Goal: Task Accomplishment & Management: Manage account settings

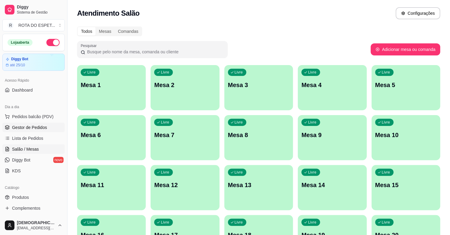
click at [21, 123] on link "Gestor de Pedidos" at bounding box center [33, 128] width 62 height 10
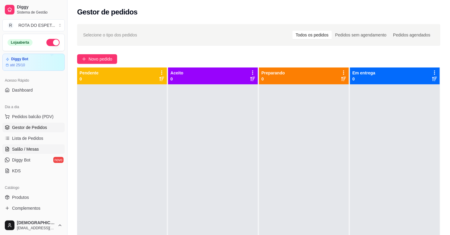
click at [45, 146] on link "Salão / Mesas" at bounding box center [33, 149] width 62 height 10
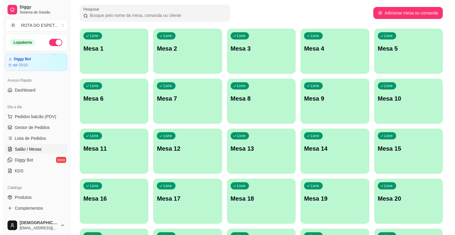
scroll to position [100, 0]
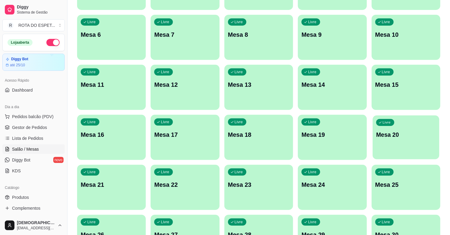
click at [412, 143] on div "Livre Mesa 20" at bounding box center [405, 133] width 67 height 37
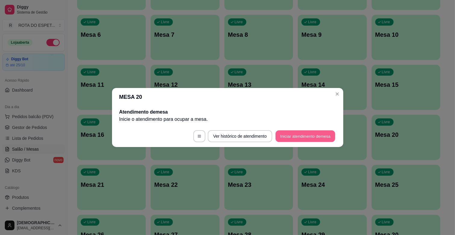
click at [315, 132] on button "Iniciar atendimento de mesa" at bounding box center [305, 136] width 60 height 12
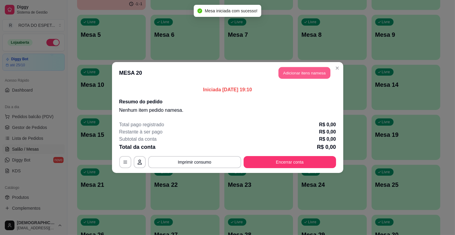
click at [306, 73] on button "Adicionar itens na mesa" at bounding box center [304, 73] width 52 height 12
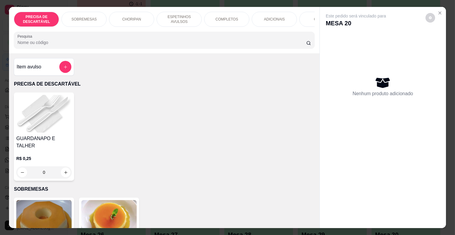
click at [182, 19] on p "ESPETINHOS AVULSOS" at bounding box center [179, 19] width 35 height 10
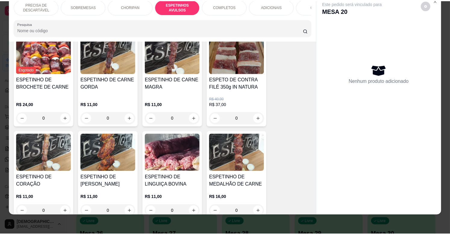
scroll to position [366, 0]
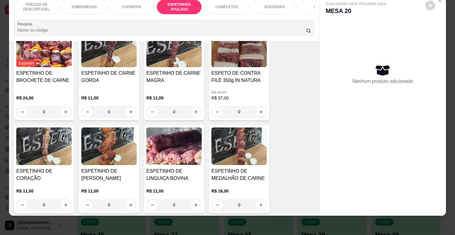
click at [108, 167] on h4 "ESPETINHO DE [PERSON_NAME]" at bounding box center [108, 174] width 55 height 14
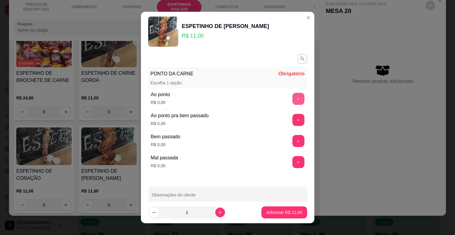
click at [292, 97] on button "+" at bounding box center [298, 99] width 12 height 12
click at [266, 95] on button "-" at bounding box center [272, 99] width 12 height 12
click at [292, 143] on button "+" at bounding box center [298, 141] width 12 height 12
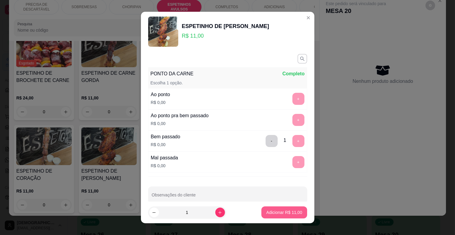
click at [286, 217] on button "Adicionar R$ 11,00" at bounding box center [283, 212] width 45 height 12
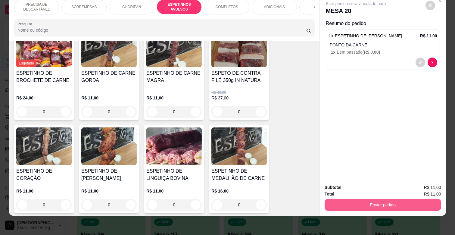
click at [351, 199] on button "Enviar pedido" at bounding box center [383, 205] width 117 height 12
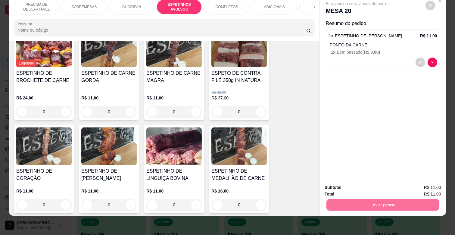
click at [434, 189] on button "Enviar pedido" at bounding box center [425, 184] width 34 height 11
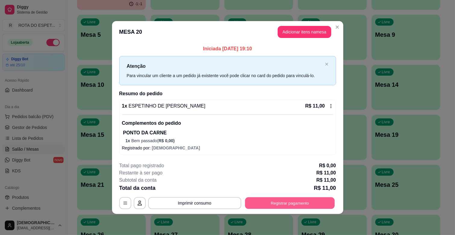
click at [309, 203] on button "Registrar pagamento" at bounding box center [290, 203] width 90 height 12
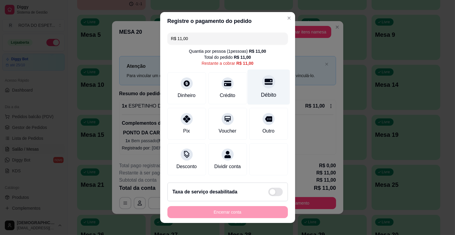
click at [261, 92] on div "Débito" at bounding box center [268, 95] width 15 height 8
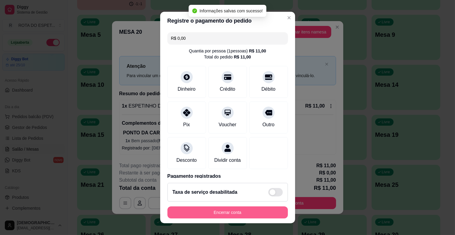
type input "R$ 0,00"
click at [250, 215] on button "Encerrar conta" at bounding box center [227, 213] width 117 height 12
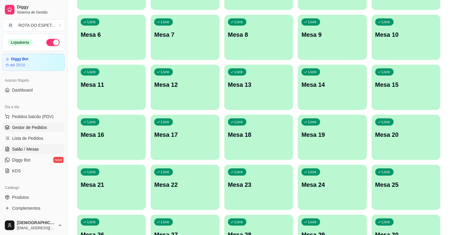
click at [40, 130] on span "Gestor de Pedidos" at bounding box center [29, 127] width 35 height 6
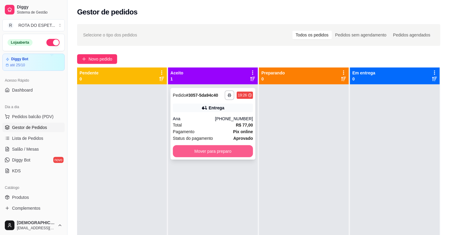
click at [197, 154] on button "Mover para preparo" at bounding box center [213, 151] width 80 height 12
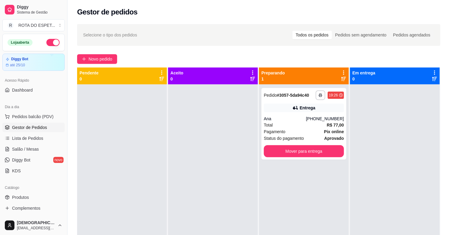
click at [265, 177] on div "**********" at bounding box center [304, 201] width 90 height 235
click at [31, 148] on span "Salão / Mesas" at bounding box center [25, 149] width 27 height 6
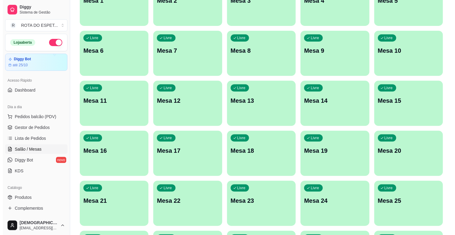
scroll to position [134, 0]
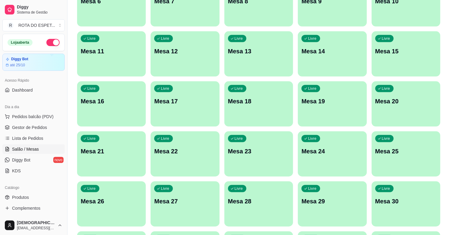
click at [405, 111] on div "Livre Mesa 20" at bounding box center [405, 100] width 69 height 38
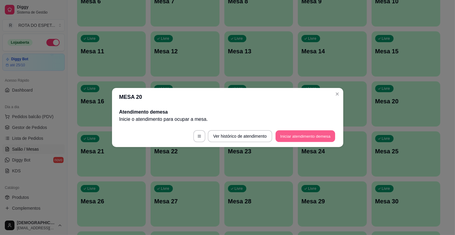
click at [309, 135] on button "Iniciar atendimento de mesa" at bounding box center [305, 136] width 60 height 12
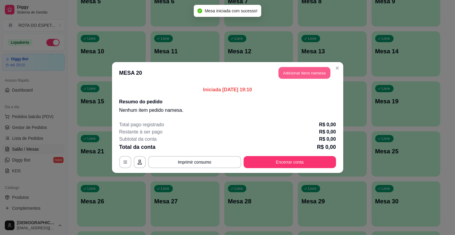
click at [315, 78] on button "Adicionar itens na mesa" at bounding box center [304, 73] width 52 height 12
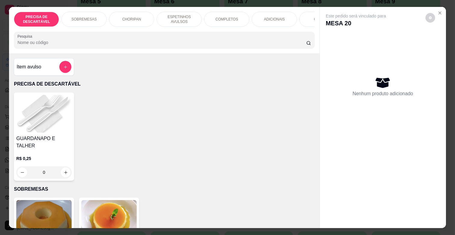
click at [238, 17] on div "COMPLETOS" at bounding box center [226, 19] width 45 height 15
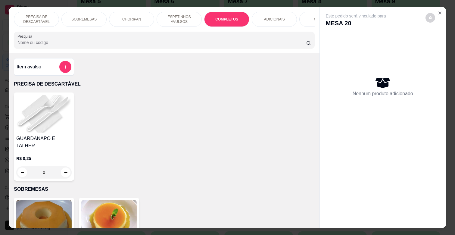
scroll to position [14, 0]
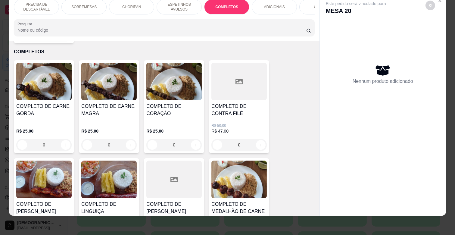
click at [44, 104] on h4 "COMPLETO DE CARNE GORDA" at bounding box center [43, 110] width 55 height 14
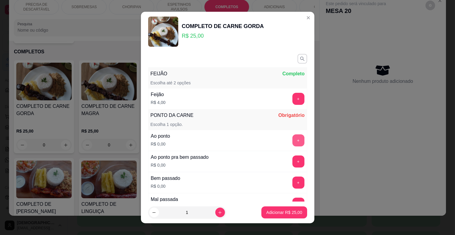
click at [292, 135] on button "+" at bounding box center [298, 140] width 12 height 12
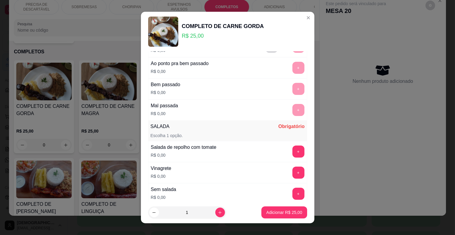
scroll to position [100, 0]
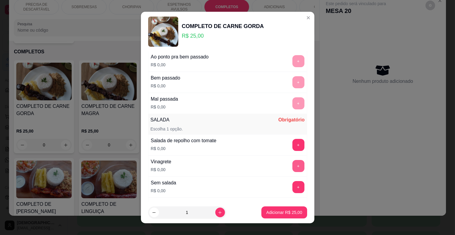
click at [292, 165] on button "+" at bounding box center [298, 166] width 12 height 12
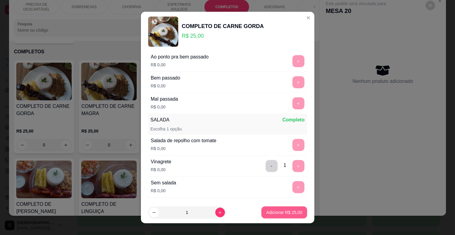
click at [288, 214] on p "Adicionar R$ 25,00" at bounding box center [284, 212] width 36 height 6
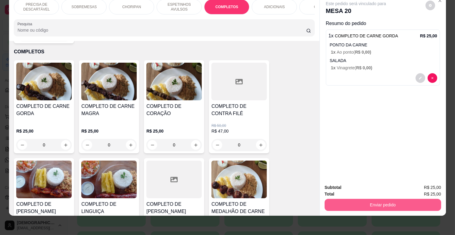
click at [411, 200] on button "Enviar pedido" at bounding box center [383, 205] width 117 height 12
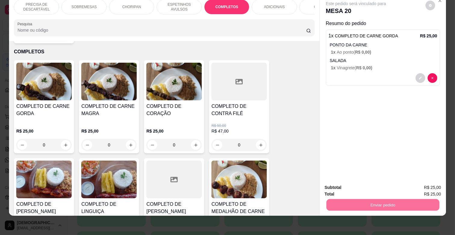
click at [431, 180] on button "Enviar pedido" at bounding box center [425, 184] width 34 height 11
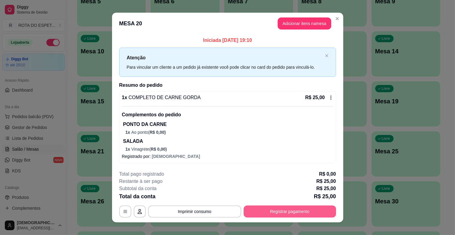
click at [297, 214] on button "Registrar pagamento" at bounding box center [290, 211] width 92 height 12
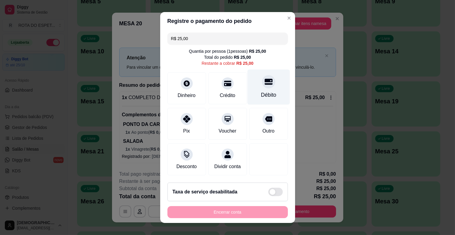
click at [266, 91] on div "Débito" at bounding box center [268, 87] width 42 height 35
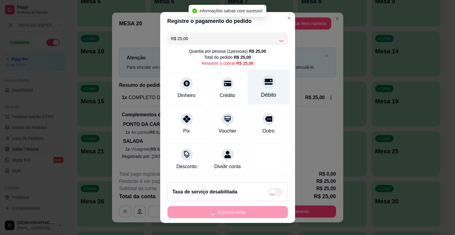
type input "R$ 0,00"
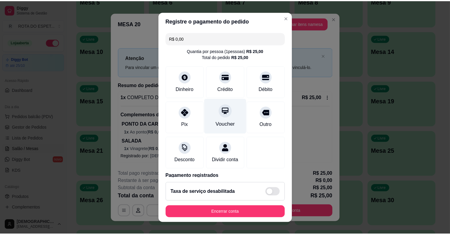
scroll to position [32, 0]
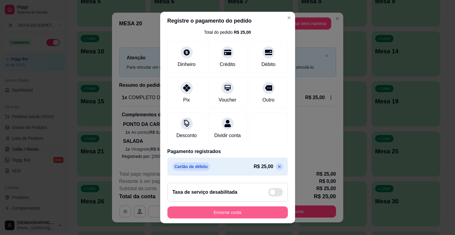
click at [244, 216] on button "Encerrar conta" at bounding box center [227, 212] width 120 height 12
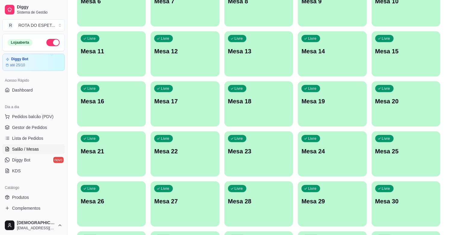
click at [43, 124] on span "Gestor de Pedidos" at bounding box center [29, 127] width 35 height 6
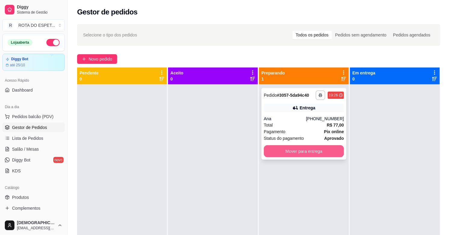
click at [297, 152] on button "Mover para entrega" at bounding box center [304, 151] width 80 height 12
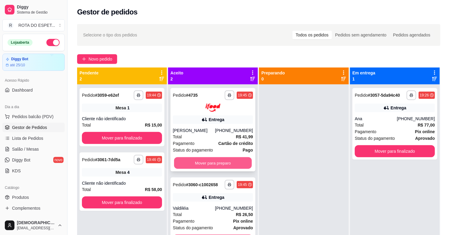
click at [212, 163] on button "Mover para preparo" at bounding box center [213, 163] width 78 height 12
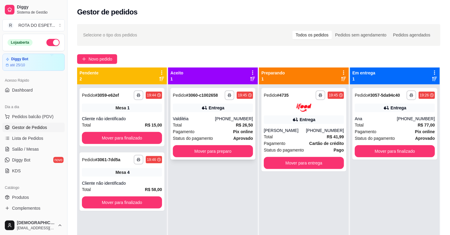
click at [235, 143] on div "**********" at bounding box center [212, 124] width 85 height 72
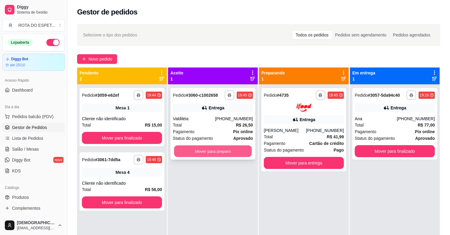
click at [197, 148] on button "Mover para preparo" at bounding box center [213, 151] width 78 height 12
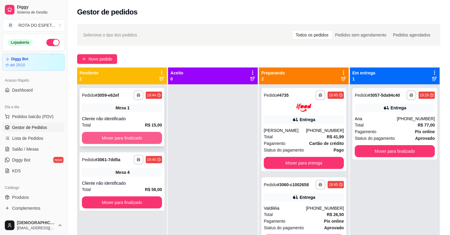
click at [143, 139] on button "Mover para finalizado" at bounding box center [122, 138] width 80 height 12
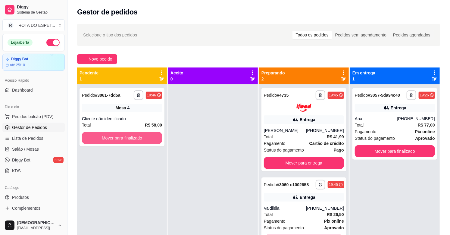
click at [141, 137] on button "Mover para finalizado" at bounding box center [122, 138] width 80 height 12
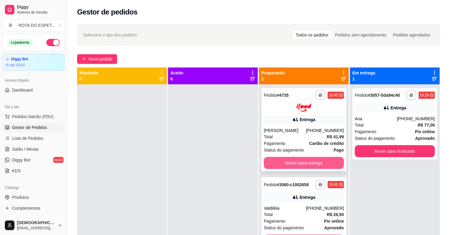
click at [303, 160] on button "Mover para entrega" at bounding box center [304, 163] width 80 height 12
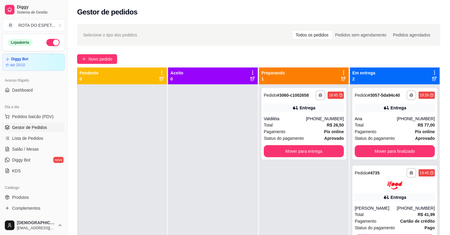
click at [220, 191] on div at bounding box center [213, 201] width 90 height 235
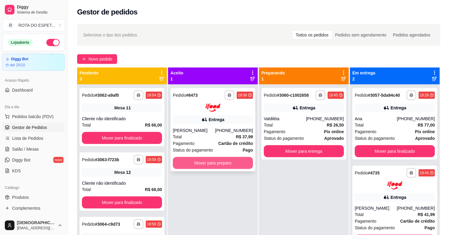
click at [225, 168] on button "Mover para preparo" at bounding box center [213, 163] width 80 height 12
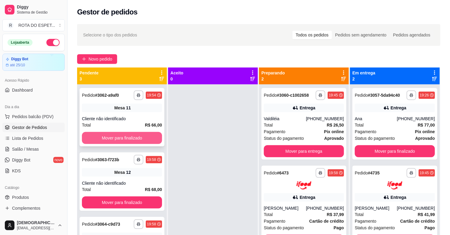
click at [110, 137] on button "Mover para finalizado" at bounding box center [122, 138] width 80 height 12
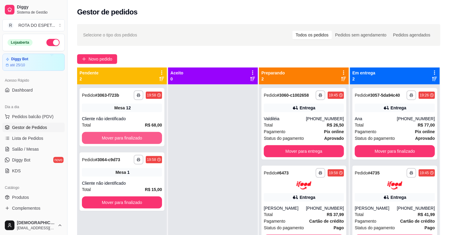
click at [110, 137] on button "Mover para finalizado" at bounding box center [122, 138] width 80 height 12
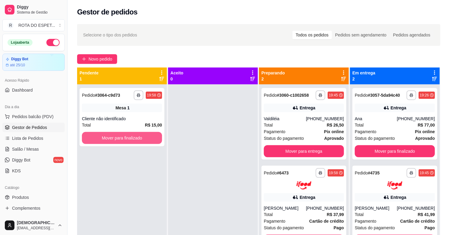
click at [110, 137] on button "Mover para finalizado" at bounding box center [122, 138] width 80 height 12
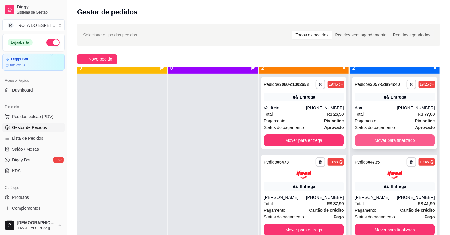
scroll to position [17, 0]
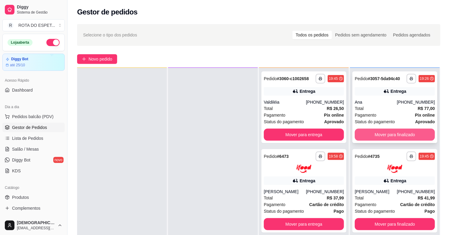
click at [392, 136] on button "Mover para finalizado" at bounding box center [395, 135] width 80 height 12
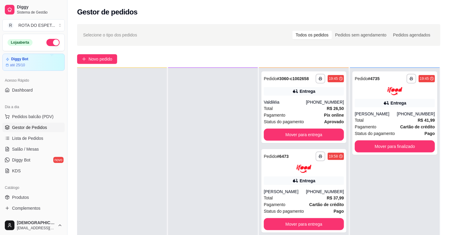
click at [186, 181] on div at bounding box center [213, 185] width 90 height 235
click at [191, 185] on div at bounding box center [213, 185] width 90 height 235
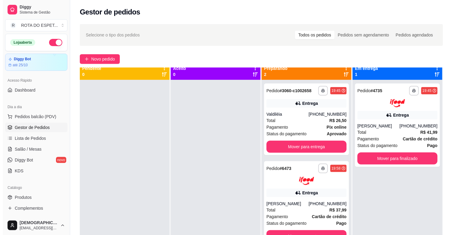
scroll to position [0, 0]
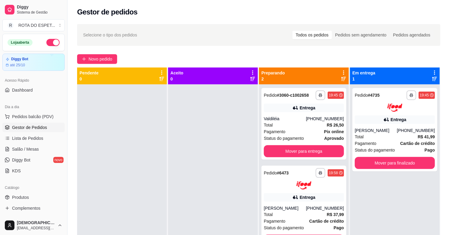
click at [204, 182] on div at bounding box center [213, 201] width 90 height 235
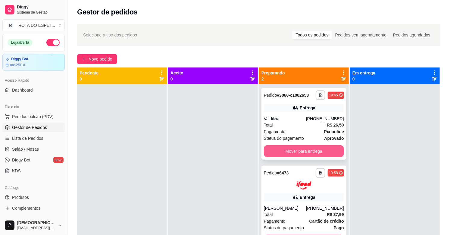
click at [300, 151] on button "Mover para entrega" at bounding box center [304, 151] width 80 height 12
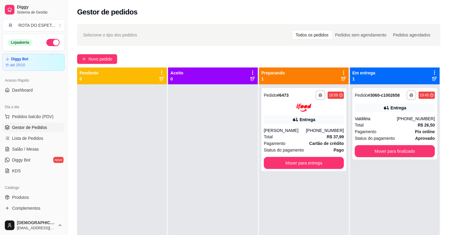
click at [221, 181] on div at bounding box center [213, 201] width 90 height 235
click at [189, 185] on div at bounding box center [213, 201] width 90 height 235
click at [191, 195] on div at bounding box center [213, 201] width 90 height 235
click at [206, 165] on div at bounding box center [213, 201] width 90 height 235
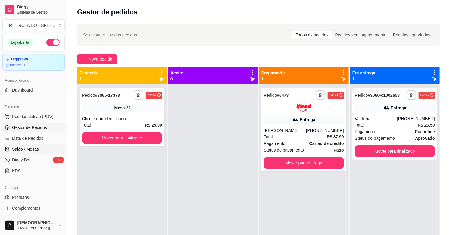
click at [16, 148] on span "Salão / Mesas" at bounding box center [25, 149] width 27 height 6
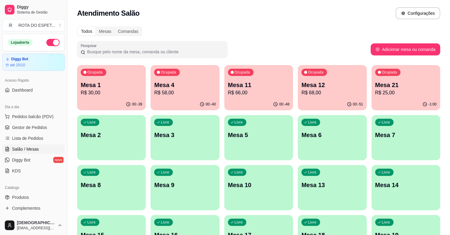
click at [392, 85] on p "Mesa 21" at bounding box center [405, 85] width 61 height 8
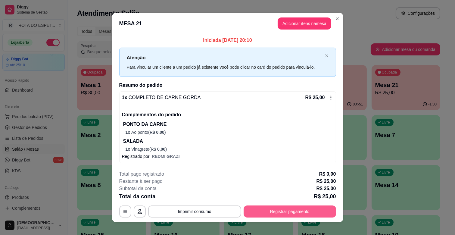
click at [288, 215] on button "Registrar pagamento" at bounding box center [290, 211] width 92 height 12
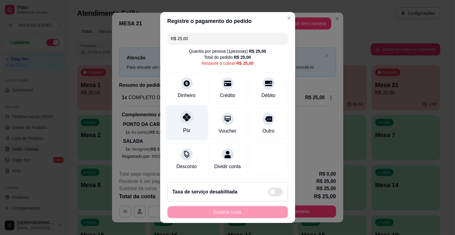
click at [178, 128] on div "Pix" at bounding box center [186, 122] width 42 height 35
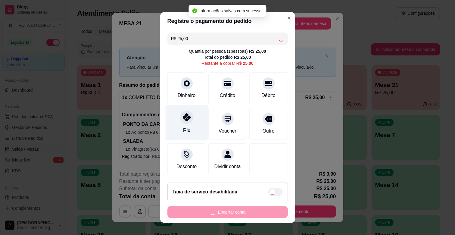
type input "R$ 0,00"
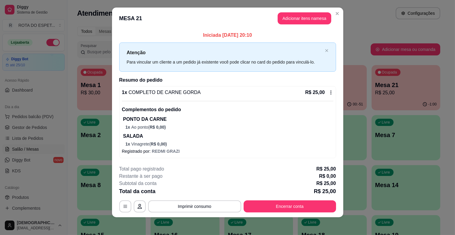
scroll to position [7, 0]
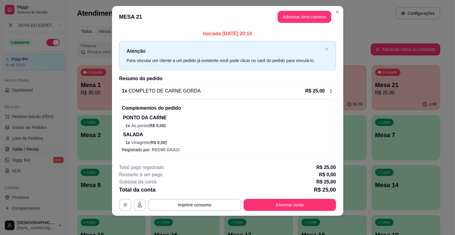
click at [138, 203] on icon "button" at bounding box center [139, 204] width 5 height 5
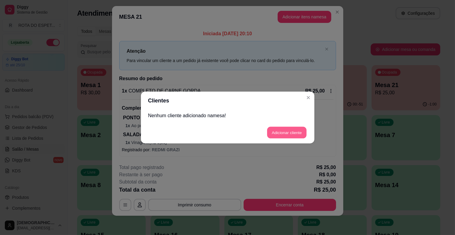
click at [279, 130] on button "Adicionar cliente" at bounding box center [286, 133] width 39 height 12
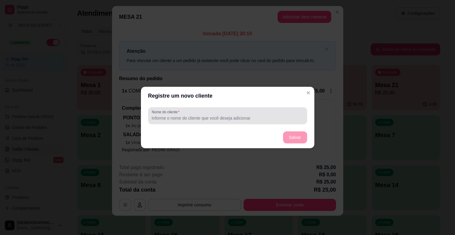
drag, startPoint x: 206, startPoint y: 112, endPoint x: 209, endPoint y: 116, distance: 4.9
click at [209, 116] on div at bounding box center [228, 116] width 152 height 12
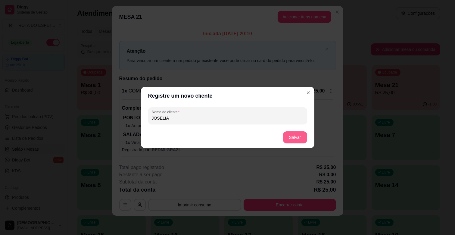
type input "JOSELIA"
click at [293, 135] on button "Salvar" at bounding box center [295, 137] width 24 height 12
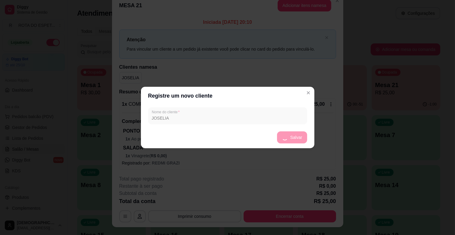
scroll to position [0, 0]
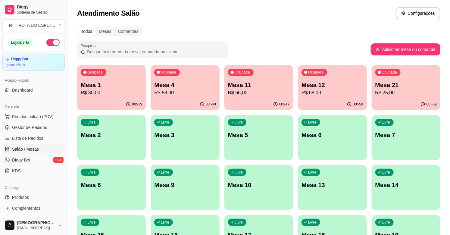
click at [390, 84] on p "Mesa 21" at bounding box center [405, 85] width 61 height 8
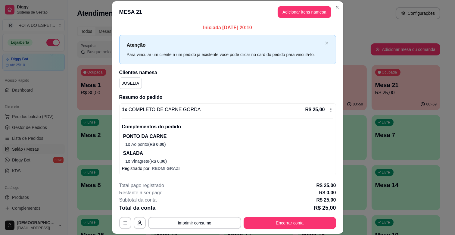
scroll to position [2, 0]
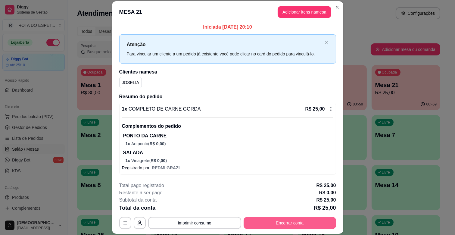
click at [296, 217] on button "Encerrar conta" at bounding box center [290, 223] width 92 height 12
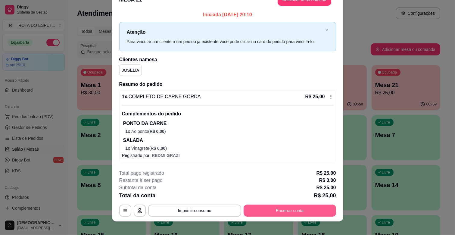
scroll to position [18, 0]
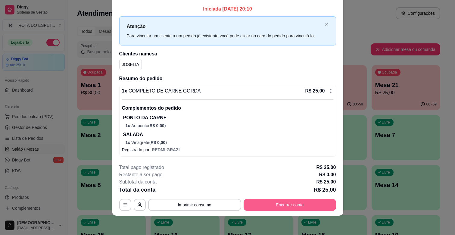
click at [294, 203] on button "Encerrar conta" at bounding box center [290, 205] width 92 height 12
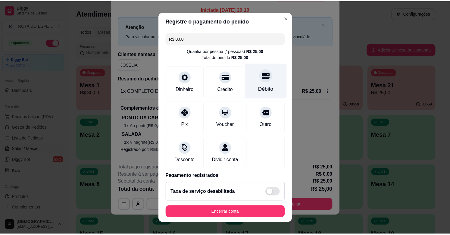
scroll to position [32, 0]
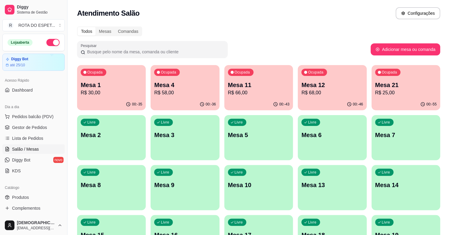
click at [402, 85] on p "Mesa 21" at bounding box center [405, 85] width 61 height 8
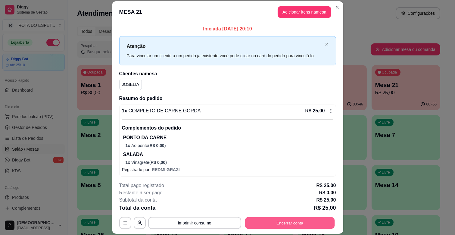
click at [299, 217] on button "Encerrar conta" at bounding box center [290, 223] width 90 height 12
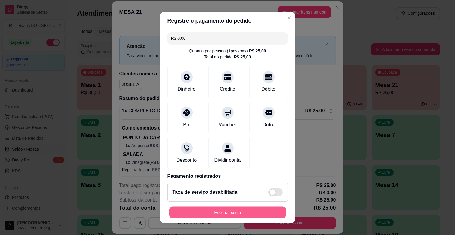
click at [252, 208] on button "Encerrar conta" at bounding box center [227, 213] width 117 height 12
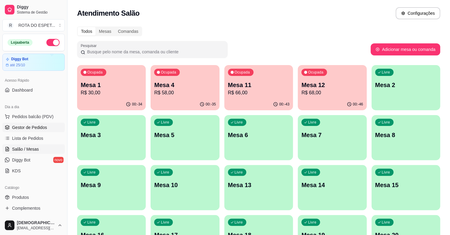
click at [30, 129] on span "Gestor de Pedidos" at bounding box center [29, 127] width 35 height 6
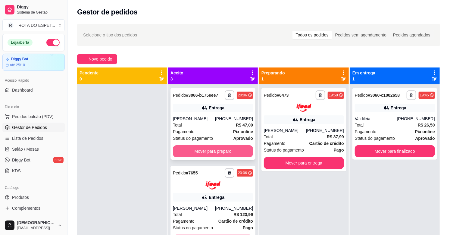
click at [222, 151] on button "Mover para preparo" at bounding box center [213, 151] width 80 height 12
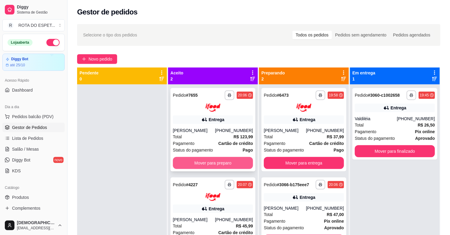
click at [213, 164] on button "Mover para preparo" at bounding box center [213, 163] width 80 height 12
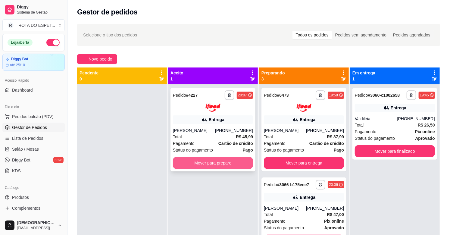
click at [212, 164] on button "Mover para preparo" at bounding box center [213, 163] width 80 height 12
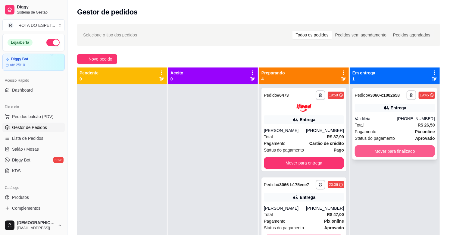
click at [401, 152] on button "Mover para finalizado" at bounding box center [395, 151] width 80 height 12
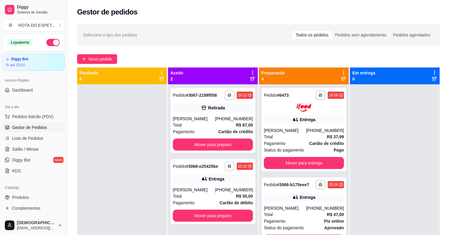
click at [194, 204] on div "Pagamento Cartão de débito" at bounding box center [213, 202] width 80 height 7
click at [221, 144] on button "Mover para preparo" at bounding box center [213, 145] width 78 height 12
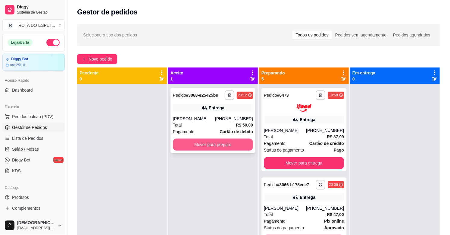
click at [211, 143] on button "Mover para preparo" at bounding box center [213, 144] width 80 height 12
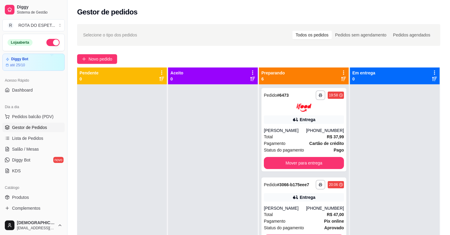
click at [204, 183] on div at bounding box center [213, 201] width 90 height 235
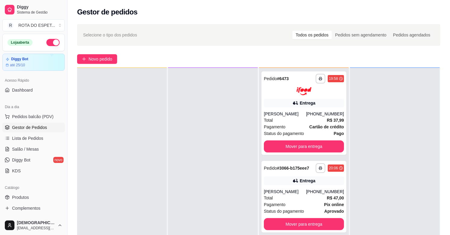
click at [204, 185] on div at bounding box center [213, 185] width 90 height 235
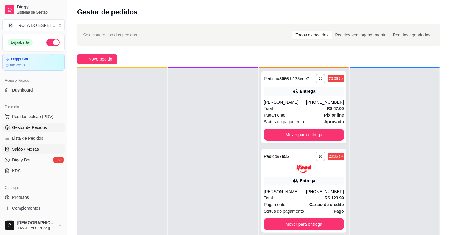
click at [40, 147] on link "Salão / Mesas" at bounding box center [33, 149] width 62 height 10
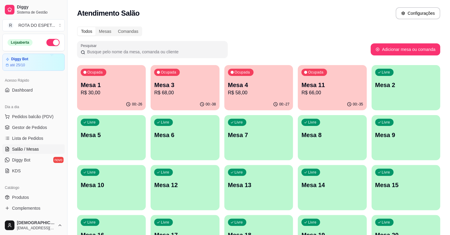
click at [116, 77] on div "Ocupada Mesa 1 R$ 30,00" at bounding box center [111, 81] width 69 height 33
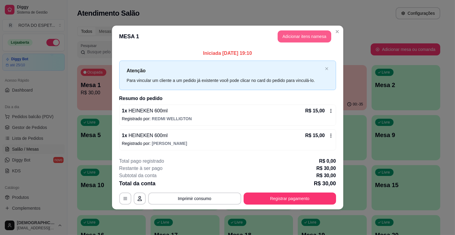
click at [305, 32] on button "Adicionar itens na mesa" at bounding box center [305, 36] width 54 height 12
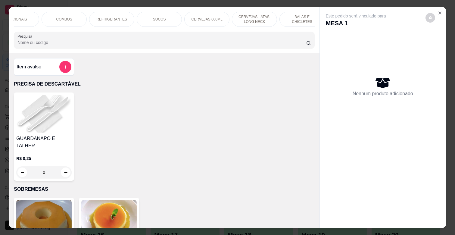
scroll to position [0, 263]
click at [197, 17] on p "CERVEJAS 600ML" at bounding box center [201, 19] width 31 height 5
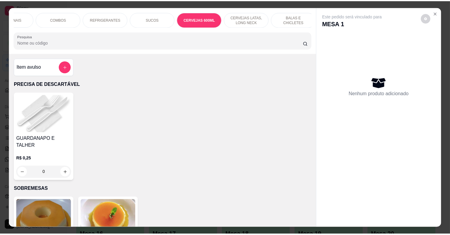
scroll to position [14, 0]
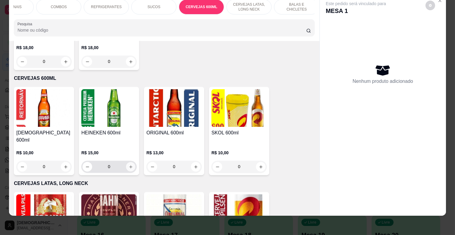
click at [129, 165] on icon "increase-product-quantity" at bounding box center [131, 167] width 5 height 5
type input "1"
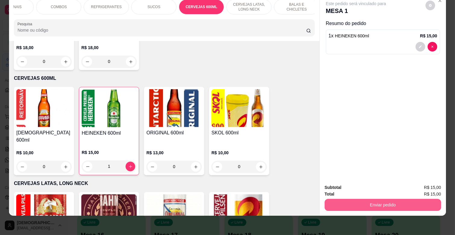
click at [394, 199] on button "Enviar pedido" at bounding box center [383, 205] width 117 height 12
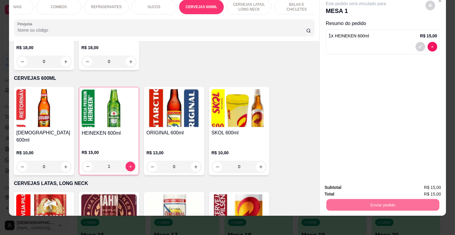
click at [416, 185] on button "Enviar pedido" at bounding box center [425, 184] width 34 height 11
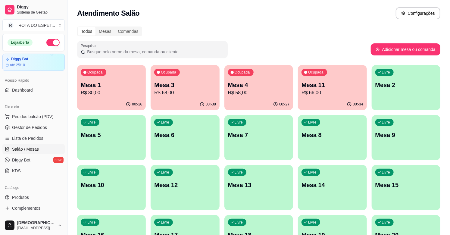
click at [374, 25] on div "Todos Mesas Comandas Pesquisar Adicionar mesa ou comanda Ocupada Mesa 1 R$ 30,0…" at bounding box center [258, 220] width 382 height 394
click at [29, 126] on span "Gestor de Pedidos" at bounding box center [29, 127] width 35 height 6
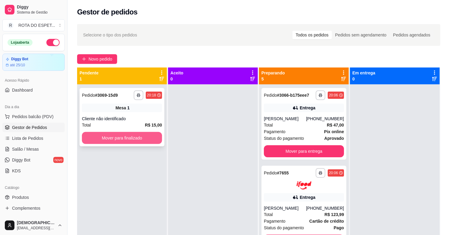
click at [111, 136] on button "Mover para finalizado" at bounding box center [122, 138] width 80 height 12
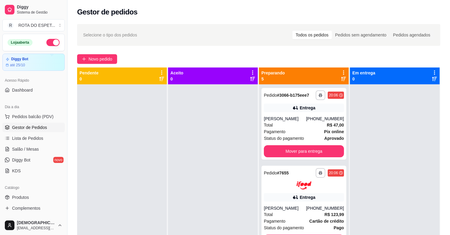
click at [209, 198] on div at bounding box center [213, 201] width 90 height 235
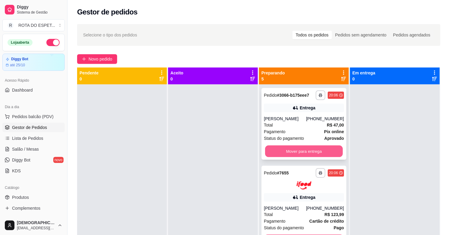
click at [307, 151] on button "Mover para entrega" at bounding box center [304, 151] width 78 height 12
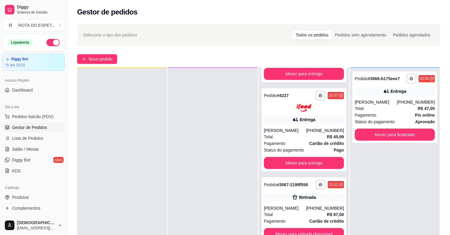
scroll to position [98, 0]
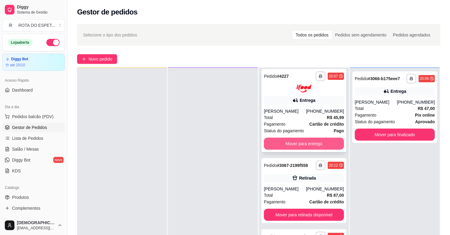
click at [304, 146] on button "Mover para entrega" at bounding box center [304, 144] width 80 height 12
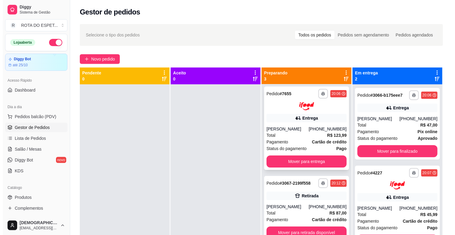
scroll to position [0, 0]
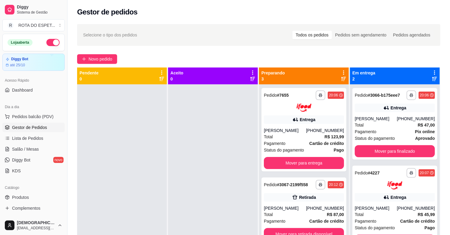
click at [210, 165] on div at bounding box center [213, 201] width 90 height 235
click at [37, 148] on span "Salão / Mesas" at bounding box center [25, 149] width 27 height 6
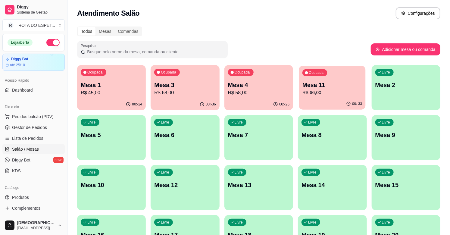
click at [320, 94] on p "R$ 66,00" at bounding box center [332, 92] width 60 height 7
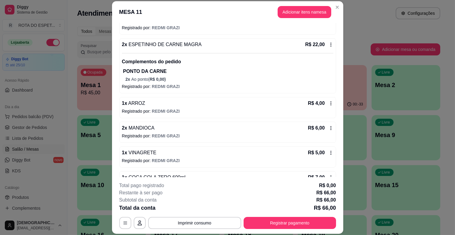
scroll to position [118, 0]
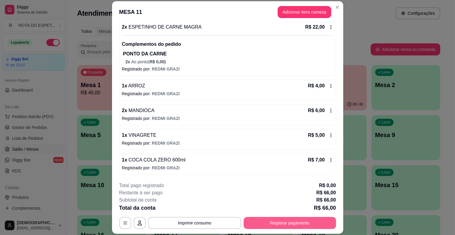
click at [273, 220] on button "Registrar pagamento" at bounding box center [290, 223] width 92 height 12
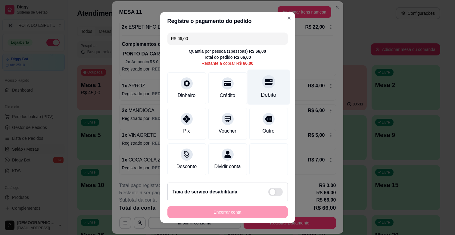
click at [257, 100] on div "Débito" at bounding box center [268, 87] width 42 height 35
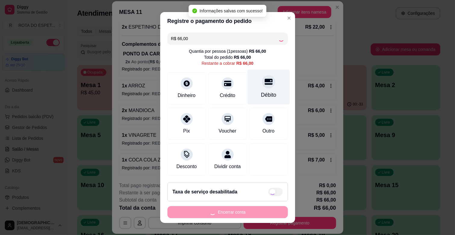
type input "R$ 0,00"
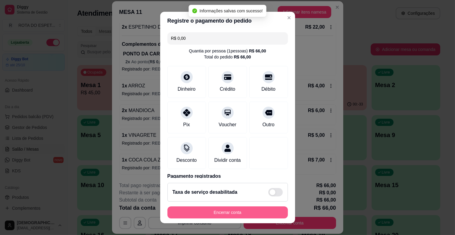
click at [236, 216] on button "Encerrar conta" at bounding box center [227, 212] width 120 height 12
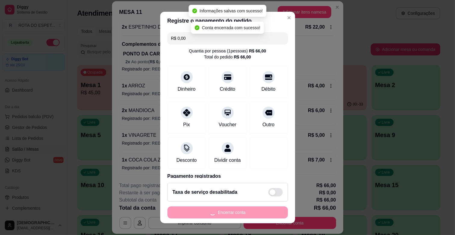
scroll to position [0, 0]
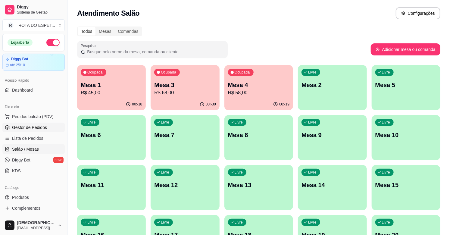
click at [51, 126] on link "Gestor de Pedidos" at bounding box center [33, 128] width 62 height 10
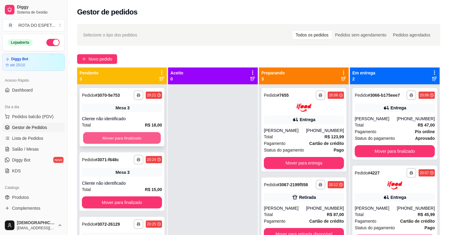
click at [156, 137] on button "Mover para finalizado" at bounding box center [122, 138] width 78 height 12
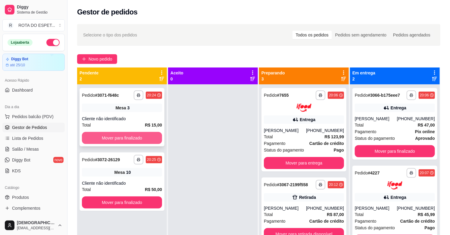
click at [139, 137] on button "Mover para finalizado" at bounding box center [122, 138] width 80 height 12
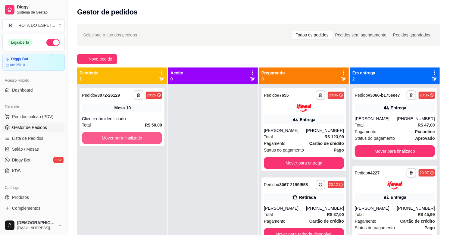
click at [139, 137] on button "Mover para finalizado" at bounding box center [122, 138] width 80 height 12
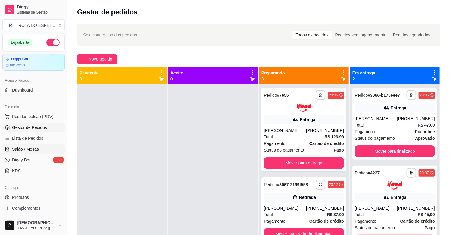
click at [35, 147] on span "Salão / Mesas" at bounding box center [25, 149] width 27 height 6
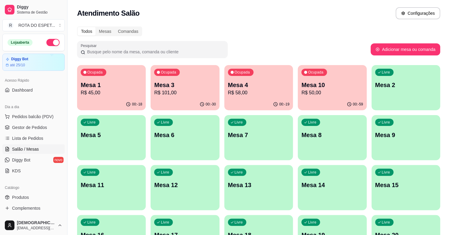
click at [264, 86] on p "Mesa 4" at bounding box center [258, 85] width 61 height 8
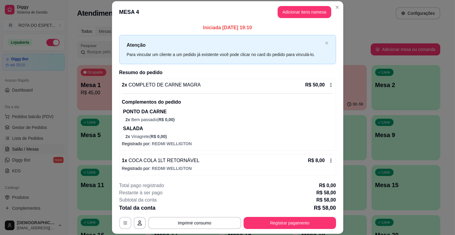
scroll to position [2, 0]
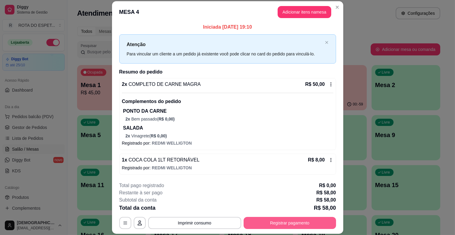
click at [300, 220] on button "Registrar pagamento" at bounding box center [290, 223] width 92 height 12
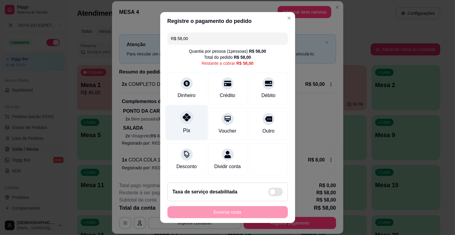
click at [187, 128] on div "Pix" at bounding box center [186, 122] width 42 height 35
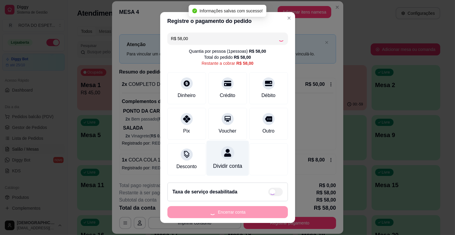
type input "R$ 0,00"
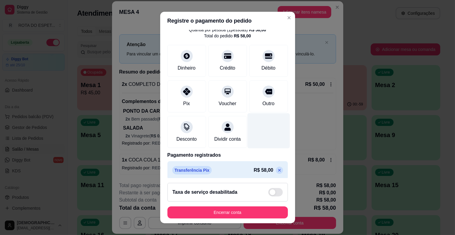
scroll to position [32, 0]
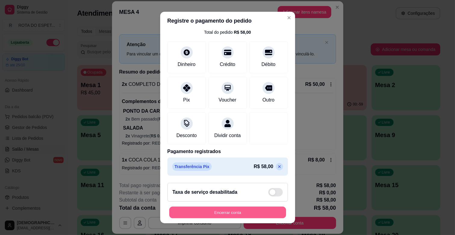
click at [241, 209] on button "Encerrar conta" at bounding box center [227, 213] width 117 height 12
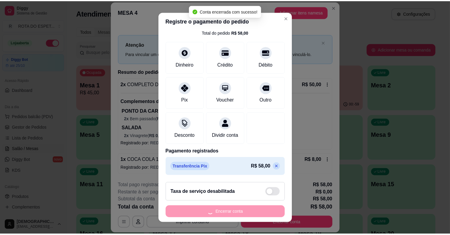
scroll to position [0, 0]
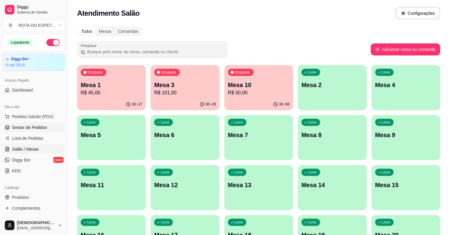
click at [31, 125] on span "Gestor de Pedidos" at bounding box center [29, 127] width 35 height 6
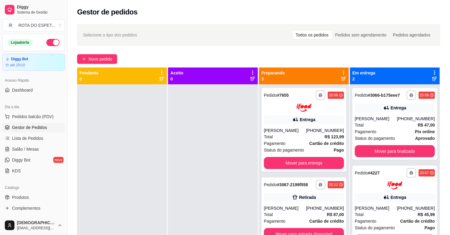
click at [214, 172] on div at bounding box center [213, 201] width 90 height 235
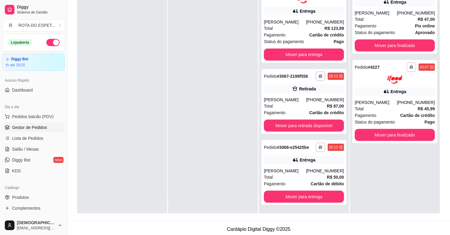
scroll to position [92, 0]
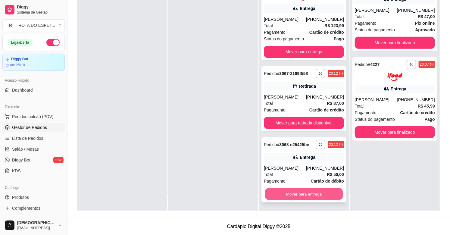
click at [308, 197] on button "Mover para entrega" at bounding box center [304, 194] width 78 height 12
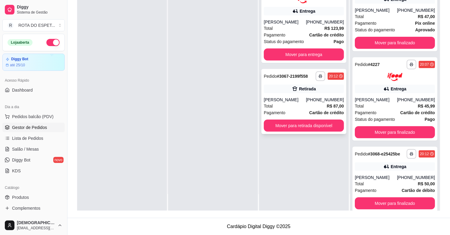
scroll to position [0, 0]
click at [311, 59] on button "Mover para entrega" at bounding box center [304, 54] width 80 height 12
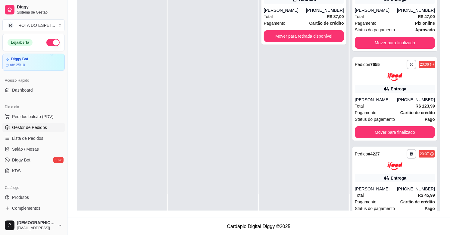
click at [223, 156] on div at bounding box center [213, 93] width 90 height 235
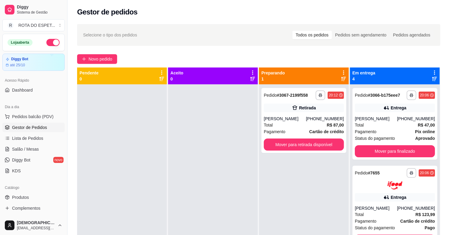
click at [195, 186] on div at bounding box center [213, 201] width 90 height 235
click at [298, 142] on button "Mover para retirada disponível" at bounding box center [304, 144] width 80 height 12
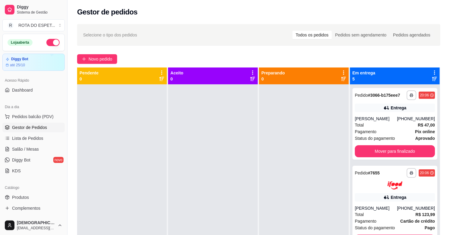
click at [198, 203] on div at bounding box center [213, 201] width 90 height 235
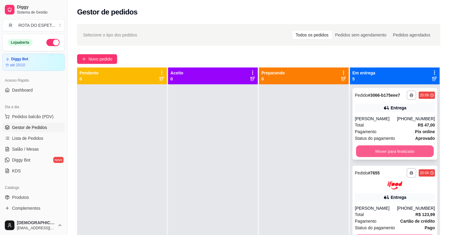
click at [378, 151] on button "Mover para finalizado" at bounding box center [395, 151] width 78 height 12
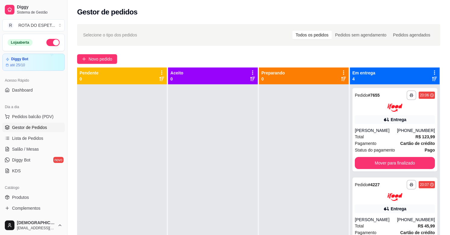
click at [320, 160] on div at bounding box center [304, 201] width 90 height 235
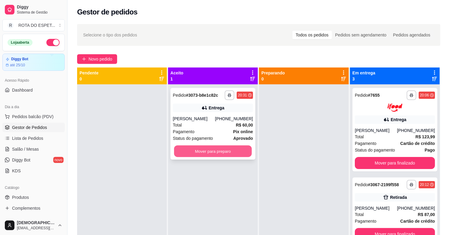
click at [217, 154] on button "Mover para preparo" at bounding box center [213, 151] width 78 height 12
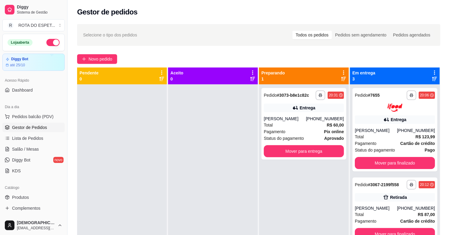
click at [303, 203] on div "**********" at bounding box center [304, 201] width 90 height 235
click at [249, 211] on div at bounding box center [213, 201] width 90 height 235
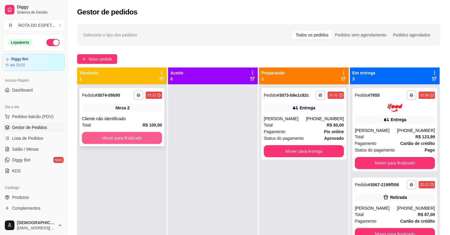
click at [143, 133] on button "Mover para finalizado" at bounding box center [122, 138] width 80 height 12
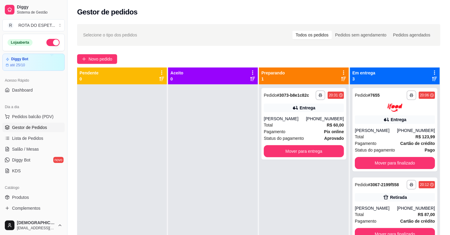
click at [205, 193] on div at bounding box center [213, 201] width 90 height 235
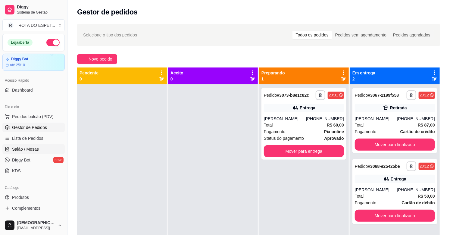
click at [40, 148] on link "Salão / Mesas" at bounding box center [33, 149] width 62 height 10
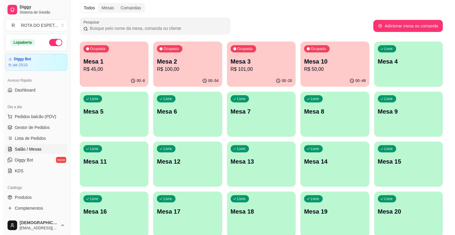
scroll to position [33, 0]
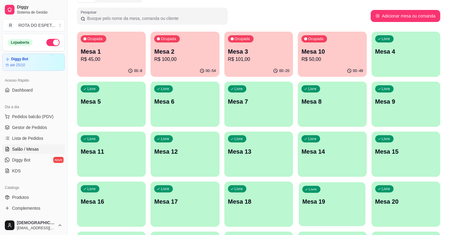
click at [337, 199] on p "Mesa 19" at bounding box center [332, 201] width 60 height 8
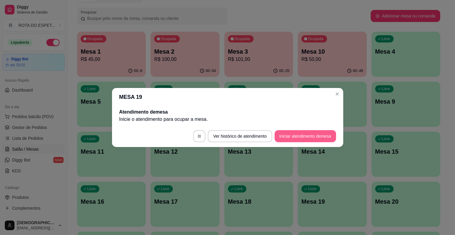
click at [311, 131] on button "Iniciar atendimento de mesa" at bounding box center [305, 136] width 61 height 12
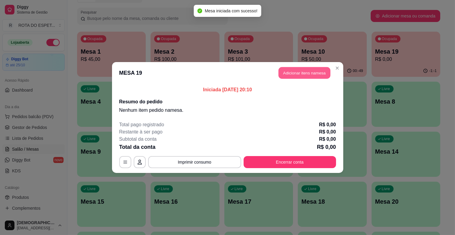
click at [308, 71] on button "Adicionar itens na mesa" at bounding box center [304, 73] width 52 height 12
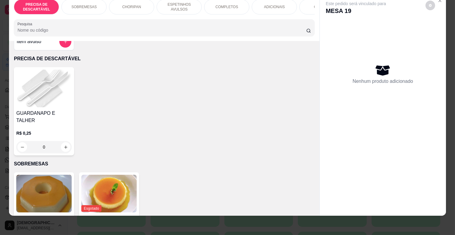
scroll to position [67, 0]
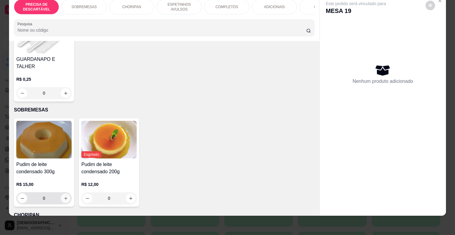
click at [64, 196] on icon "increase-product-quantity" at bounding box center [66, 198] width 5 height 5
type input "1"
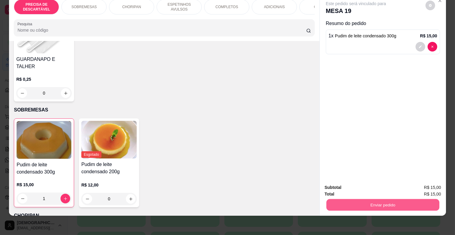
click at [382, 199] on button "Enviar pedido" at bounding box center [382, 205] width 113 height 12
click at [425, 180] on button "Enviar pedido" at bounding box center [425, 184] width 34 height 11
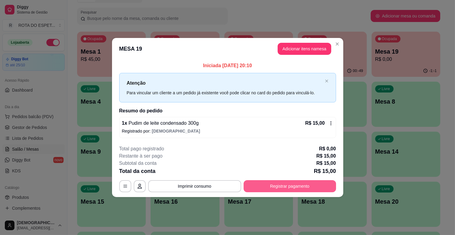
click at [299, 189] on button "Registrar pagamento" at bounding box center [290, 186] width 92 height 12
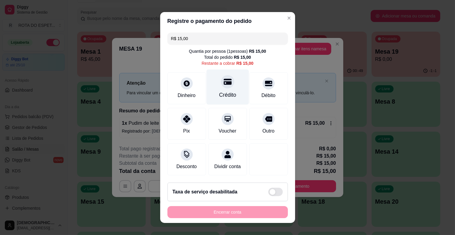
click at [222, 92] on div "Crédito" at bounding box center [227, 95] width 17 height 8
type input "R$ 0,00"
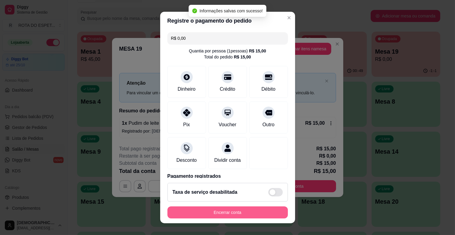
click at [235, 211] on button "Encerrar conta" at bounding box center [227, 212] width 120 height 12
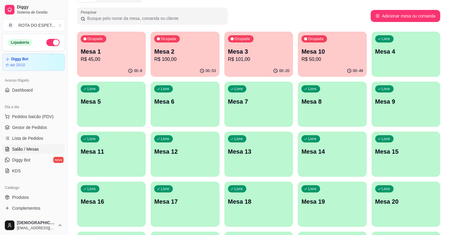
click at [266, 56] on p "R$ 101,00" at bounding box center [258, 59] width 61 height 7
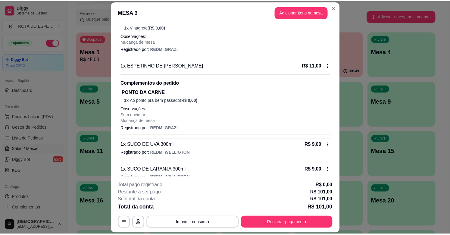
scroll to position [316, 0]
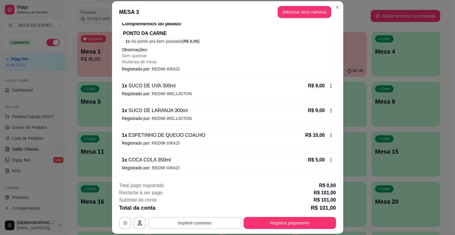
click at [207, 223] on button "Imprimir consumo" at bounding box center [194, 223] width 93 height 12
click at [207, 196] on button "IMPRESSORA BALCÃO" at bounding box center [194, 197] width 48 height 10
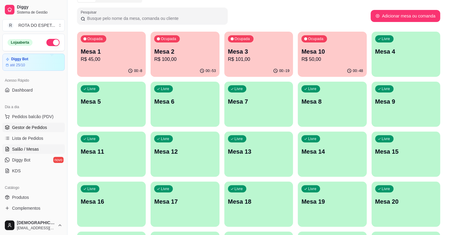
click at [46, 126] on span "Gestor de Pedidos" at bounding box center [29, 127] width 35 height 6
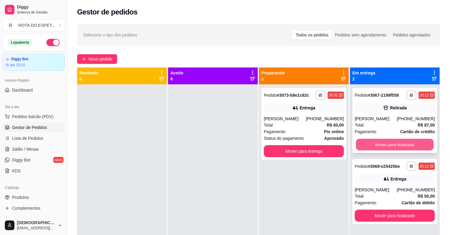
click at [395, 141] on button "Mover para finalizado" at bounding box center [395, 145] width 78 height 12
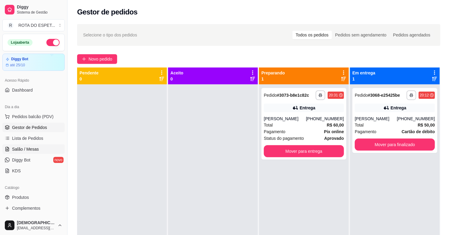
click at [20, 150] on span "Salão / Mesas" at bounding box center [25, 149] width 27 height 6
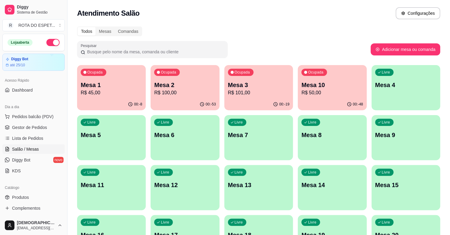
click at [273, 86] on p "Mesa 3" at bounding box center [258, 85] width 61 height 8
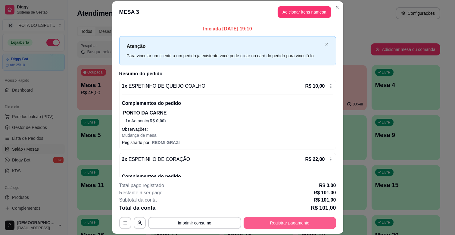
click at [318, 218] on button "Registrar pagamento" at bounding box center [290, 223] width 92 height 12
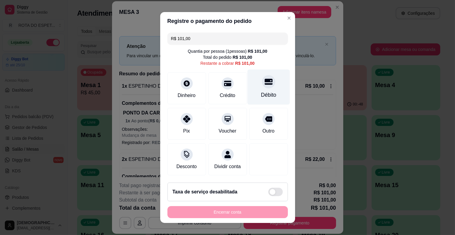
click at [252, 86] on div "Débito" at bounding box center [268, 87] width 42 height 35
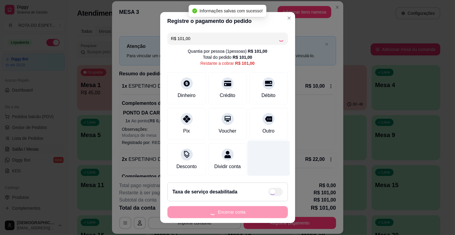
type input "R$ 0,00"
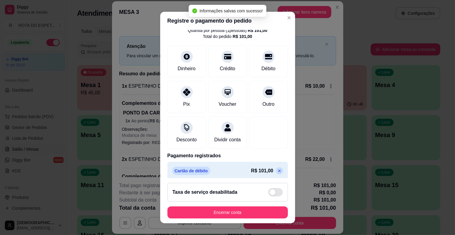
scroll to position [32, 0]
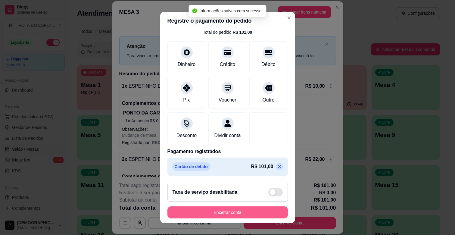
click at [247, 207] on button "Encerrar conta" at bounding box center [227, 212] width 120 height 12
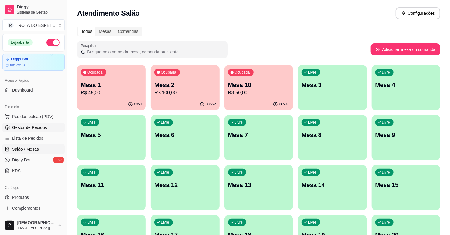
click at [46, 127] on span "Gestor de Pedidos" at bounding box center [29, 127] width 35 height 6
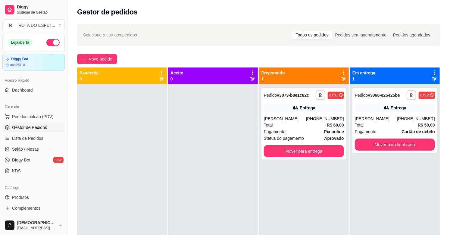
click at [210, 150] on div at bounding box center [213, 201] width 90 height 235
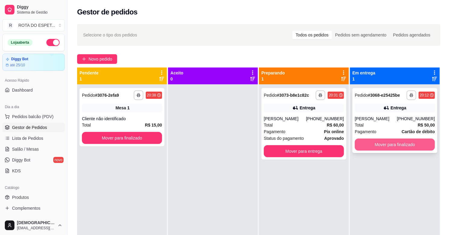
click at [397, 146] on button "Mover para finalizado" at bounding box center [395, 144] width 80 height 12
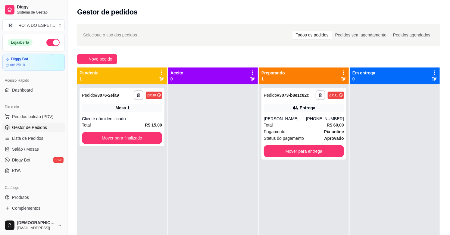
click at [203, 173] on div at bounding box center [213, 201] width 90 height 235
click at [141, 134] on button "Mover para finalizado" at bounding box center [122, 138] width 80 height 12
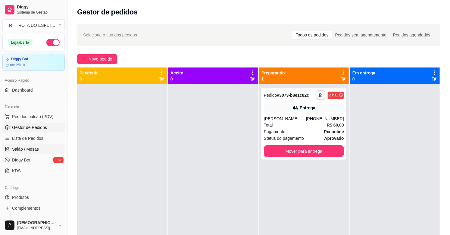
click at [26, 148] on span "Salão / Mesas" at bounding box center [25, 149] width 27 height 6
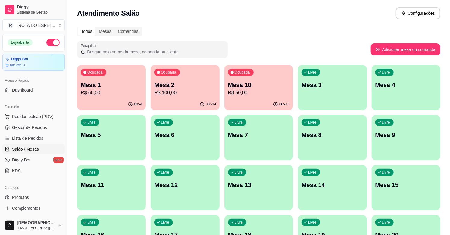
click at [202, 99] on div "00:-49" at bounding box center [185, 104] width 69 height 12
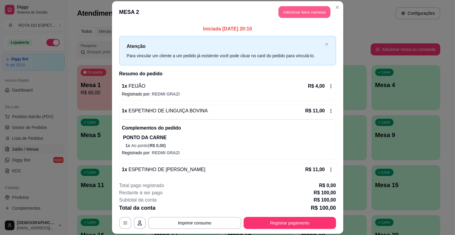
click at [306, 6] on button "Adicionar itens na mesa" at bounding box center [304, 12] width 52 height 12
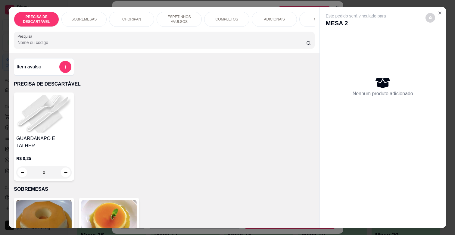
click at [169, 16] on p "ESPETINHOS AVULSOS" at bounding box center [179, 19] width 35 height 10
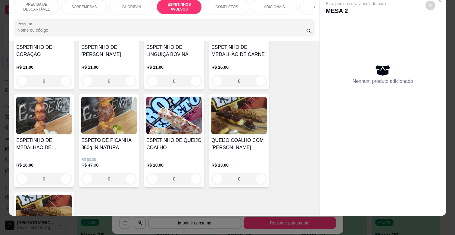
scroll to position [500, 0]
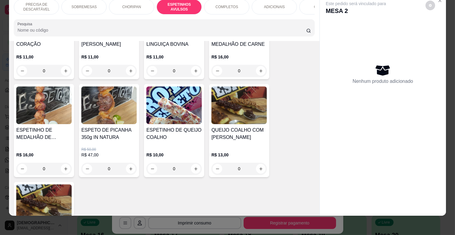
click at [193, 163] on div "0" at bounding box center [173, 169] width 55 height 12
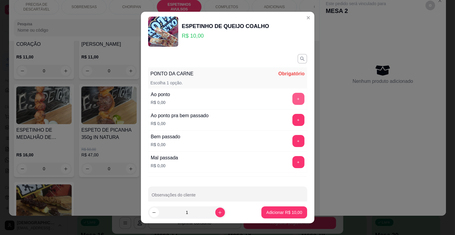
click at [292, 98] on button "+" at bounding box center [298, 99] width 12 height 12
click at [270, 207] on button "Adicionar R$ 10,00" at bounding box center [283, 212] width 45 height 12
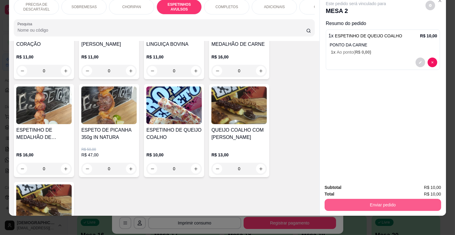
click at [371, 200] on button "Enviar pedido" at bounding box center [383, 205] width 117 height 12
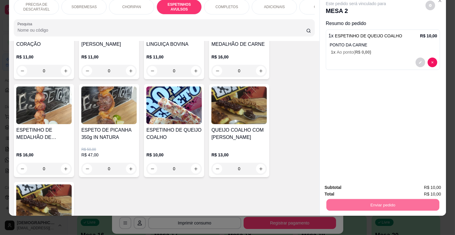
click at [372, 179] on button "Registrar cliente" at bounding box center [384, 184] width 39 height 11
click at [403, 203] on button "Enviar pedido" at bounding box center [382, 205] width 113 height 12
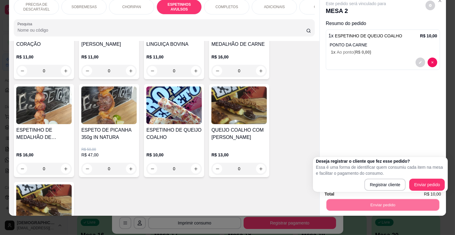
click at [408, 181] on div "Registrar cliente Enviar pedido" at bounding box center [380, 185] width 129 height 12
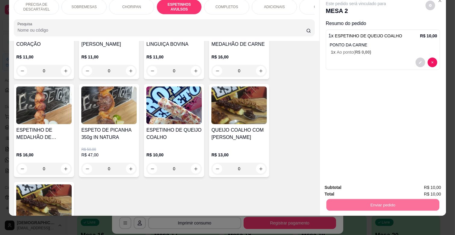
click at [420, 186] on button "Enviar pedido" at bounding box center [425, 184] width 34 height 11
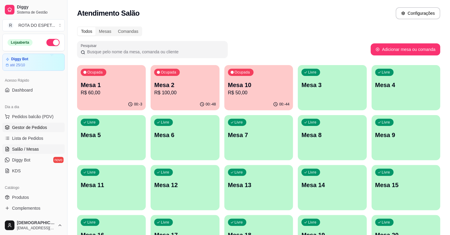
click at [38, 123] on link "Gestor de Pedidos" at bounding box center [33, 128] width 62 height 10
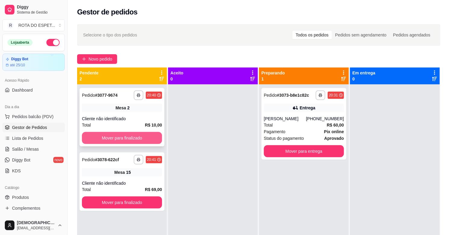
click at [122, 141] on button "Mover para finalizado" at bounding box center [122, 138] width 80 height 12
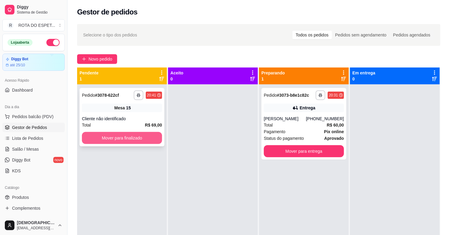
click at [125, 138] on button "Mover para finalizado" at bounding box center [122, 138] width 80 height 12
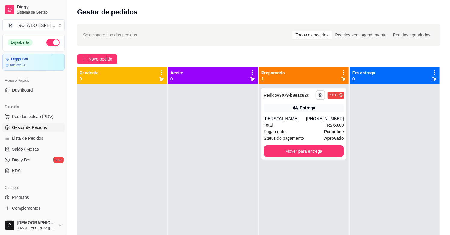
click at [202, 122] on div at bounding box center [213, 201] width 90 height 235
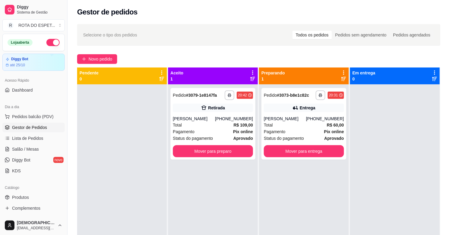
click at [202, 122] on div "Total R$ 109,00" at bounding box center [213, 125] width 80 height 7
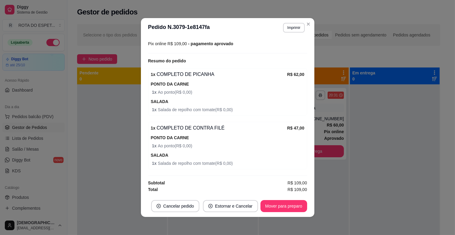
scroll to position [1, 0]
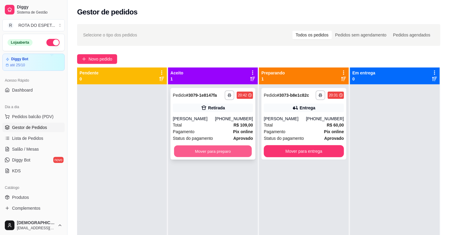
click at [197, 155] on button "Mover para preparo" at bounding box center [213, 151] width 78 height 12
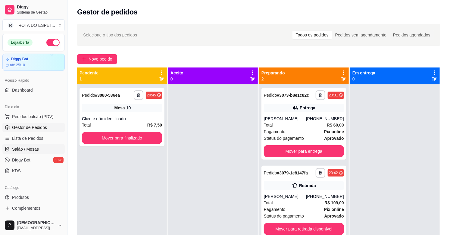
click at [26, 148] on span "Salão / Mesas" at bounding box center [25, 149] width 27 height 6
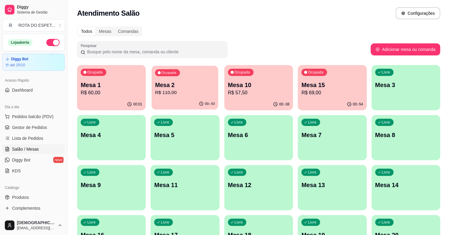
click at [215, 91] on div "Ocupada Mesa 2 R$ 110,00" at bounding box center [185, 82] width 67 height 33
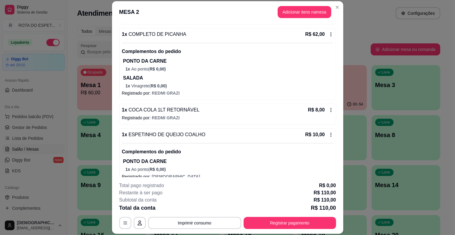
scroll to position [228, 0]
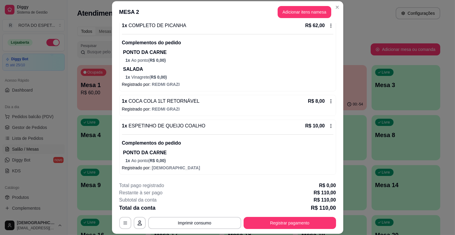
click at [374, 79] on div "Livre Mesa 3" at bounding box center [405, 84] width 69 height 38
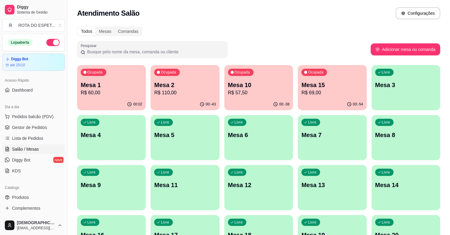
click at [266, 86] on p "Mesa 10" at bounding box center [258, 85] width 61 height 8
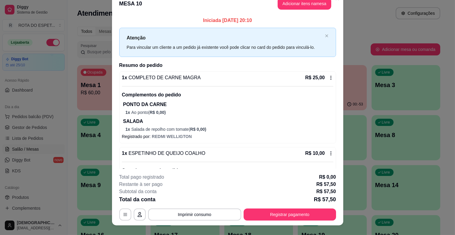
scroll to position [0, 0]
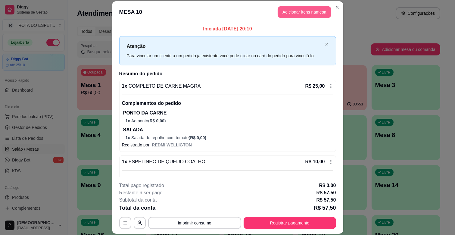
click at [299, 14] on button "Adicionar itens na mesa" at bounding box center [305, 12] width 54 height 12
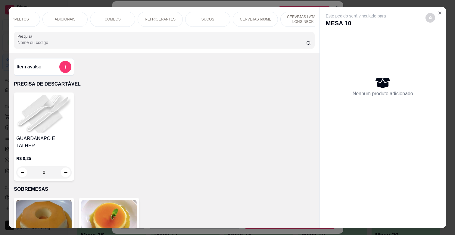
scroll to position [0, 263]
click at [290, 15] on p "BALAS E CHICLETES" at bounding box center [296, 19] width 35 height 10
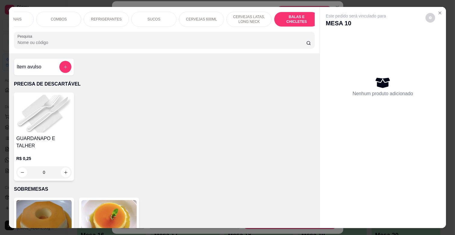
scroll to position [14, 0]
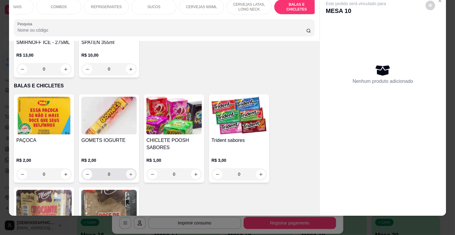
click at [129, 172] on icon "increase-product-quantity" at bounding box center [131, 174] width 5 height 5
type input "1"
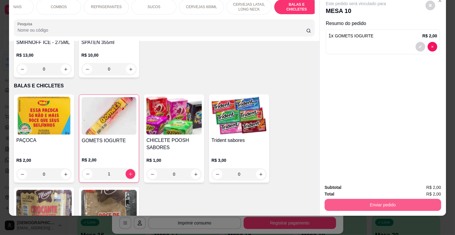
click at [370, 199] on button "Enviar pedido" at bounding box center [383, 205] width 117 height 12
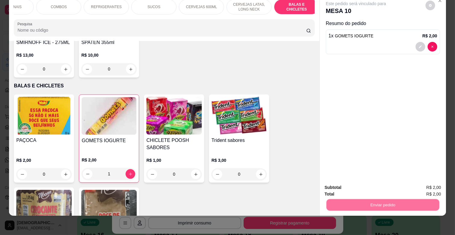
click at [417, 185] on button "Enviar pedido" at bounding box center [425, 184] width 34 height 11
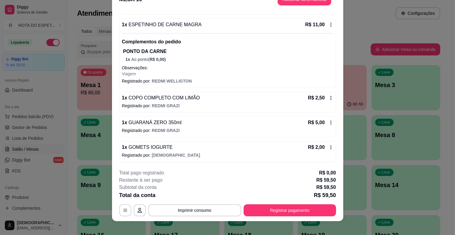
scroll to position [18, 0]
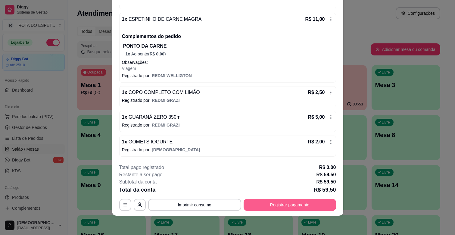
click at [302, 203] on button "Registrar pagamento" at bounding box center [290, 205] width 92 height 12
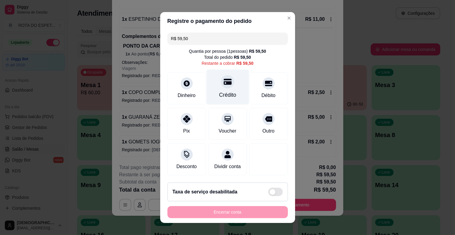
click at [225, 88] on div "Crédito" at bounding box center [227, 87] width 42 height 35
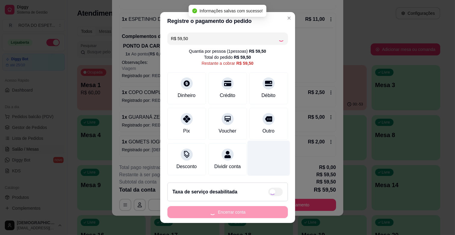
type input "R$ 0,00"
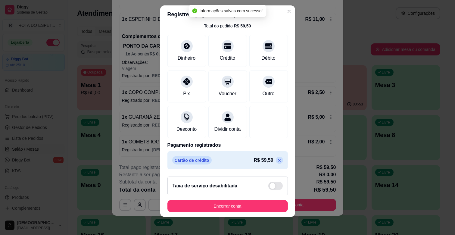
scroll to position [8, 0]
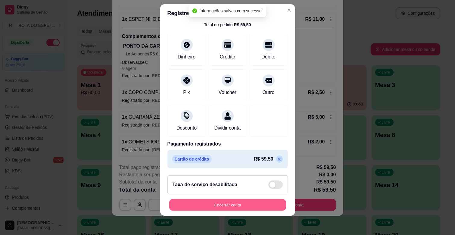
click at [258, 207] on button "Encerrar conta" at bounding box center [227, 205] width 117 height 12
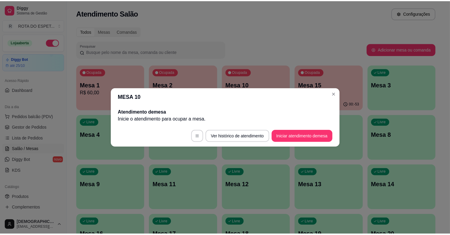
scroll to position [0, 0]
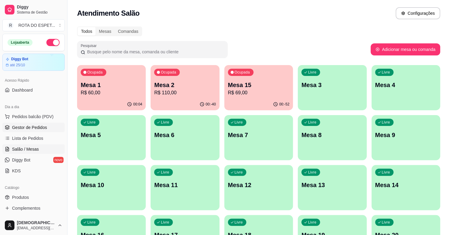
click at [42, 124] on link "Gestor de Pedidos" at bounding box center [33, 128] width 62 height 10
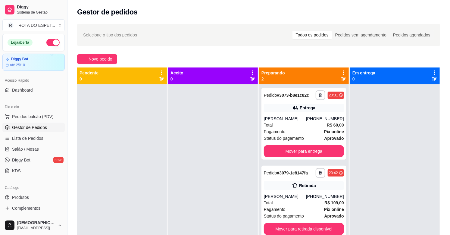
click at [210, 155] on div at bounding box center [213, 201] width 90 height 235
click at [211, 202] on div at bounding box center [213, 201] width 90 height 235
click at [224, 157] on div at bounding box center [213, 201] width 90 height 235
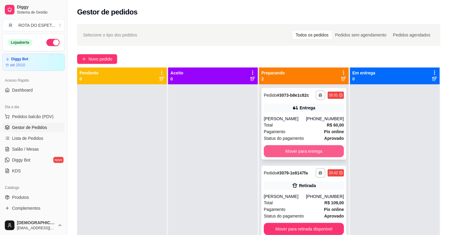
click at [328, 151] on button "Mover para entrega" at bounding box center [304, 151] width 80 height 12
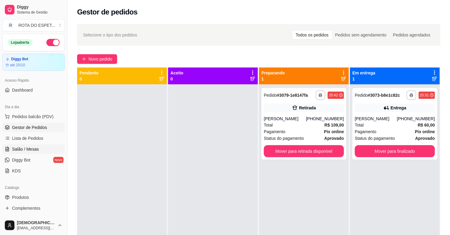
click at [26, 151] on span "Salão / Mesas" at bounding box center [25, 149] width 27 height 6
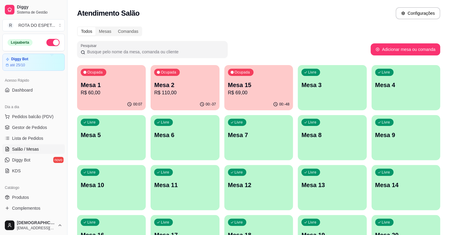
scroll to position [67, 0]
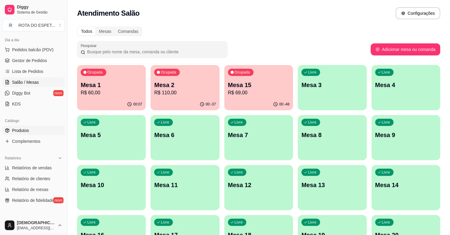
click at [26, 129] on span "Produtos" at bounding box center [20, 130] width 17 height 6
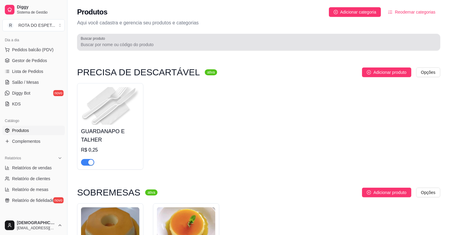
click at [228, 49] on div "Buscar produto" at bounding box center [258, 42] width 363 height 17
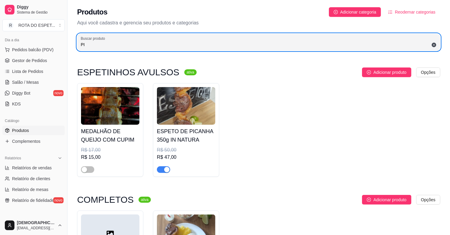
type input "PI"
click at [435, 44] on icon at bounding box center [434, 45] width 5 height 5
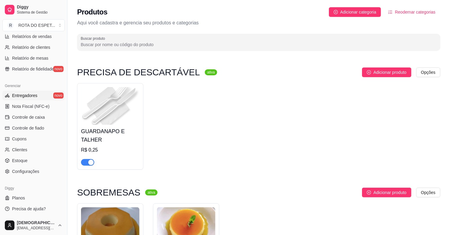
scroll to position [100, 0]
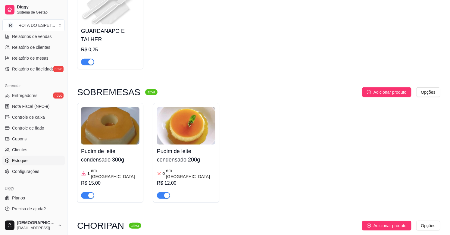
click at [23, 160] on span "Estoque" at bounding box center [19, 160] width 15 height 6
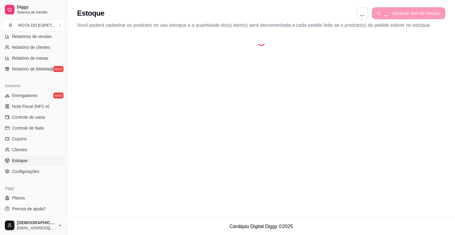
select select "QUANTITY_ORDER"
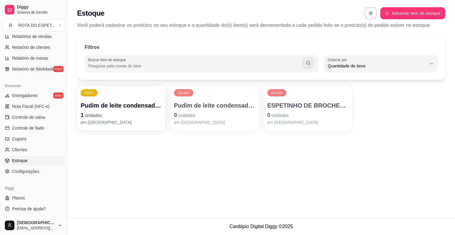
scroll to position [5, 0]
click at [221, 124] on p "em [GEOGRAPHIC_DATA]" at bounding box center [214, 122] width 79 height 6
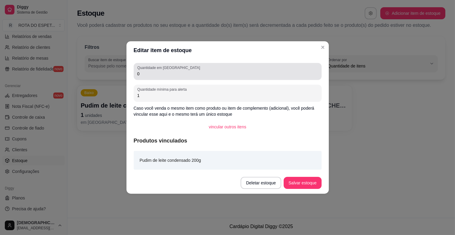
click at [172, 78] on div "Quantidade em estoque 0" at bounding box center [228, 71] width 188 height 17
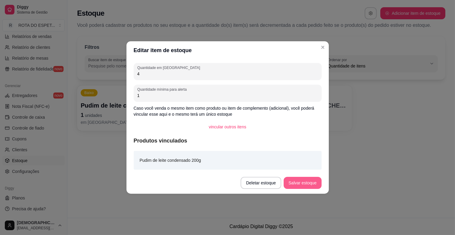
type input "4"
click at [306, 181] on button "Salvar estoque" at bounding box center [302, 183] width 37 height 12
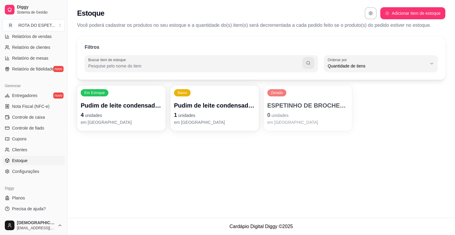
click at [218, 118] on p "1 unidades" at bounding box center [214, 115] width 81 height 8
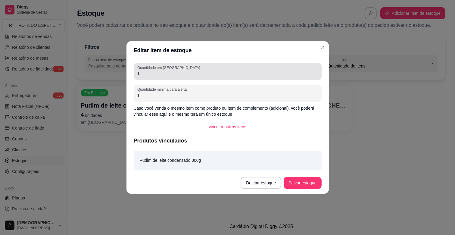
click at [174, 79] on div "Quantidade em estoque 1" at bounding box center [228, 71] width 188 height 17
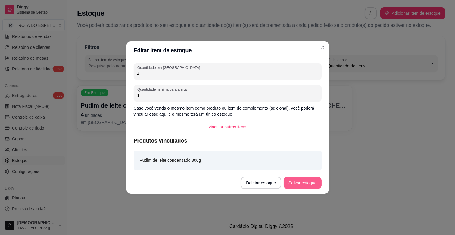
type input "4"
click at [308, 179] on button "Salvar estoque" at bounding box center [302, 183] width 37 height 12
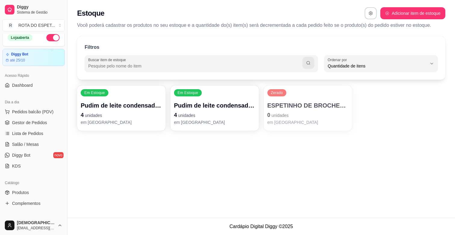
scroll to position [0, 0]
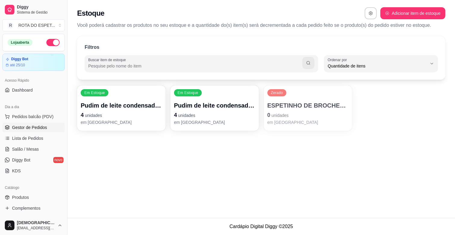
click at [31, 125] on span "Gestor de Pedidos" at bounding box center [29, 127] width 35 height 6
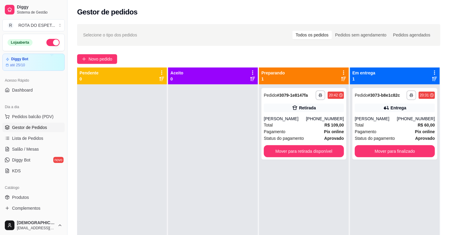
click at [333, 191] on div "**********" at bounding box center [304, 201] width 90 height 235
click at [390, 208] on div "**********" at bounding box center [395, 201] width 90 height 235
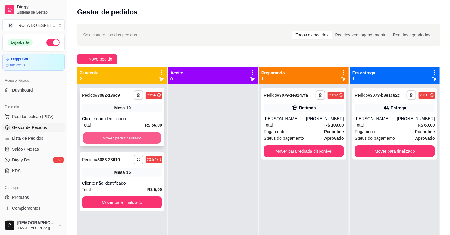
click at [101, 139] on button "Mover para finalizado" at bounding box center [122, 138] width 78 height 12
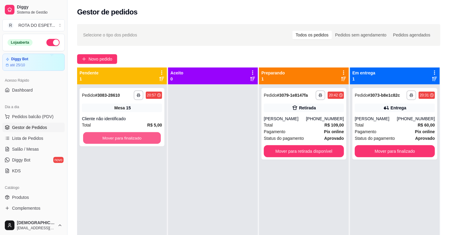
click at [101, 139] on button "Mover para finalizado" at bounding box center [122, 138] width 78 height 12
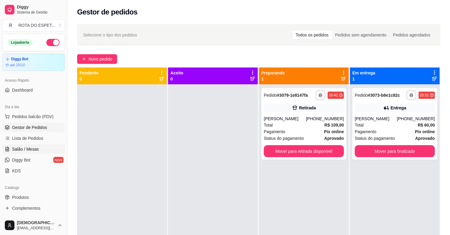
click at [35, 149] on span "Salão / Mesas" at bounding box center [25, 149] width 27 height 6
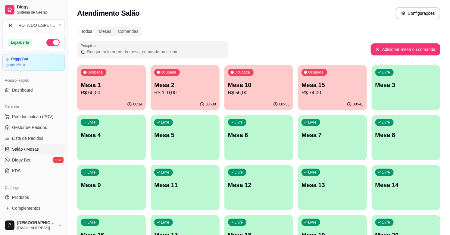
click at [116, 92] on p "R$ 60,00" at bounding box center [111, 92] width 61 height 7
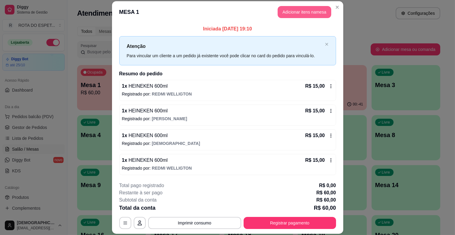
click at [312, 8] on button "Adicionar itens na mesa" at bounding box center [305, 12] width 54 height 12
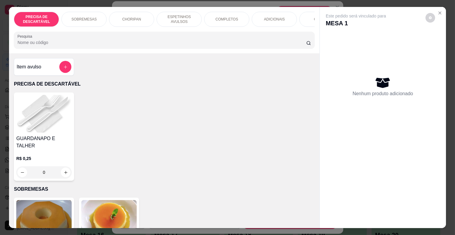
click at [240, 27] on div "PRECISA DE DESCARTÁVEL SOBREMESAS CHORIPAN ESPETINHOS AVULSOS COMPLETOS ADICION…" at bounding box center [164, 19] width 301 height 15
click at [234, 27] on div "PRECISA DE DESCARTÁVEL SOBREMESAS CHORIPAN ESPETINHOS AVULSOS COMPLETOS ADICION…" at bounding box center [164, 19] width 301 height 15
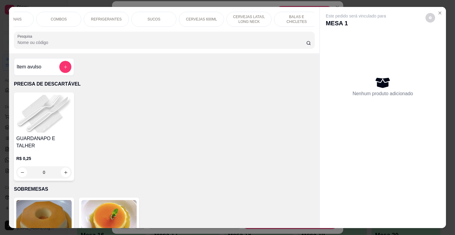
click at [194, 17] on p "CERVEJAS 600ML" at bounding box center [201, 19] width 31 height 5
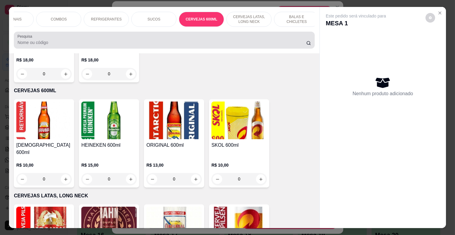
scroll to position [14, 0]
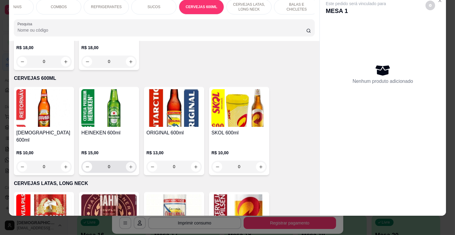
click at [131, 162] on button "increase-product-quantity" at bounding box center [131, 167] width 10 height 10
type input "1"
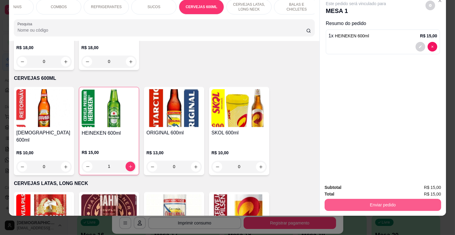
click at [396, 200] on button "Enviar pedido" at bounding box center [383, 205] width 117 height 12
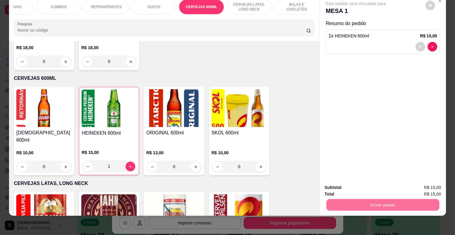
click at [423, 185] on button "Enviar pedido" at bounding box center [425, 184] width 33 height 11
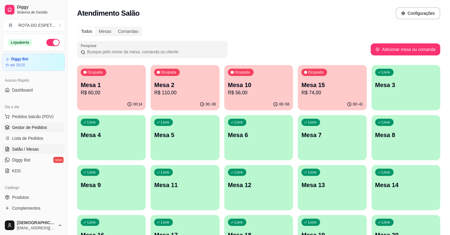
click at [33, 127] on span "Gestor de Pedidos" at bounding box center [29, 127] width 35 height 6
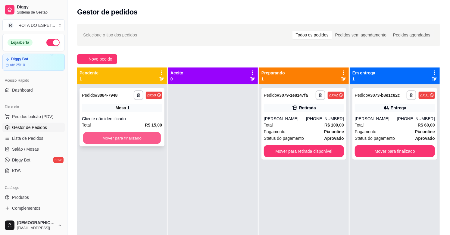
click at [118, 135] on button "Mover para finalizado" at bounding box center [122, 138] width 78 height 12
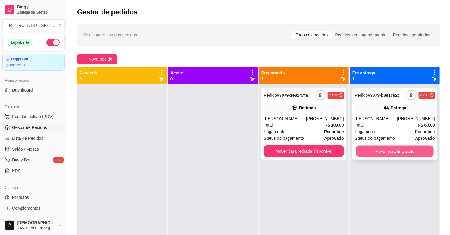
click at [396, 152] on button "Mover para finalizado" at bounding box center [395, 151] width 78 height 12
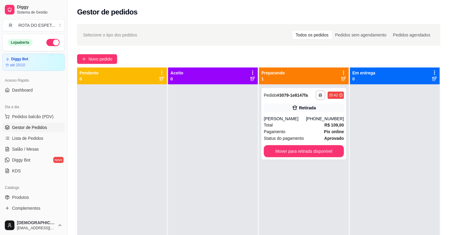
click at [224, 172] on div at bounding box center [213, 201] width 90 height 235
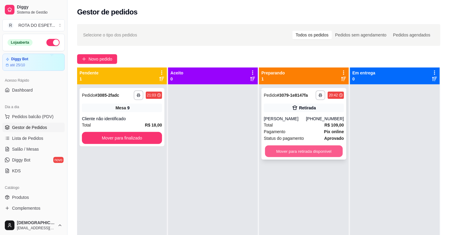
click at [281, 152] on button "Mover para retirada disponível" at bounding box center [304, 151] width 78 height 12
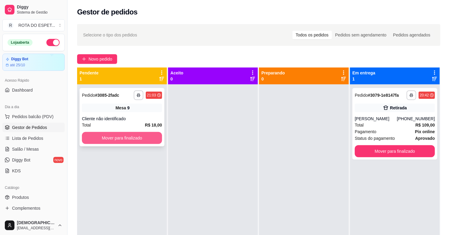
click at [133, 141] on button "Mover para finalizado" at bounding box center [122, 138] width 80 height 12
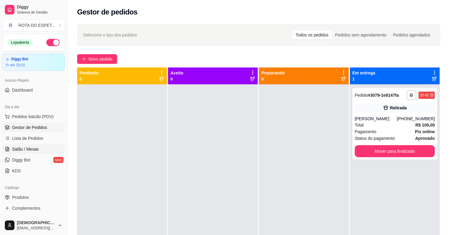
click at [26, 148] on span "Salão / Mesas" at bounding box center [25, 149] width 27 height 6
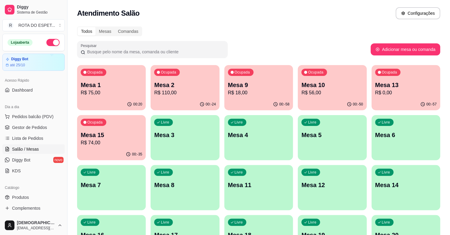
click at [336, 89] on p "R$ 56,00" at bounding box center [331, 92] width 61 height 7
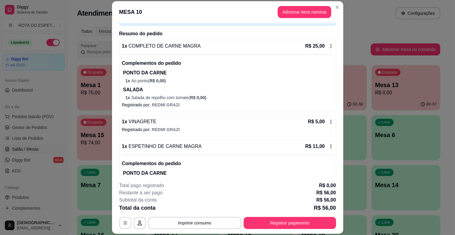
scroll to position [85, 0]
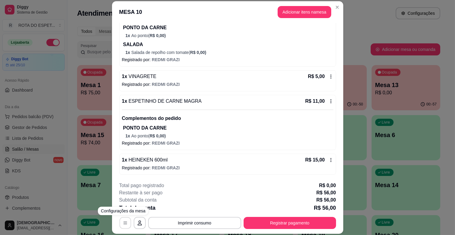
click at [123, 223] on icon "button" at bounding box center [125, 223] width 4 height 3
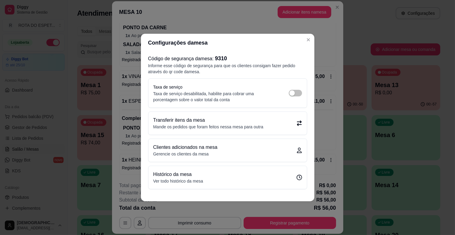
click at [204, 118] on p "Transferir itens da mesa" at bounding box center [208, 120] width 110 height 7
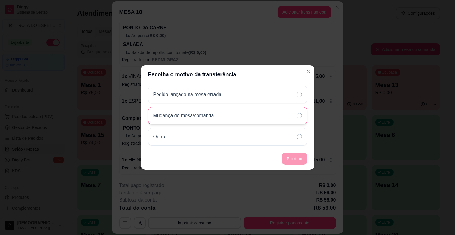
click at [281, 118] on div "Mudança de mesa/comanda" at bounding box center [227, 115] width 159 height 17
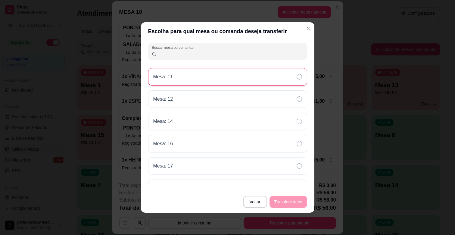
click at [183, 72] on div "Mesa: 11" at bounding box center [227, 76] width 159 height 17
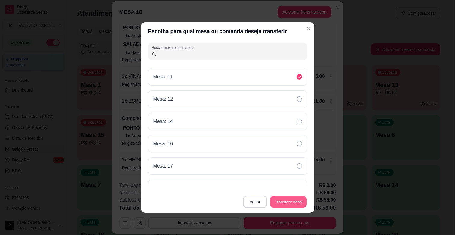
click at [285, 200] on button "Transferir itens" at bounding box center [288, 202] width 36 height 12
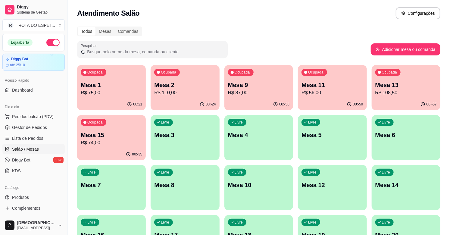
click at [89, 98] on div "00:21" at bounding box center [111, 104] width 69 height 12
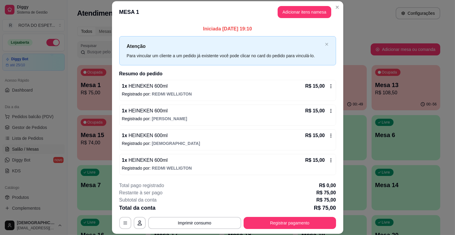
scroll to position [25, 0]
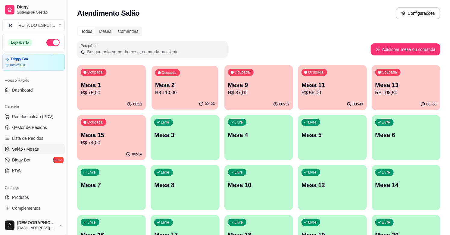
click at [181, 88] on p "Mesa 2" at bounding box center [185, 85] width 60 height 8
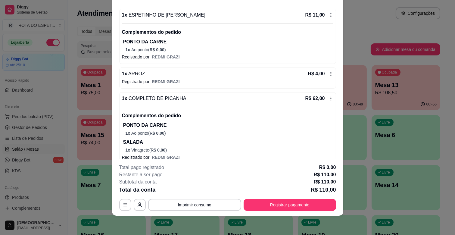
scroll to position [127, 0]
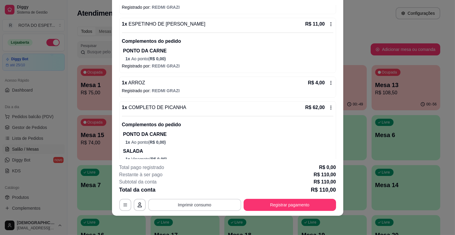
click at [195, 204] on button "Imprimir consumo" at bounding box center [194, 205] width 93 height 12
click at [195, 181] on button "IMPRESSORA BALCÃO" at bounding box center [194, 179] width 48 height 10
click at [253, 208] on button "Registrar pagamento" at bounding box center [290, 205] width 90 height 12
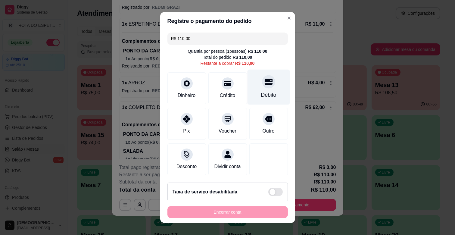
click at [267, 85] on div "Débito" at bounding box center [268, 87] width 42 height 35
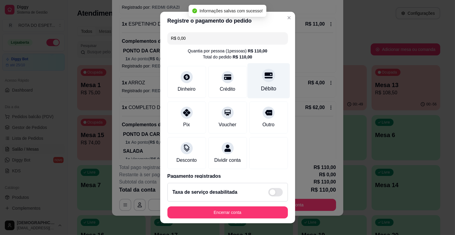
type input "R$ 0,00"
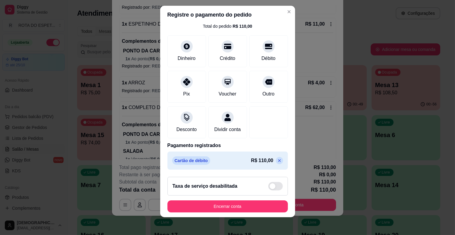
scroll to position [8, 0]
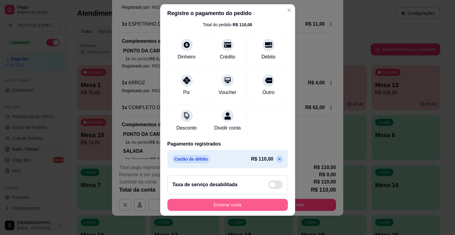
click at [249, 200] on button "Encerrar conta" at bounding box center [227, 205] width 120 height 12
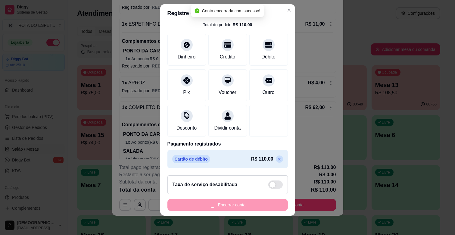
scroll to position [0, 0]
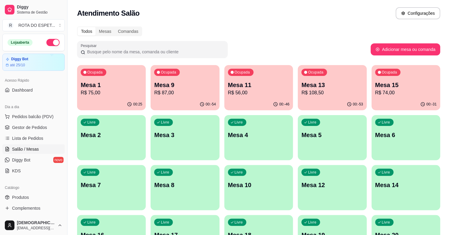
click at [343, 85] on p "Mesa 13" at bounding box center [331, 85] width 61 height 8
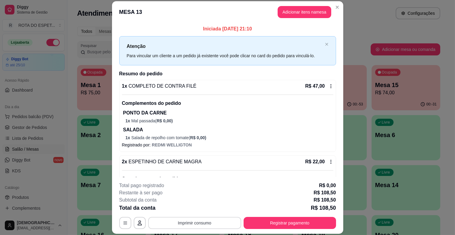
click at [191, 219] on button "Imprimir consumo" at bounding box center [194, 223] width 93 height 12
click at [206, 197] on button "IMPRESSORA BALCÃO" at bounding box center [194, 197] width 48 height 10
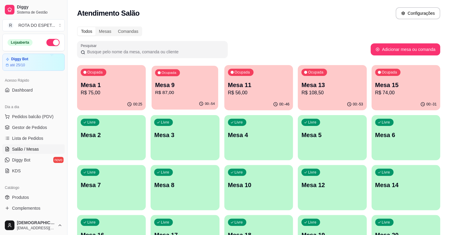
click at [175, 86] on p "Mesa 9" at bounding box center [185, 85] width 60 height 8
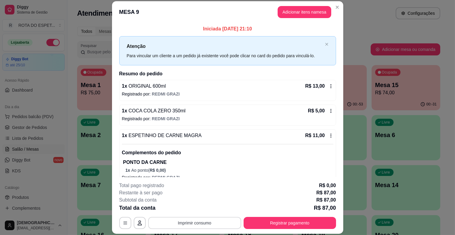
click at [216, 217] on button "Imprimir consumo" at bounding box center [194, 223] width 93 height 12
click at [205, 194] on button "IMPRESSORA BALCÃO" at bounding box center [194, 196] width 47 height 9
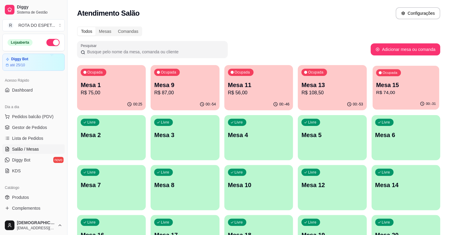
click at [408, 95] on p "R$ 74,00" at bounding box center [406, 92] width 60 height 7
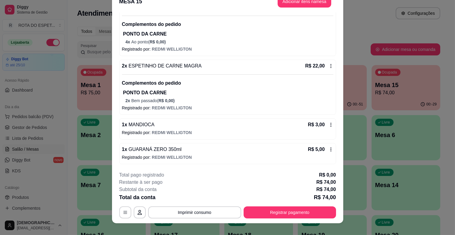
scroll to position [18, 0]
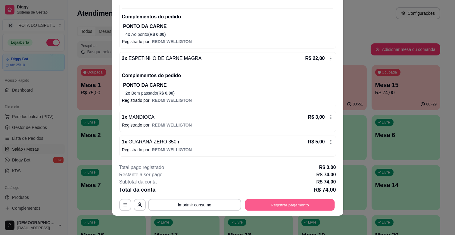
click at [258, 209] on button "Registrar pagamento" at bounding box center [290, 205] width 90 height 12
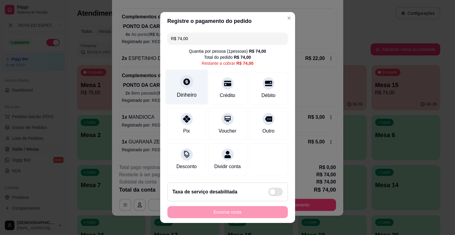
click at [182, 100] on div "Dinheiro" at bounding box center [186, 87] width 42 height 35
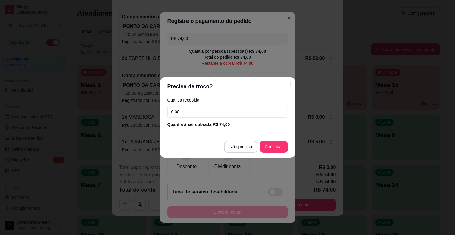
click at [191, 114] on input "0,00" at bounding box center [227, 112] width 120 height 12
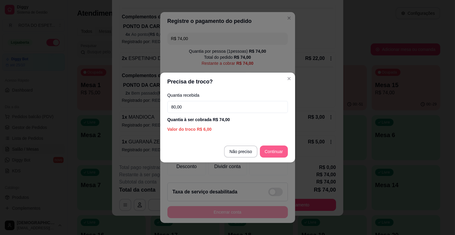
type input "80,00"
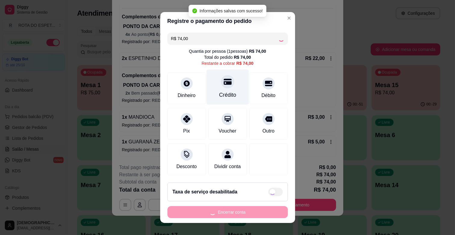
type input "R$ 0,00"
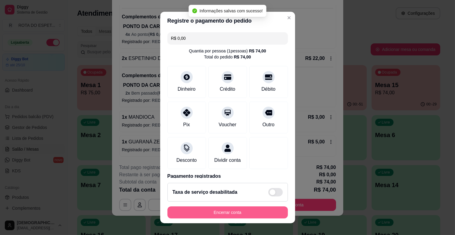
click at [242, 214] on button "Encerrar conta" at bounding box center [227, 212] width 120 height 12
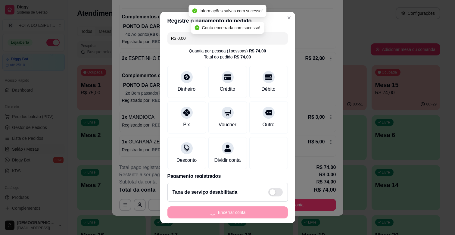
scroll to position [0, 0]
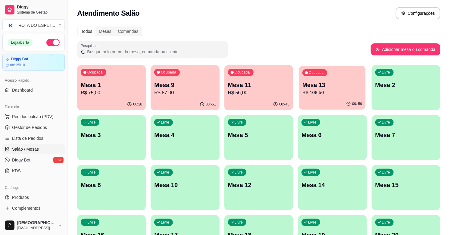
click at [332, 79] on div "Ocupada Mesa 13 R$ 108,50" at bounding box center [332, 82] width 67 height 33
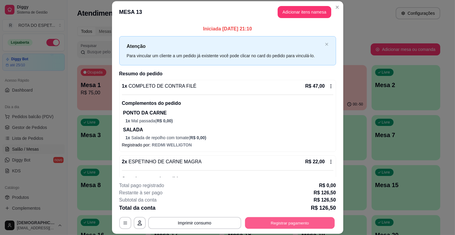
click at [304, 223] on button "Registrar pagamento" at bounding box center [290, 223] width 90 height 12
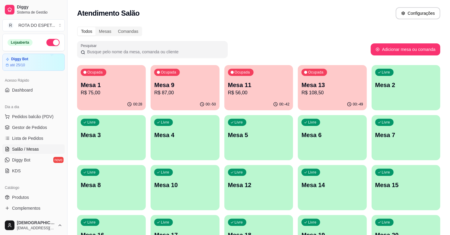
click at [343, 81] on p "Mesa 13" at bounding box center [331, 85] width 61 height 8
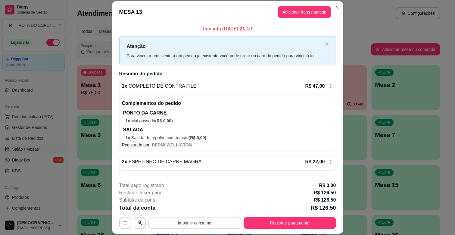
click at [187, 220] on button "Imprimir consumo" at bounding box center [194, 223] width 93 height 12
click at [191, 209] on button "IMPRESSORA" at bounding box center [194, 208] width 47 height 9
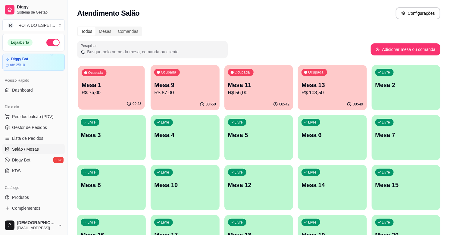
click at [133, 98] on div "Ocupada Mesa 1 R$ 75,00" at bounding box center [111, 82] width 67 height 33
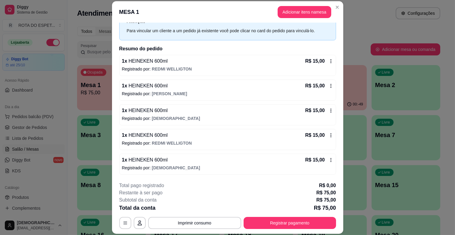
scroll to position [18, 0]
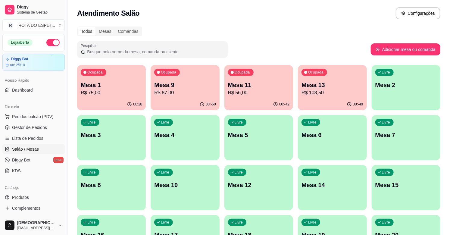
click at [178, 88] on p "Mesa 9" at bounding box center [184, 85] width 61 height 8
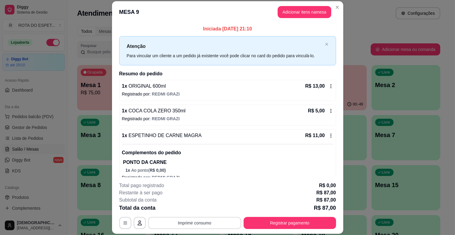
click at [203, 226] on button "Imprimir consumo" at bounding box center [194, 223] width 93 height 12
click at [203, 210] on button "IMPRESSORA" at bounding box center [194, 208] width 47 height 9
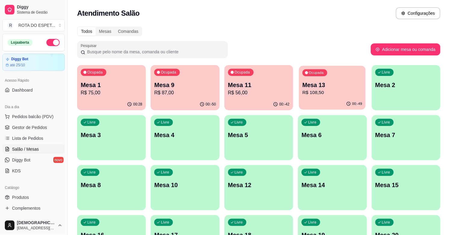
click at [351, 86] on p "Mesa 13" at bounding box center [332, 85] width 60 height 8
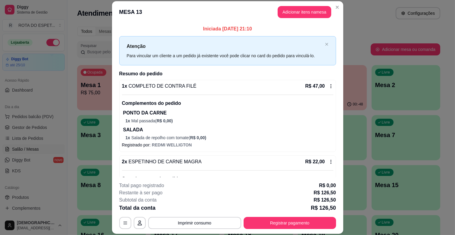
scroll to position [225, 0]
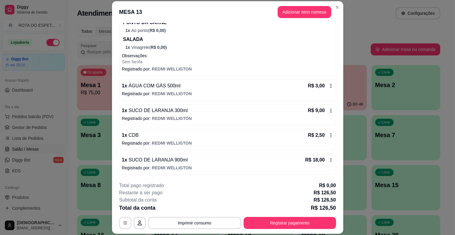
click at [328, 108] on icon at bounding box center [330, 110] width 5 height 5
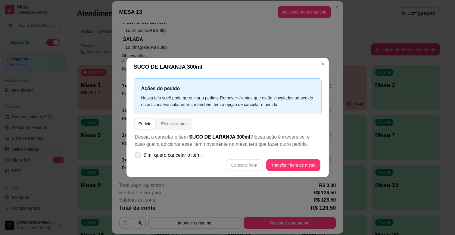
click at [140, 154] on span at bounding box center [138, 155] width 6 height 6
click at [138, 156] on input "Sim, quero cancelar o item." at bounding box center [137, 158] width 4 height 4
checkbox input "true"
click at [241, 166] on button "Cancelar item" at bounding box center [244, 165] width 37 height 12
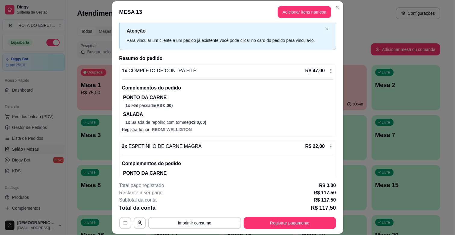
scroll to position [0, 0]
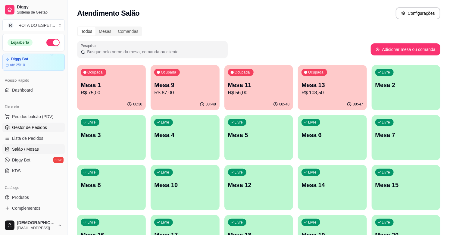
click at [53, 125] on link "Gestor de Pedidos" at bounding box center [33, 128] width 62 height 10
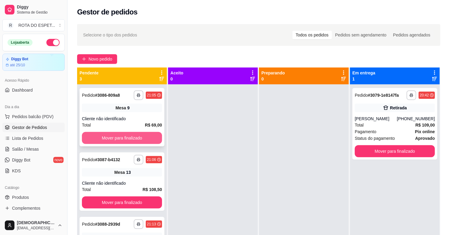
click at [156, 139] on button "Mover para finalizado" at bounding box center [122, 138] width 80 height 12
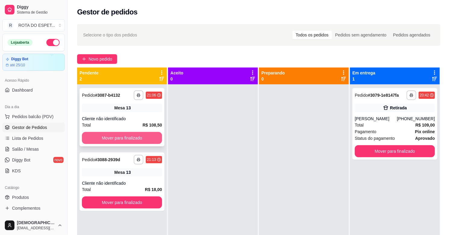
click at [143, 136] on button "Mover para finalizado" at bounding box center [122, 138] width 80 height 12
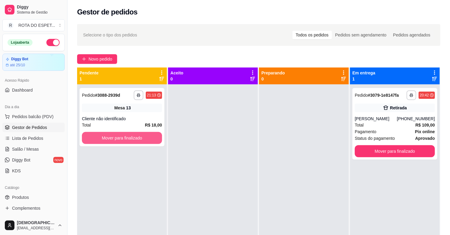
click at [141, 136] on button "Mover para finalizado" at bounding box center [122, 138] width 80 height 12
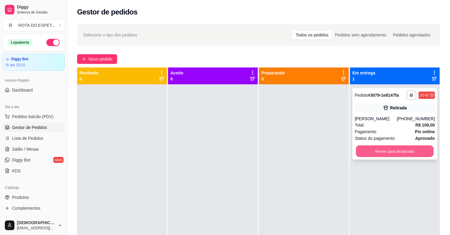
click at [418, 147] on button "Mover para finalizado" at bounding box center [395, 151] width 78 height 12
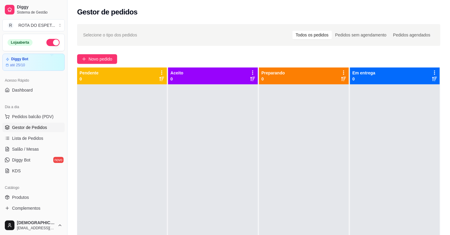
click at [178, 192] on div at bounding box center [213, 201] width 90 height 235
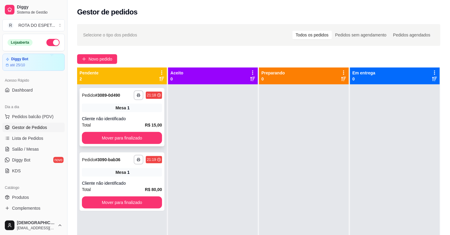
click at [138, 127] on div "Total R$ 15,00" at bounding box center [122, 125] width 80 height 7
click at [128, 136] on button "Mover para finalizado" at bounding box center [122, 138] width 78 height 12
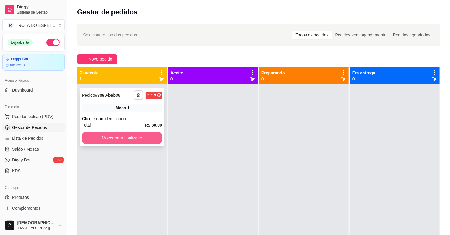
click at [134, 137] on button "Mover para finalizado" at bounding box center [122, 138] width 80 height 12
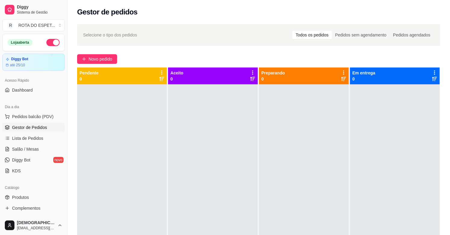
click at [190, 217] on div at bounding box center [213, 201] width 90 height 235
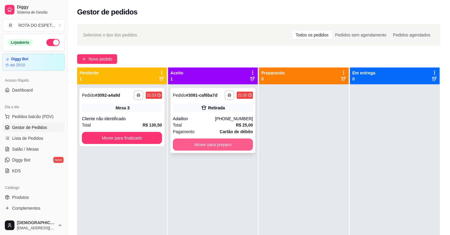
click at [233, 148] on button "Mover para preparo" at bounding box center [213, 144] width 80 height 12
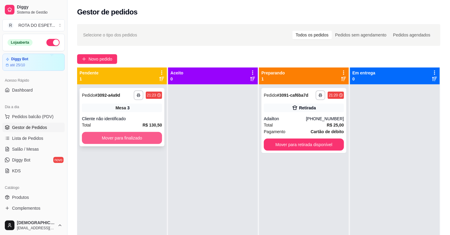
click at [130, 138] on button "Mover para finalizado" at bounding box center [122, 138] width 80 height 12
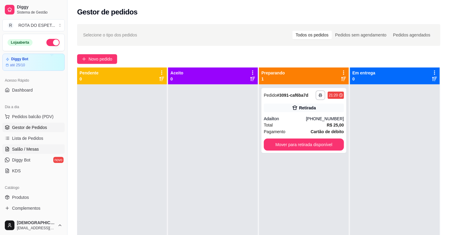
click at [31, 147] on span "Salão / Mesas" at bounding box center [25, 149] width 27 height 6
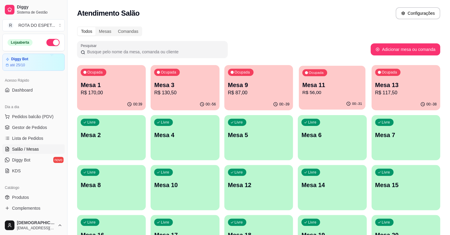
click at [322, 98] on button "Ocupada Mesa 11 R$ 56,00 00:-31" at bounding box center [332, 88] width 67 height 44
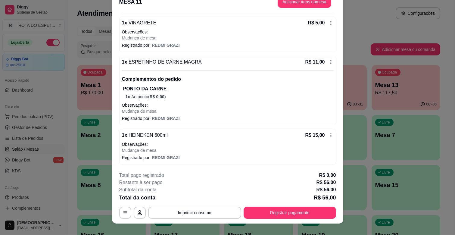
scroll to position [18, 0]
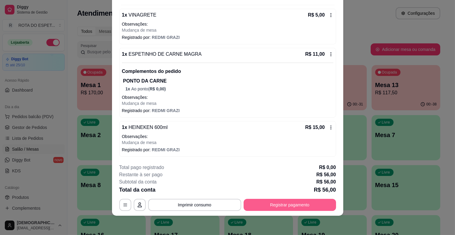
click at [289, 205] on button "Registrar pagamento" at bounding box center [290, 205] width 92 height 12
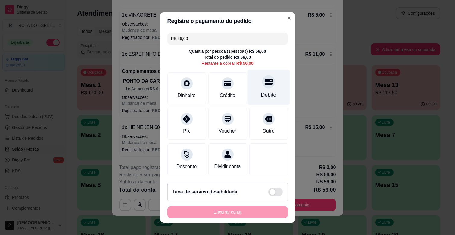
click at [257, 90] on div "Débito" at bounding box center [268, 87] width 42 height 35
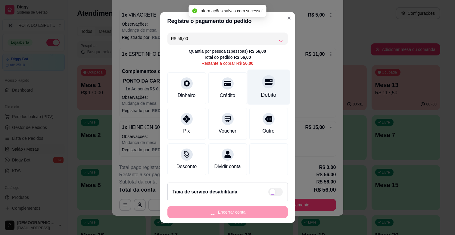
type input "R$ 0,00"
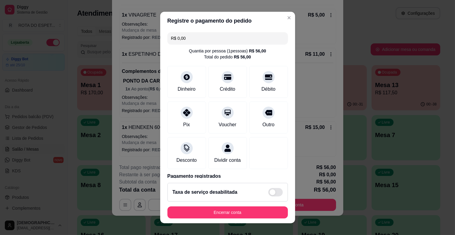
scroll to position [32, 0]
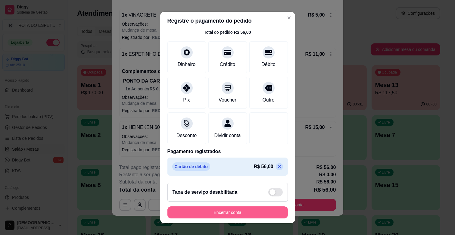
click at [255, 217] on button "Encerrar conta" at bounding box center [227, 212] width 120 height 12
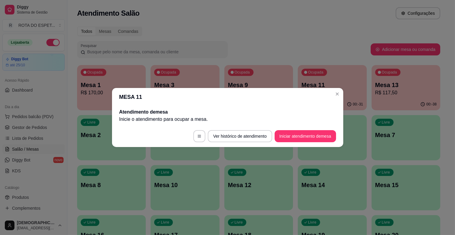
scroll to position [0, 0]
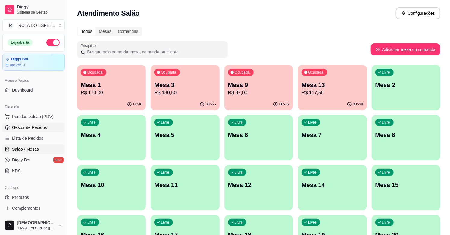
click at [50, 127] on link "Gestor de Pedidos" at bounding box center [33, 128] width 62 height 10
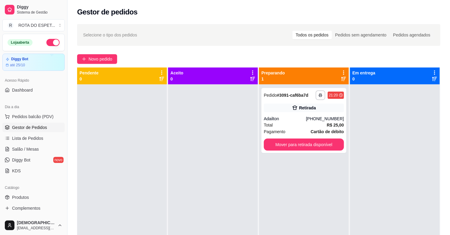
click at [178, 216] on div at bounding box center [213, 201] width 90 height 235
click at [318, 139] on button "Mover para retirada disponível" at bounding box center [304, 145] width 78 height 12
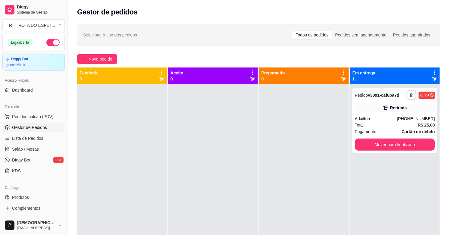
click at [375, 173] on div "**********" at bounding box center [395, 201] width 90 height 235
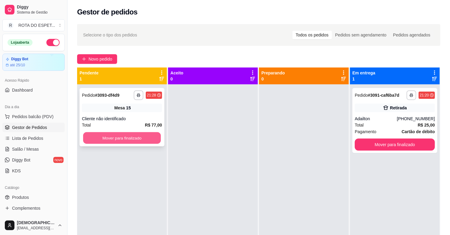
click at [115, 137] on button "Mover para finalizado" at bounding box center [122, 138] width 78 height 12
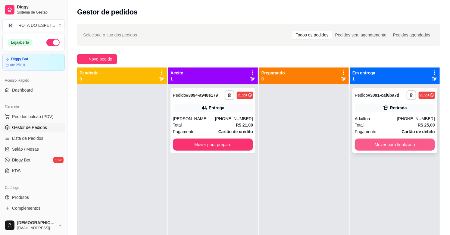
click at [398, 145] on button "Mover para finalizado" at bounding box center [395, 144] width 80 height 12
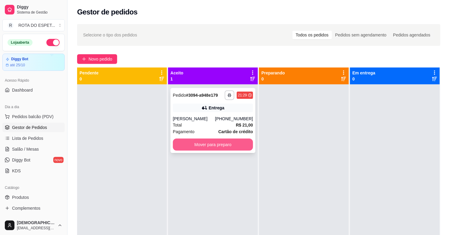
click at [206, 144] on button "Mover para preparo" at bounding box center [213, 144] width 80 height 12
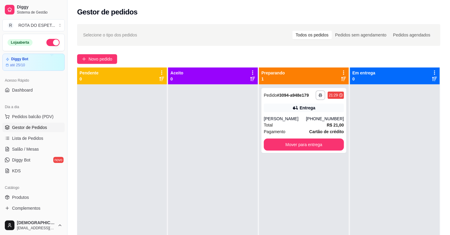
click at [190, 222] on div at bounding box center [213, 201] width 90 height 235
click at [43, 113] on span "Pedidos balcão (PDV)" at bounding box center [33, 116] width 42 height 6
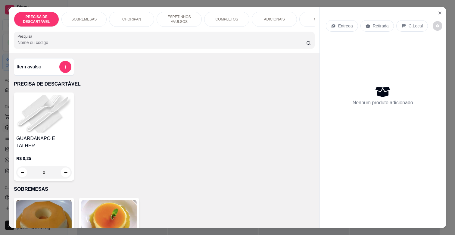
click at [224, 17] on p "COMPLETOS" at bounding box center [227, 19] width 23 height 5
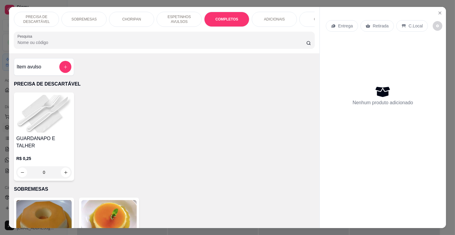
scroll to position [14, 0]
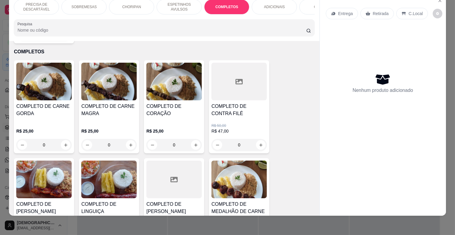
click at [116, 110] on div "COMPLETO DE CARNE MAGRA" at bounding box center [108, 112] width 55 height 19
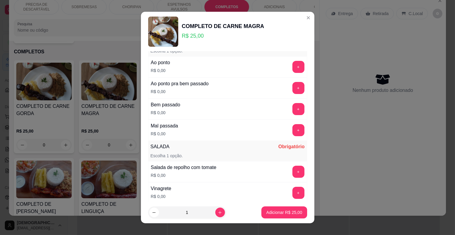
scroll to position [67, 0]
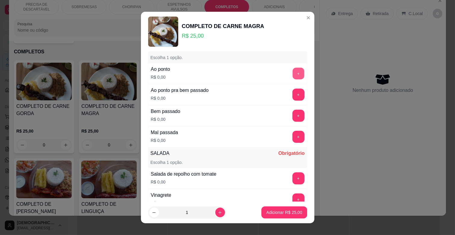
click at [292, 72] on button "+" at bounding box center [298, 74] width 12 height 12
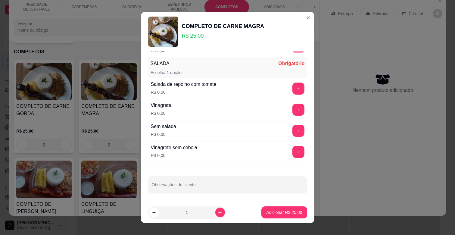
scroll to position [157, 0]
click at [292, 108] on button "+" at bounding box center [298, 110] width 12 height 12
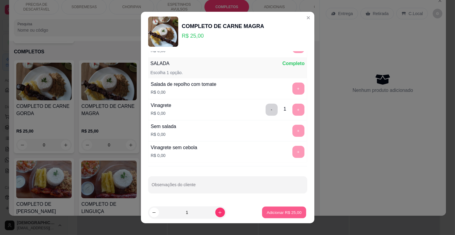
click at [279, 210] on p "Adicionar R$ 25,00" at bounding box center [284, 212] width 35 height 6
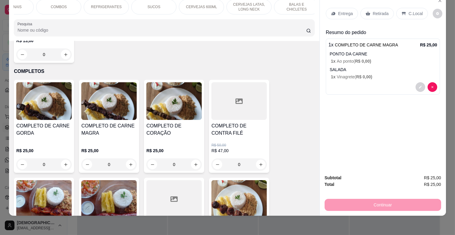
scroll to position [693, 0]
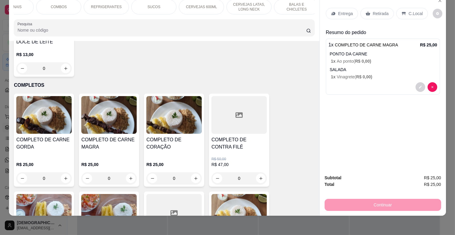
click at [96, 5] on div "REFRIGERANTES" at bounding box center [106, 6] width 45 height 15
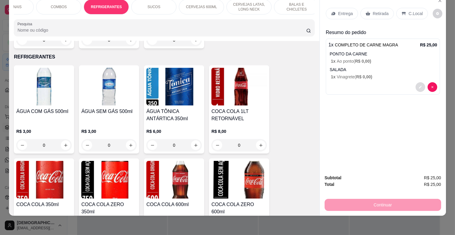
click at [419, 82] on button "decrease-product-quantity" at bounding box center [420, 87] width 10 height 10
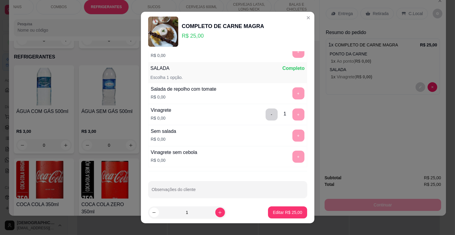
scroll to position [157, 0]
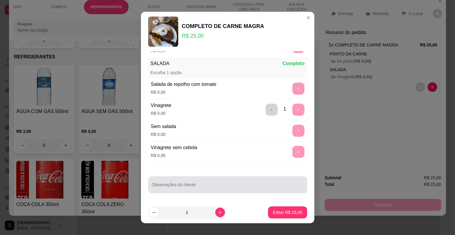
click at [212, 183] on div at bounding box center [228, 185] width 152 height 12
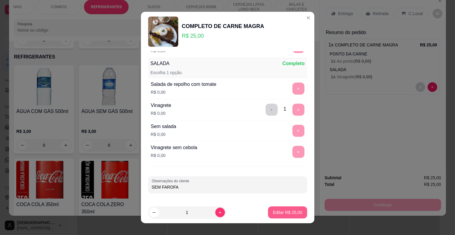
type input "SEM FAROFA"
click at [284, 213] on p "Editar R$ 25,00" at bounding box center [287, 212] width 29 height 6
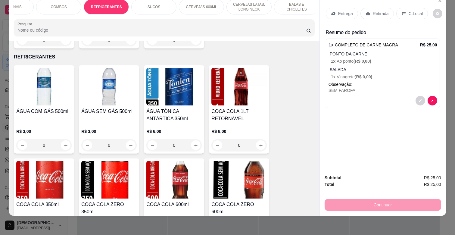
click at [344, 11] on p "Entrega" at bounding box center [345, 14] width 15 height 6
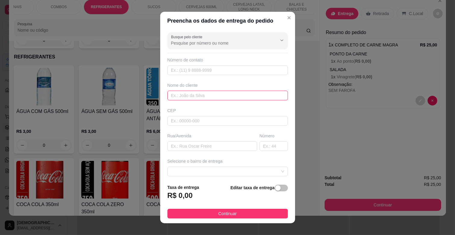
click at [190, 97] on input "text" at bounding box center [227, 96] width 120 height 10
type input "EDERSON"
click at [191, 71] on input "text" at bounding box center [227, 70] width 120 height 10
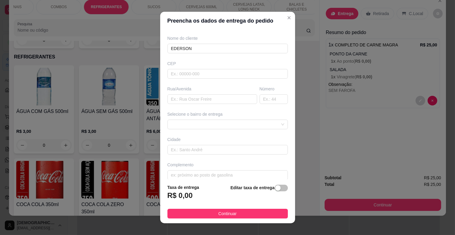
scroll to position [54, 0]
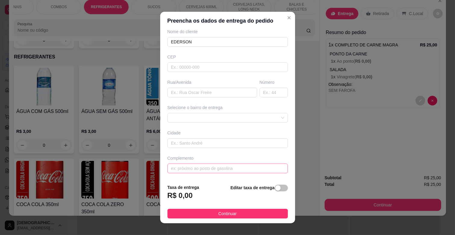
type input "[PHONE_NUMBER]"
click at [211, 171] on input "text" at bounding box center [227, 168] width 120 height 10
click at [208, 168] on input "BATE FORT" at bounding box center [227, 168] width 120 height 10
click at [230, 120] on span at bounding box center [227, 117] width 113 height 9
type input "BATE FORT CAMINHAO MARTINELI"
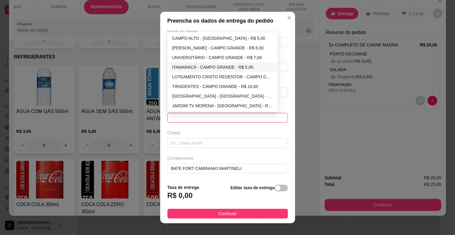
click at [216, 66] on div "ITAMARACÁ - CAMPO GRANDE - R$ 5,00" at bounding box center [222, 67] width 101 height 7
type input "CAMPO GRANDE"
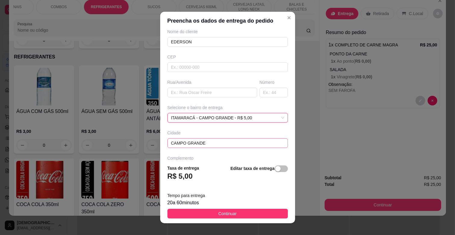
scroll to position [73, 0]
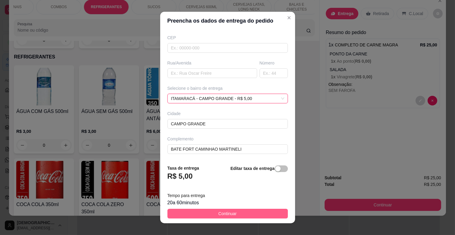
click at [234, 213] on button "Continuar" at bounding box center [227, 214] width 120 height 10
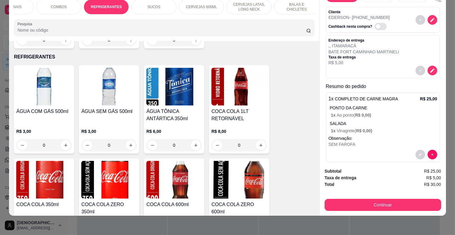
scroll to position [25, 0]
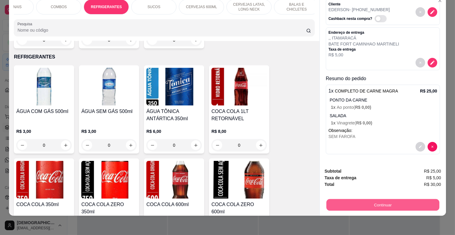
click at [392, 199] on button "Continuar" at bounding box center [382, 205] width 113 height 12
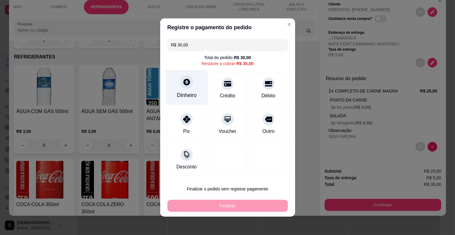
click at [189, 84] on div at bounding box center [186, 81] width 13 height 13
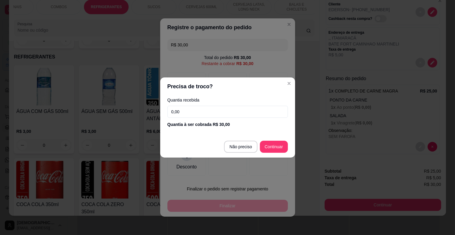
click at [206, 108] on input "0,00" at bounding box center [227, 112] width 120 height 12
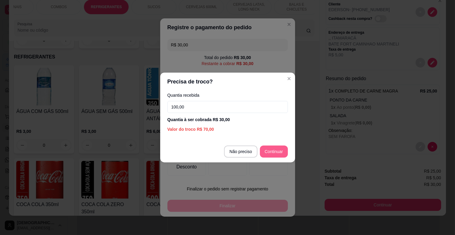
type input "100,00"
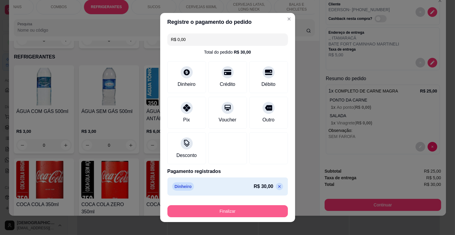
click at [244, 211] on button "Finalizar" at bounding box center [227, 211] width 120 height 12
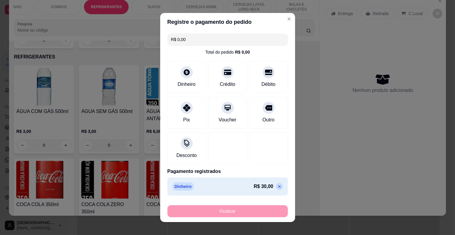
type input "-R$ 30,00"
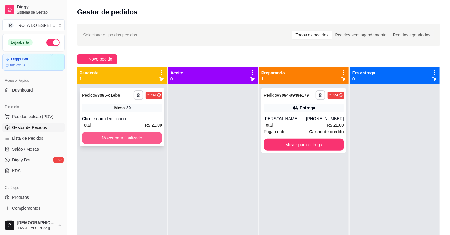
click at [125, 137] on button "Mover para finalizado" at bounding box center [122, 138] width 80 height 12
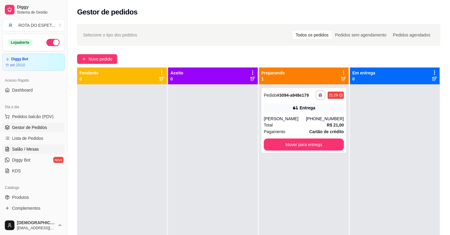
click at [29, 149] on span "Salão / Mesas" at bounding box center [25, 149] width 27 height 6
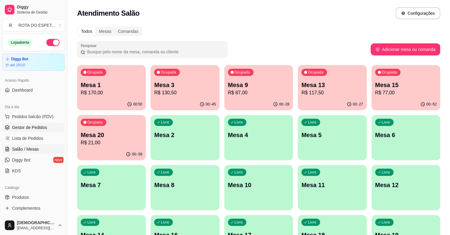
click at [29, 129] on span "Gestor de Pedidos" at bounding box center [29, 127] width 35 height 6
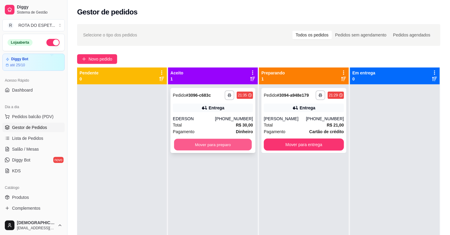
click at [205, 147] on button "Mover para preparo" at bounding box center [213, 145] width 78 height 12
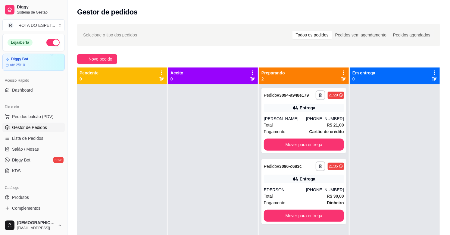
click at [207, 185] on div at bounding box center [213, 201] width 90 height 235
click at [297, 145] on button "Mover para entrega" at bounding box center [304, 144] width 80 height 12
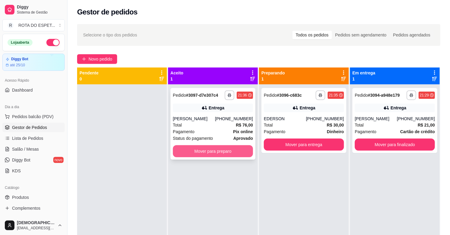
click at [215, 150] on button "Mover para preparo" at bounding box center [213, 151] width 80 height 12
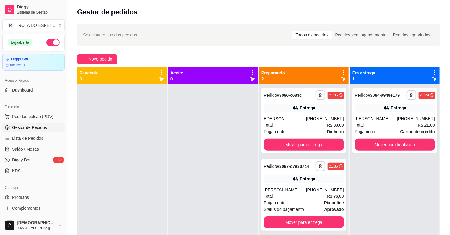
click at [374, 185] on div "**********" at bounding box center [395, 201] width 90 height 235
click at [399, 195] on div "**********" at bounding box center [395, 201] width 90 height 235
click at [213, 184] on div at bounding box center [213, 201] width 90 height 235
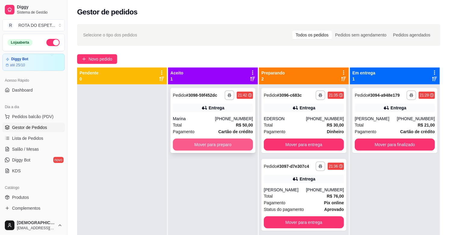
click at [202, 145] on button "Mover para preparo" at bounding box center [213, 144] width 80 height 12
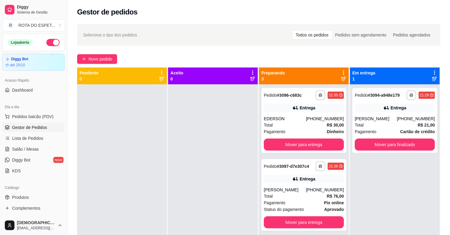
click at [194, 172] on div at bounding box center [213, 201] width 90 height 235
click at [383, 167] on div "**********" at bounding box center [395, 201] width 90 height 235
click at [417, 175] on div "**********" at bounding box center [395, 201] width 90 height 235
click at [399, 146] on button "Mover para finalizado" at bounding box center [395, 144] width 80 height 12
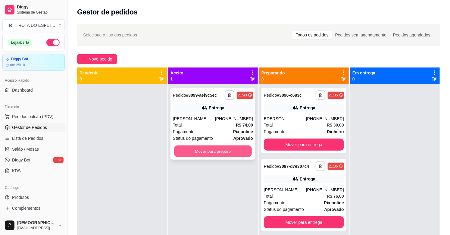
click at [215, 146] on button "Mover para preparo" at bounding box center [213, 151] width 78 height 12
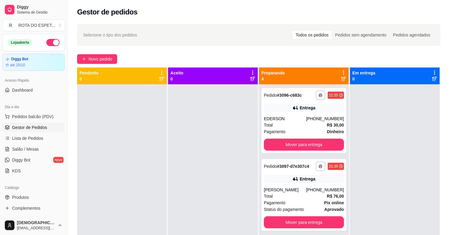
click at [208, 185] on div at bounding box center [213, 201] width 90 height 235
click at [196, 181] on div at bounding box center [213, 201] width 90 height 235
click at [21, 150] on span "Salão / Mesas" at bounding box center [25, 149] width 27 height 6
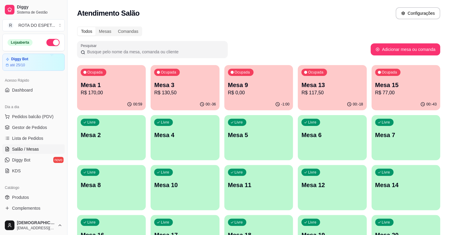
click at [328, 99] on div "00:-18" at bounding box center [332, 104] width 69 height 12
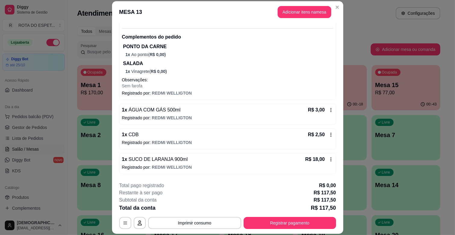
scroll to position [234, 0]
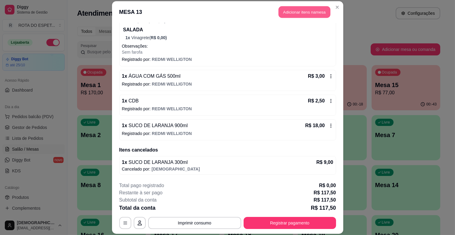
click at [309, 8] on button "Adicionar itens na mesa" at bounding box center [304, 12] width 52 height 12
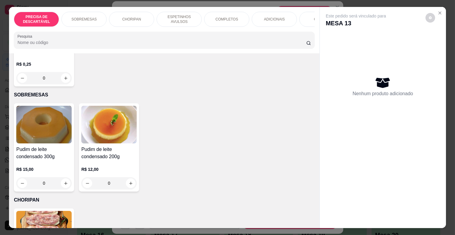
scroll to position [100, 0]
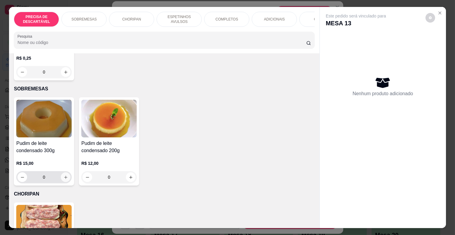
click at [64, 175] on icon "increase-product-quantity" at bounding box center [66, 177] width 5 height 5
type input "1"
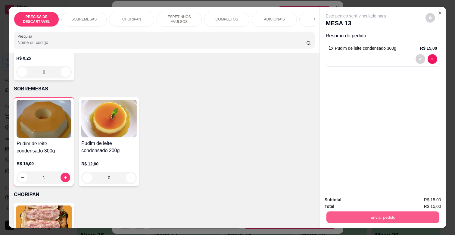
click at [358, 212] on button "Enviar pedido" at bounding box center [382, 217] width 113 height 12
click at [425, 197] on button "Enviar pedido" at bounding box center [425, 199] width 34 height 11
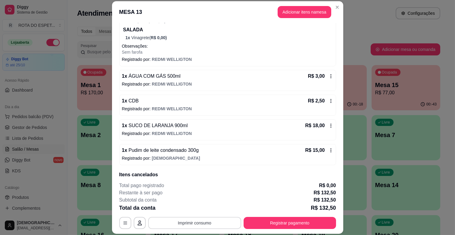
click at [213, 219] on button "Imprimir consumo" at bounding box center [194, 223] width 93 height 12
click at [204, 196] on button "IMPRESSORA BALCÃO" at bounding box center [194, 197] width 48 height 10
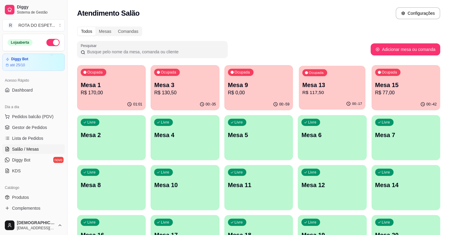
click at [346, 86] on p "Mesa 13" at bounding box center [332, 85] width 60 height 8
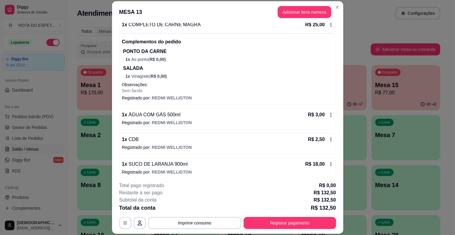
scroll to position [200, 0]
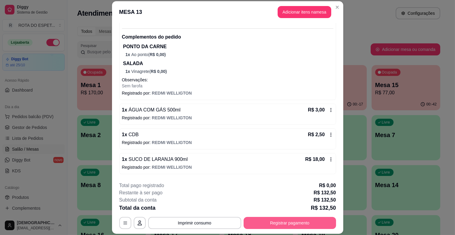
click at [319, 227] on button "Registrar pagamento" at bounding box center [290, 223] width 92 height 12
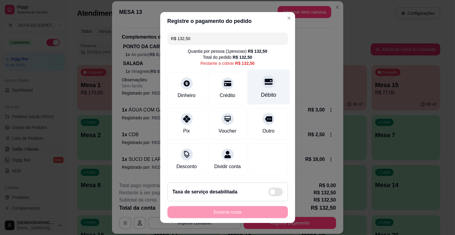
click at [262, 94] on div "Débito" at bounding box center [268, 95] width 15 height 8
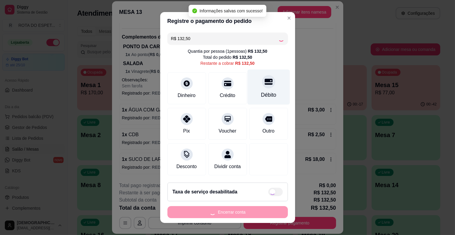
type input "R$ 0,00"
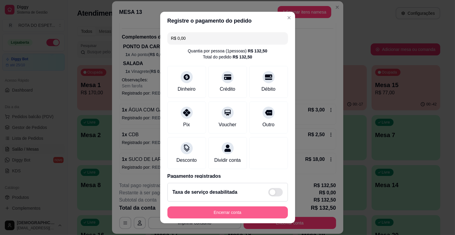
click at [261, 212] on button "Encerrar conta" at bounding box center [227, 212] width 120 height 12
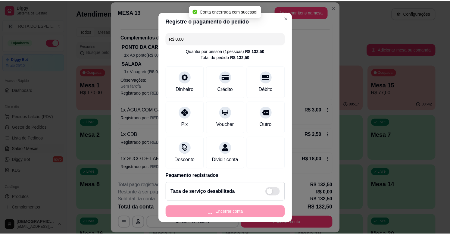
scroll to position [0, 0]
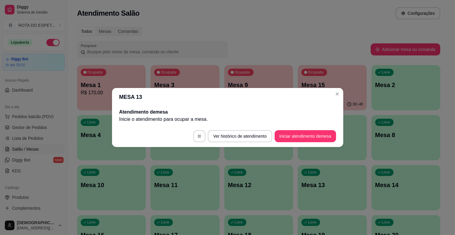
click at [342, 89] on header "MESA 13" at bounding box center [227, 97] width 231 height 18
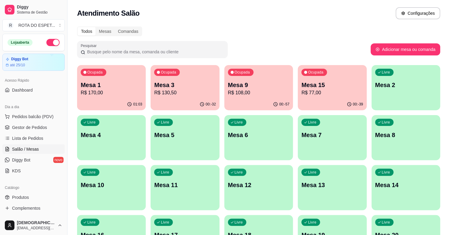
click at [8, 129] on icon at bounding box center [7, 127] width 5 height 5
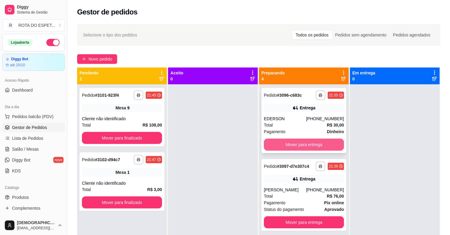
click at [306, 146] on button "Mover para entrega" at bounding box center [304, 144] width 80 height 12
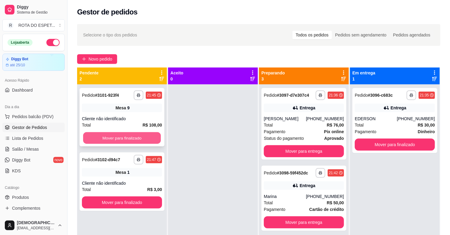
click at [127, 140] on button "Mover para finalizado" at bounding box center [122, 138] width 78 height 12
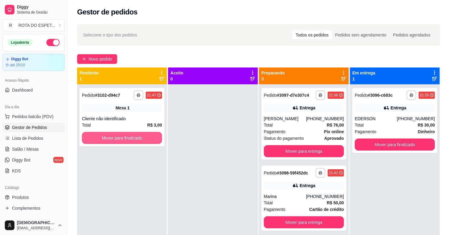
click at [128, 140] on button "Mover para finalizado" at bounding box center [122, 138] width 80 height 12
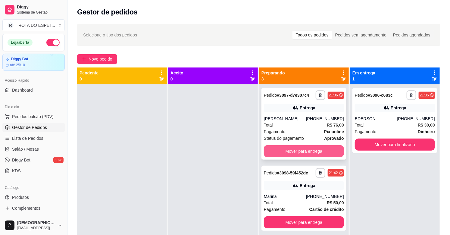
click at [303, 148] on button "Mover para entrega" at bounding box center [304, 151] width 80 height 12
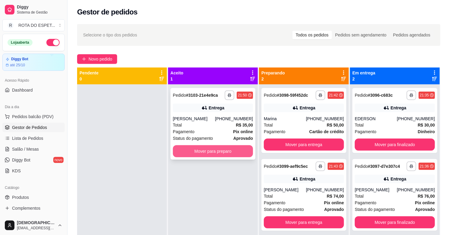
click at [235, 149] on button "Mover para preparo" at bounding box center [213, 151] width 80 height 12
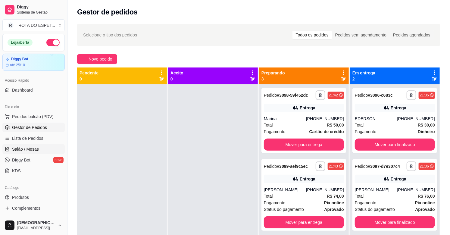
click at [37, 153] on link "Salão / Mesas" at bounding box center [33, 149] width 62 height 10
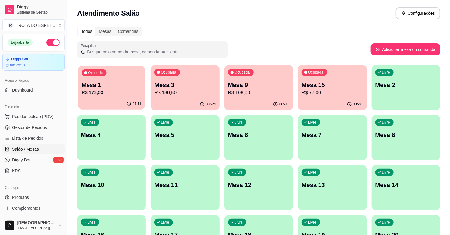
click at [130, 76] on div "Ocupada Mesa 1 R$ 173,00" at bounding box center [111, 82] width 67 height 33
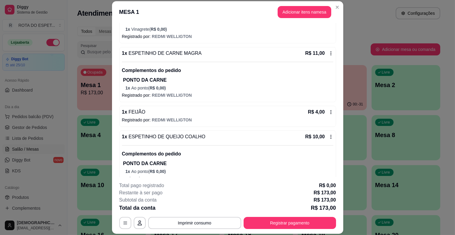
scroll to position [368, 0]
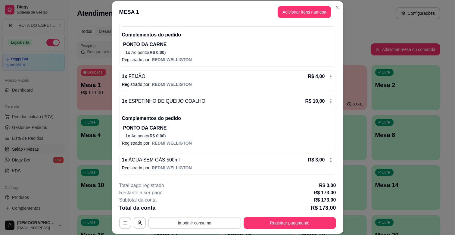
click at [217, 219] on button "Imprimir consumo" at bounding box center [194, 223] width 93 height 12
click at [201, 196] on button "IMPRESSORA BALCÃO" at bounding box center [194, 197] width 48 height 10
click at [294, 217] on button "Registrar pagamento" at bounding box center [290, 223] width 90 height 12
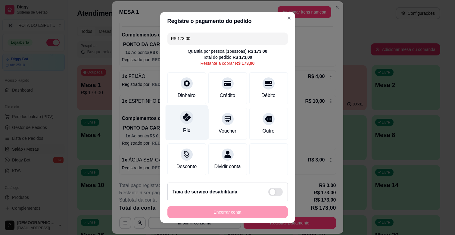
click at [190, 119] on div "Pix" at bounding box center [186, 122] width 42 height 35
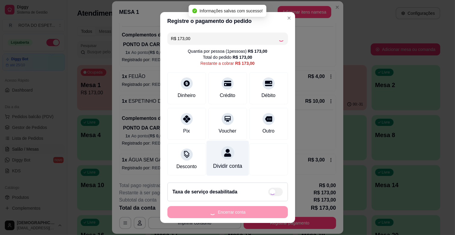
type input "R$ 0,00"
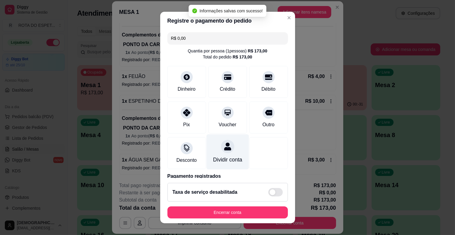
scroll to position [32, 0]
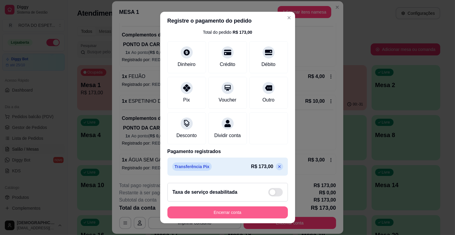
click at [220, 212] on button "Encerrar conta" at bounding box center [227, 212] width 120 height 12
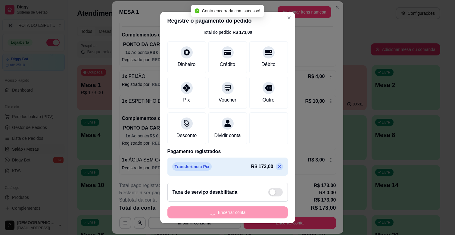
scroll to position [0, 0]
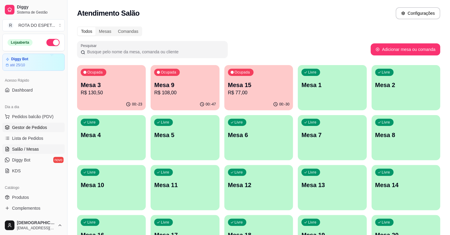
click at [36, 127] on span "Gestor de Pedidos" at bounding box center [29, 127] width 35 height 6
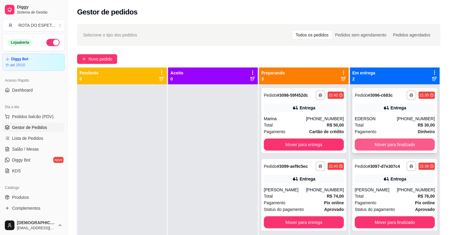
click at [416, 145] on button "Mover para finalizado" at bounding box center [395, 144] width 80 height 12
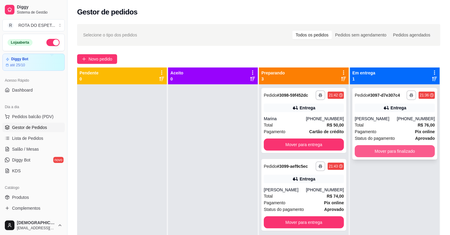
click at [405, 148] on button "Mover para finalizado" at bounding box center [395, 151] width 80 height 12
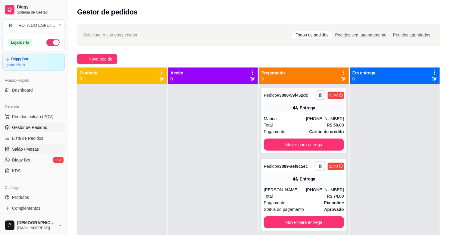
click at [33, 144] on link "Salão / Mesas" at bounding box center [33, 149] width 62 height 10
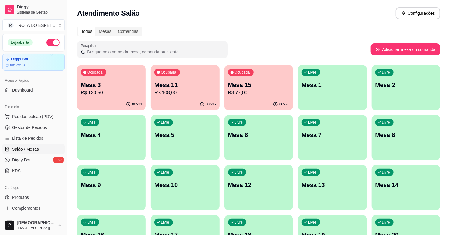
click at [35, 148] on span "Salão / Mesas" at bounding box center [25, 149] width 27 height 6
click at [115, 92] on p "R$ 130,50" at bounding box center [111, 92] width 61 height 7
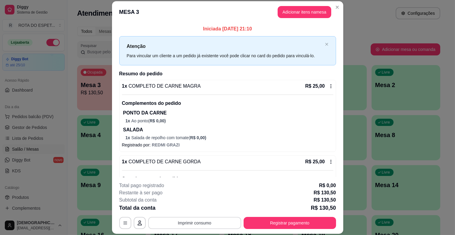
click at [196, 217] on button "Imprimir consumo" at bounding box center [194, 223] width 93 height 12
click at [201, 194] on button "IMPRESSORA BALCÃO" at bounding box center [194, 197] width 48 height 10
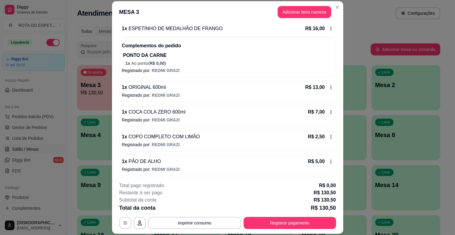
scroll to position [269, 0]
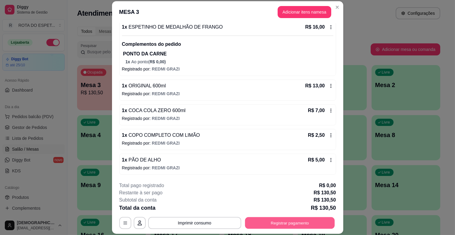
click at [297, 221] on button "Registrar pagamento" at bounding box center [290, 223] width 90 height 12
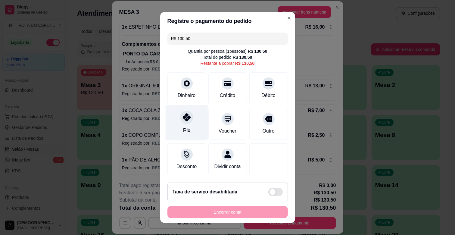
click at [183, 126] on div "Pix" at bounding box center [186, 130] width 7 height 8
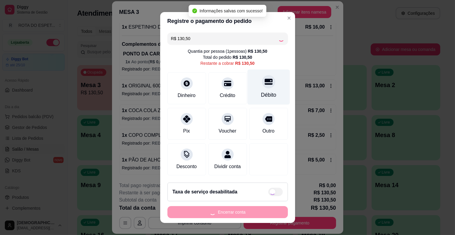
type input "R$ 0,00"
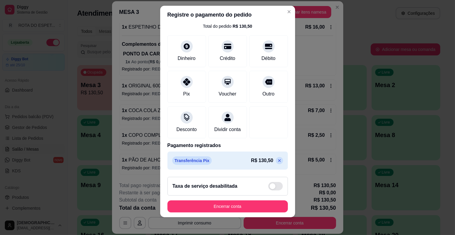
scroll to position [8, 0]
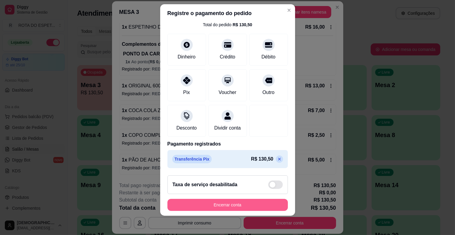
click at [238, 204] on button "Encerrar conta" at bounding box center [227, 205] width 120 height 12
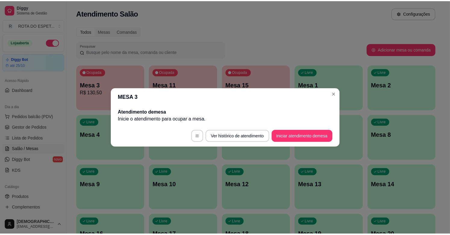
scroll to position [0, 0]
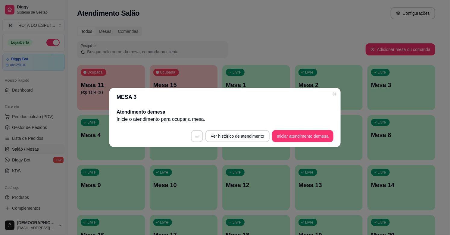
click at [22, 129] on span "Gestor de Pedidos" at bounding box center [29, 127] width 35 height 6
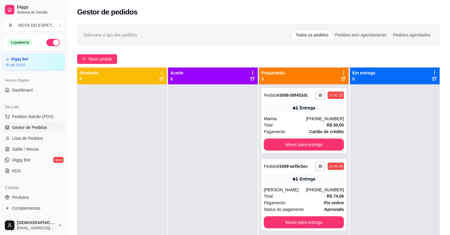
click at [184, 148] on div at bounding box center [213, 201] width 90 height 235
click at [36, 151] on span "Salão / Mesas" at bounding box center [25, 149] width 27 height 6
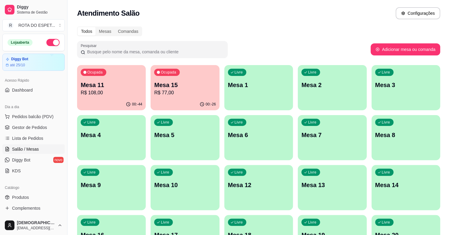
click at [22, 143] on ul "Pedidos balcão (PDV) Gestor de Pedidos Lista de Pedidos Salão / Mesas Diggy Bot…" at bounding box center [33, 144] width 62 height 64
click at [17, 136] on span "Lista de Pedidos" at bounding box center [27, 138] width 31 height 6
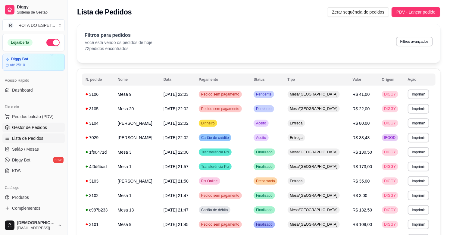
click at [34, 124] on span "Gestor de Pedidos" at bounding box center [29, 127] width 35 height 6
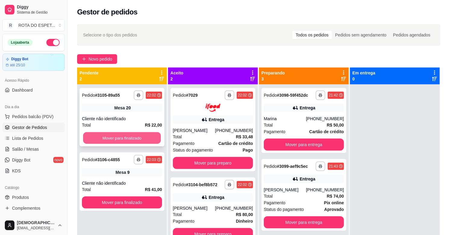
click at [103, 138] on button "Mover para finalizado" at bounding box center [122, 138] width 78 height 12
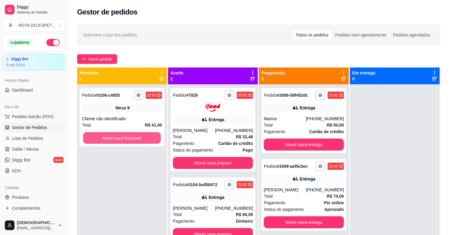
click at [103, 138] on button "Mover para finalizado" at bounding box center [122, 138] width 78 height 12
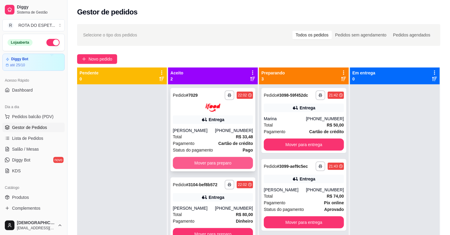
click at [235, 159] on button "Mover para preparo" at bounding box center [213, 163] width 80 height 12
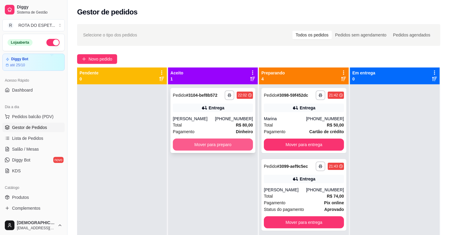
click at [232, 144] on button "Mover para preparo" at bounding box center [213, 144] width 80 height 12
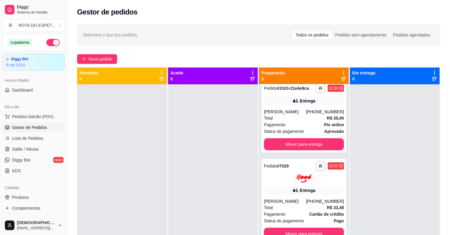
scroll to position [158, 0]
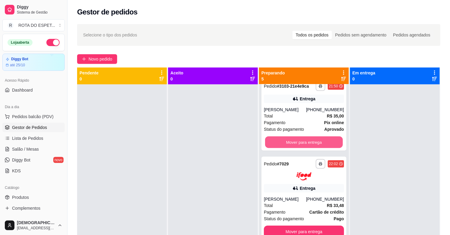
click at [309, 139] on button "Mover para entrega" at bounding box center [304, 142] width 78 height 12
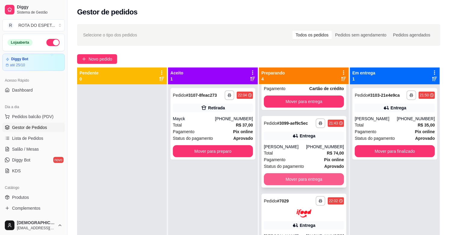
scroll to position [0, 0]
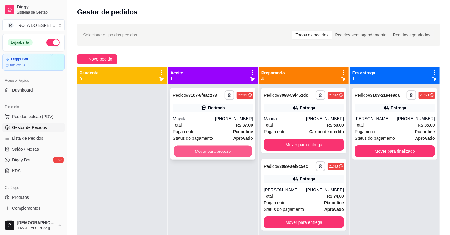
click at [231, 154] on button "Mover para preparo" at bounding box center [213, 151] width 78 height 12
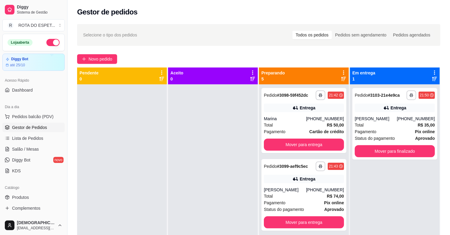
click at [206, 207] on div at bounding box center [213, 201] width 90 height 235
click at [306, 145] on button "Mover para entrega" at bounding box center [304, 144] width 80 height 12
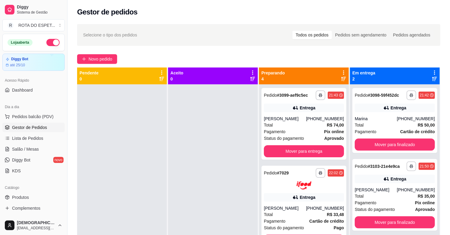
click at [201, 188] on div at bounding box center [213, 201] width 90 height 235
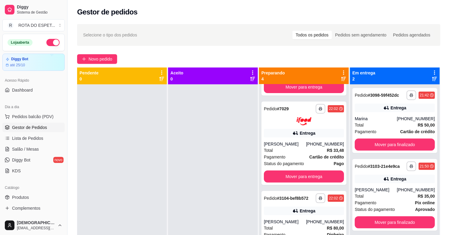
scroll to position [67, 0]
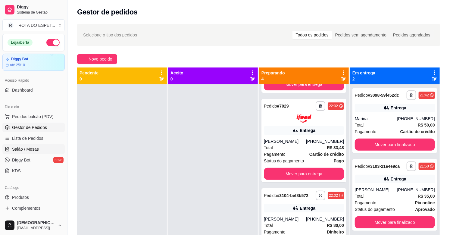
click at [39, 149] on link "Salão / Mesas" at bounding box center [33, 149] width 62 height 10
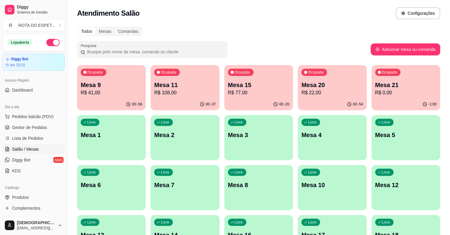
click at [408, 97] on div "Ocupada Mesa 21 R$ 0,00" at bounding box center [405, 81] width 69 height 33
click at [342, 89] on p "R$ 22,00" at bounding box center [331, 92] width 61 height 7
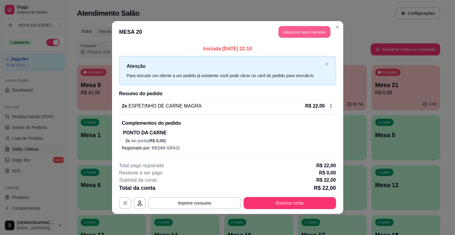
click at [299, 33] on button "Adicionar itens na mesa" at bounding box center [304, 32] width 52 height 12
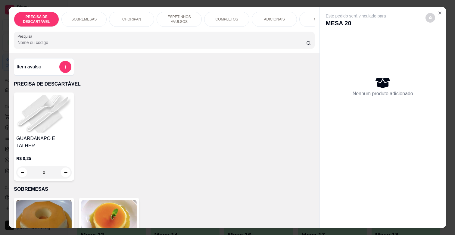
scroll to position [0, 263]
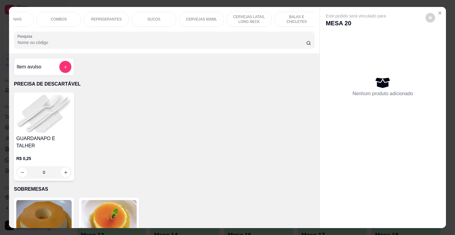
click at [96, 21] on div "REFRIGERANTES" at bounding box center [106, 19] width 45 height 15
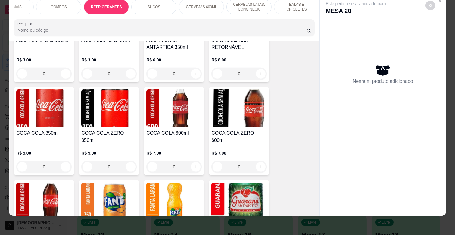
scroll to position [1512, 0]
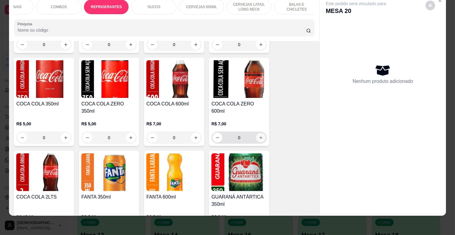
click at [261, 133] on button "increase-product-quantity" at bounding box center [260, 137] width 9 height 9
type input "1"
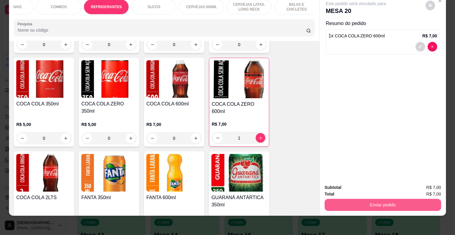
click at [392, 200] on button "Enviar pedido" at bounding box center [383, 205] width 117 height 12
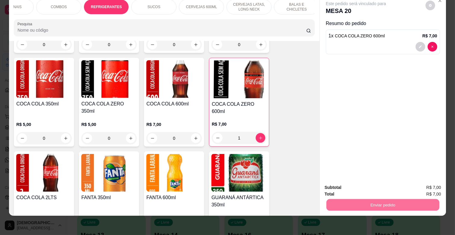
click at [425, 179] on button "Enviar pedido" at bounding box center [425, 184] width 33 height 11
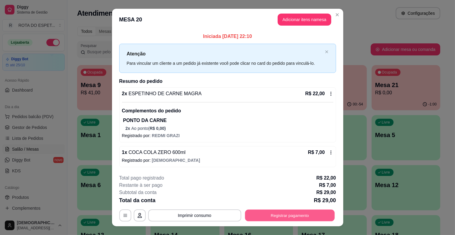
click at [295, 216] on button "Registrar pagamento" at bounding box center [290, 216] width 90 height 12
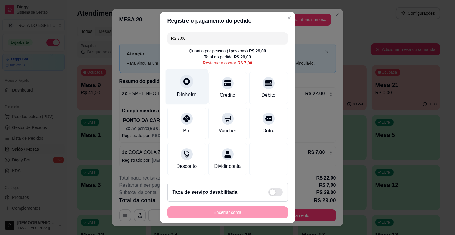
click at [187, 98] on div "Dinheiro" at bounding box center [187, 95] width 20 height 8
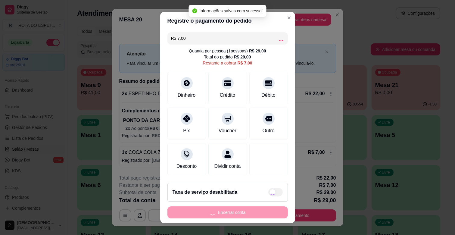
type input "R$ 0,00"
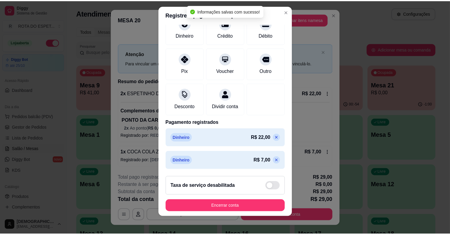
scroll to position [8, 0]
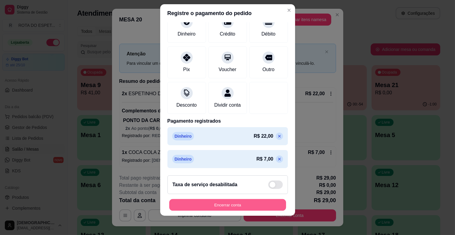
click at [257, 205] on button "Encerrar conta" at bounding box center [227, 205] width 117 height 12
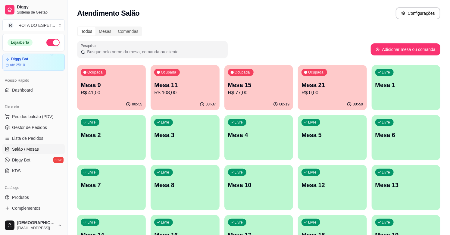
click at [324, 104] on div "00:-59" at bounding box center [332, 104] width 69 height 12
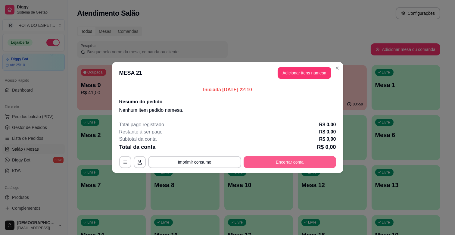
click at [303, 168] on div "MESA 21 Tempo de permanência: -59 minutos Cod. Segurança: 6316 Qtd. de Pedidos:…" at bounding box center [227, 162] width 217 height 12
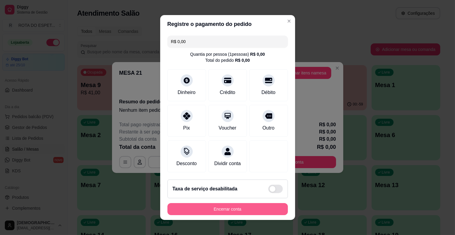
click at [246, 213] on button "Encerrar conta" at bounding box center [227, 209] width 120 height 12
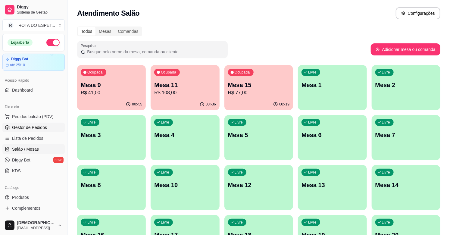
click at [41, 125] on span "Gestor de Pedidos" at bounding box center [29, 127] width 35 height 6
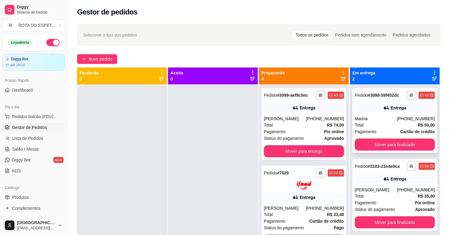
scroll to position [17, 0]
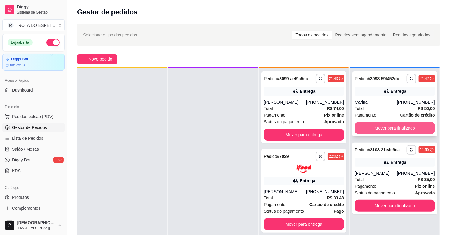
click at [394, 127] on button "Mover para finalizado" at bounding box center [395, 128] width 80 height 12
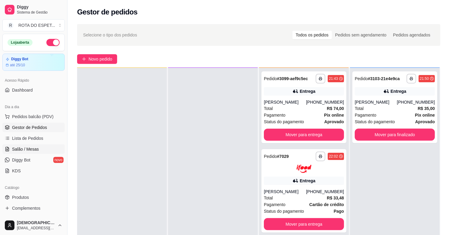
click at [17, 149] on span "Salão / Mesas" at bounding box center [25, 149] width 27 height 6
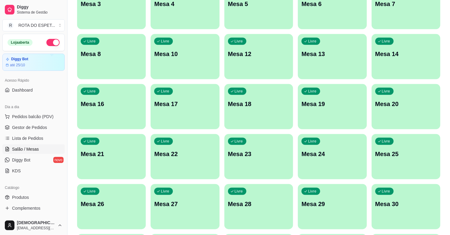
scroll to position [134, 0]
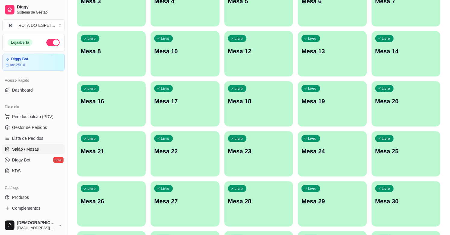
click at [127, 156] on div "Livre Mesa 21" at bounding box center [111, 150] width 69 height 38
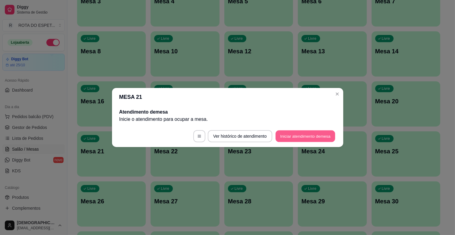
click at [288, 136] on button "Iniciar atendimento de mesa" at bounding box center [305, 136] width 60 height 12
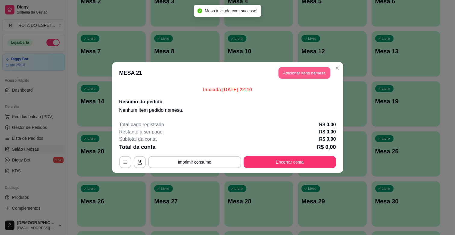
click at [300, 73] on button "Adicionar itens na mesa" at bounding box center [304, 73] width 52 height 12
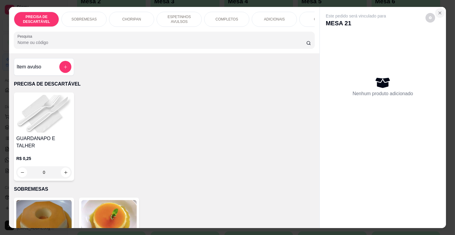
click at [436, 14] on button "Close" at bounding box center [440, 13] width 10 height 10
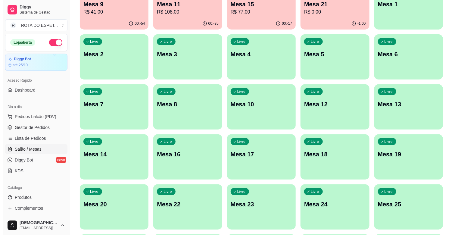
scroll to position [0, 0]
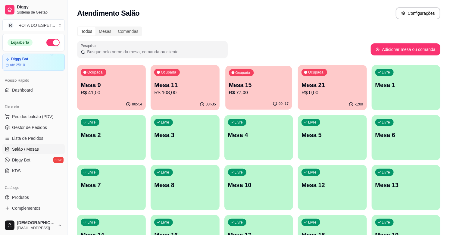
click at [260, 94] on p "R$ 77,00" at bounding box center [259, 92] width 60 height 7
click at [357, 89] on div "Mesa 21 R$ 0,00" at bounding box center [332, 88] width 60 height 15
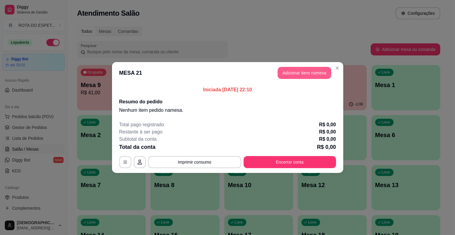
click at [315, 71] on button "Adicionar itens na mesa" at bounding box center [305, 73] width 54 height 12
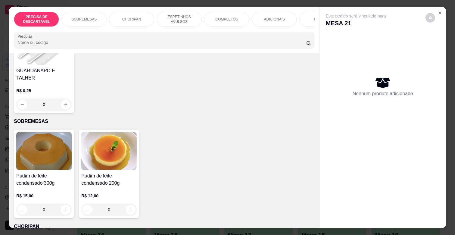
scroll to position [134, 0]
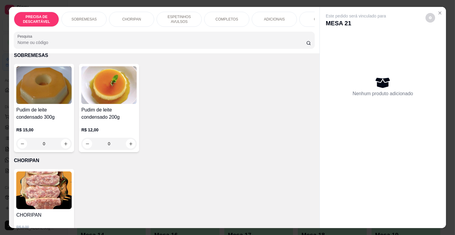
click at [53, 127] on p "R$ 15,00" at bounding box center [43, 130] width 55 height 6
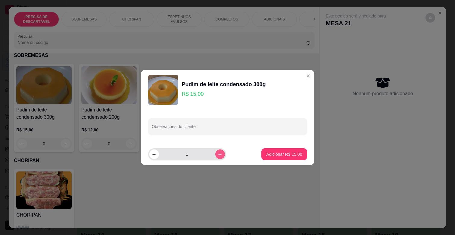
click at [215, 152] on button "increase-product-quantity" at bounding box center [220, 154] width 10 height 10
type input "2"
click at [281, 155] on p "Adicionar R$ 30,00" at bounding box center [284, 154] width 35 height 6
type input "2"
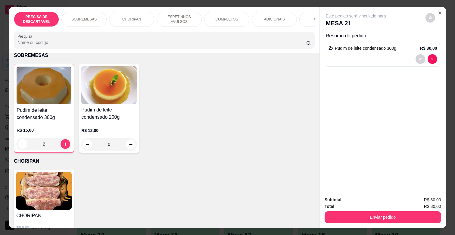
click at [209, 18] on div "COMPLETOS" at bounding box center [226, 19] width 45 height 15
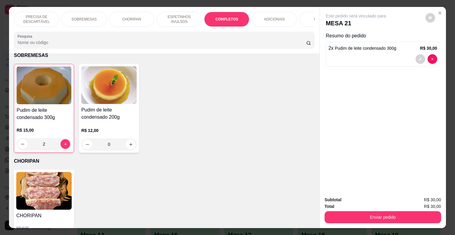
scroll to position [14, 0]
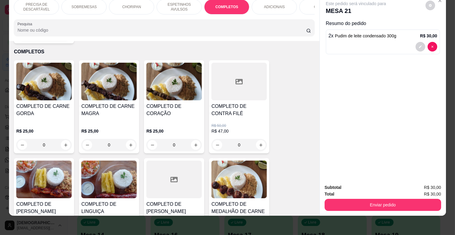
click at [104, 94] on div "COMPLETO DE CARNE MAGRA R$ 25,00 0" at bounding box center [109, 106] width 60 height 93
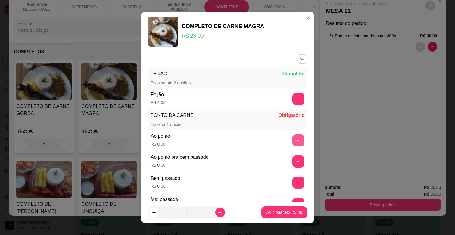
click at [292, 141] on button "+" at bounding box center [298, 140] width 12 height 12
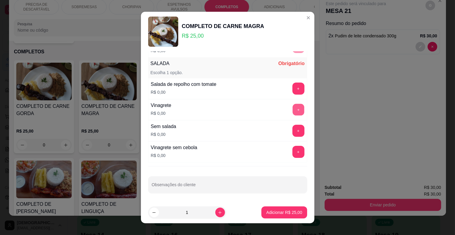
click at [292, 114] on button "+" at bounding box center [298, 110] width 12 height 12
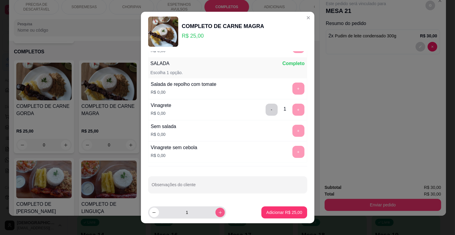
click at [215, 215] on button "increase-product-quantity" at bounding box center [219, 211] width 9 height 9
type input "2"
click at [261, 212] on button "Adicionar R$ 50,00" at bounding box center [283, 212] width 45 height 12
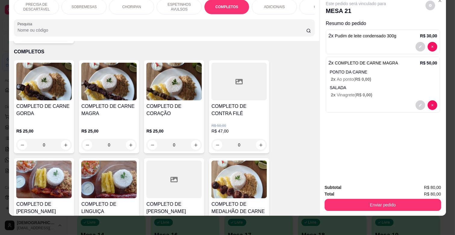
click at [162, 2] on p "ESPETINHOS AVULSOS" at bounding box center [179, 7] width 35 height 10
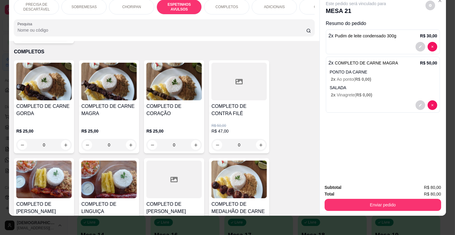
scroll to position [333, 0]
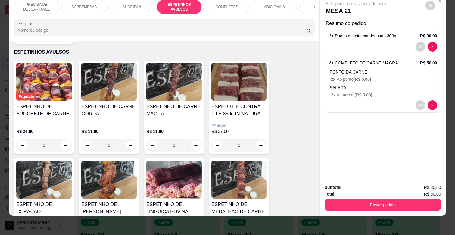
click at [186, 128] on p "R$ 11,00" at bounding box center [173, 131] width 55 height 6
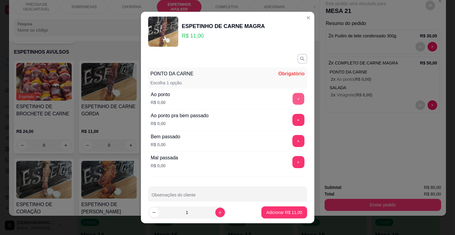
click at [292, 100] on button "+" at bounding box center [298, 99] width 12 height 12
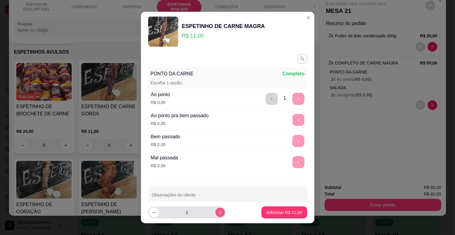
click at [218, 210] on icon "increase-product-quantity" at bounding box center [220, 212] width 5 height 5
type input "4"
click at [281, 216] on button "Adicionar R$ 44,00" at bounding box center [284, 213] width 44 height 12
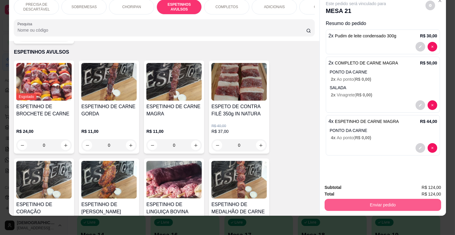
click at [375, 199] on button "Enviar pedido" at bounding box center [383, 205] width 117 height 12
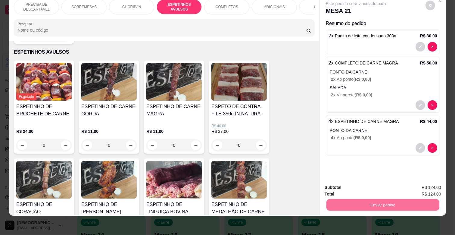
click at [416, 180] on button "Enviar pedido" at bounding box center [425, 184] width 34 height 11
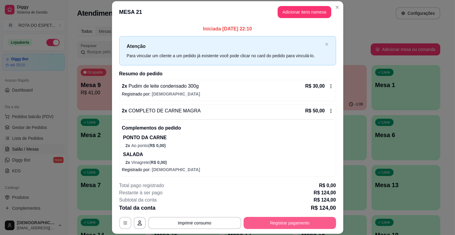
click at [280, 224] on button "Registrar pagamento" at bounding box center [290, 223] width 92 height 12
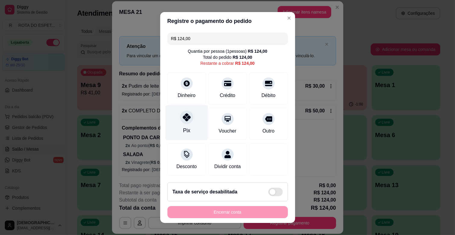
click at [182, 119] on icon at bounding box center [186, 117] width 8 height 8
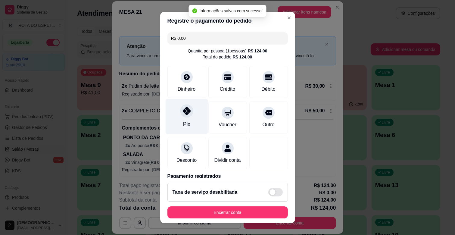
type input "R$ 0,00"
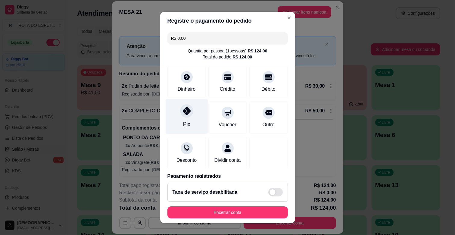
click at [184, 117] on div at bounding box center [186, 110] width 13 height 13
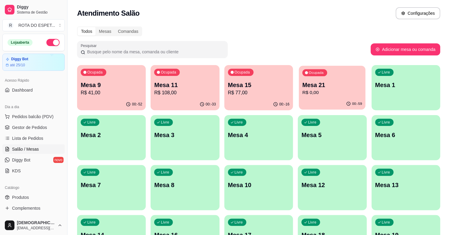
click at [308, 83] on p "Mesa 21" at bounding box center [332, 85] width 60 height 8
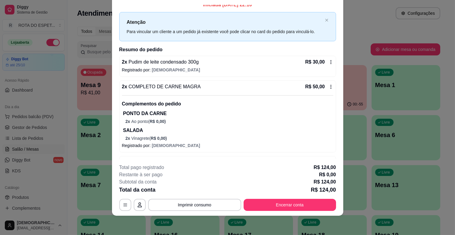
scroll to position [0, 0]
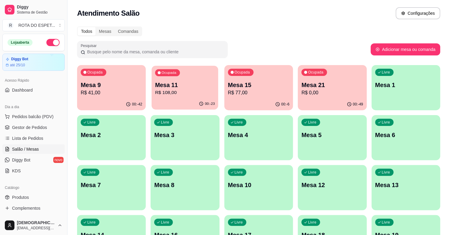
click at [197, 94] on p "R$ 108,00" at bounding box center [185, 92] width 60 height 7
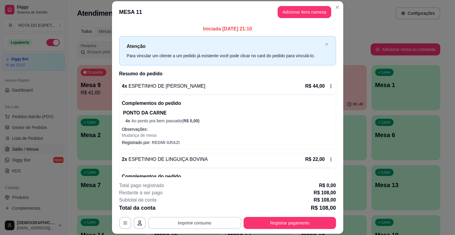
click at [212, 220] on button "Imprimir consumo" at bounding box center [194, 223] width 93 height 12
click at [200, 197] on button "IMPRESSORA BALCÃO" at bounding box center [194, 197] width 48 height 10
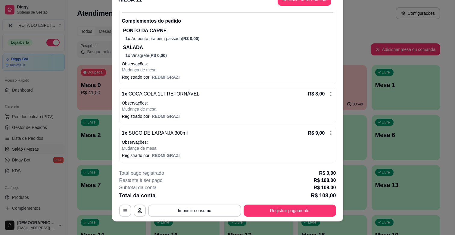
scroll to position [18, 0]
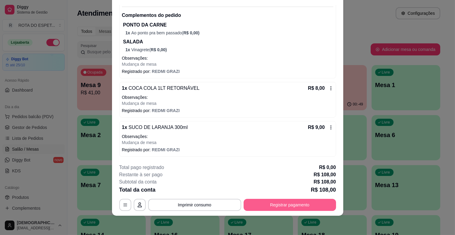
click at [303, 201] on button "Registrar pagamento" at bounding box center [290, 205] width 92 height 12
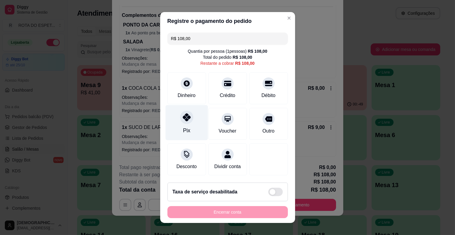
click at [178, 122] on div "Pix" at bounding box center [186, 122] width 42 height 35
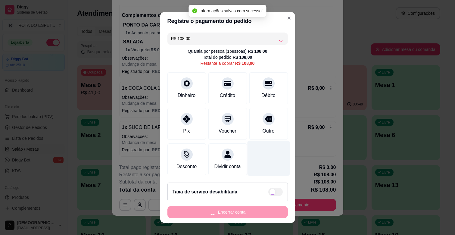
type input "R$ 0,00"
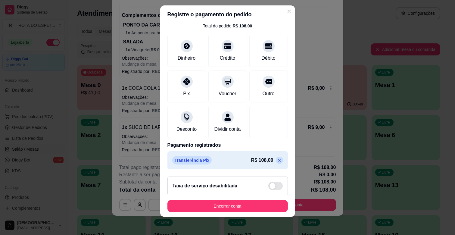
scroll to position [8, 0]
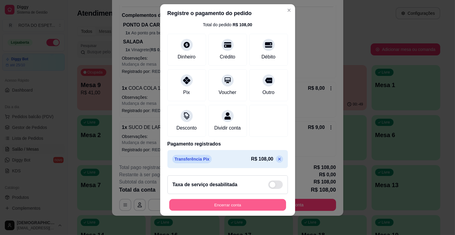
click at [233, 207] on button "Encerrar conta" at bounding box center [227, 205] width 117 height 12
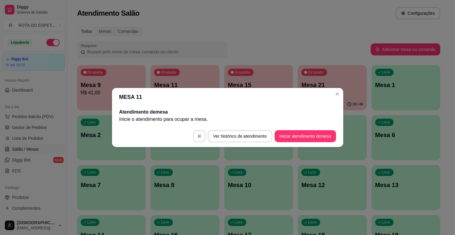
scroll to position [0, 0]
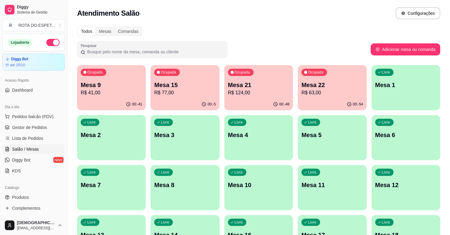
click at [328, 93] on p "R$ 63,00" at bounding box center [331, 92] width 61 height 7
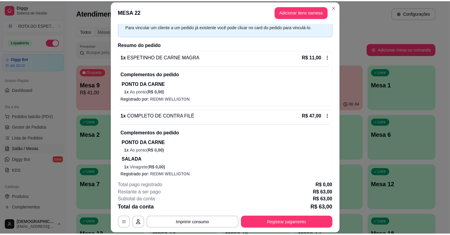
scroll to position [61, 0]
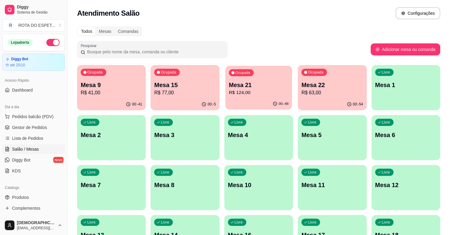
click at [258, 94] on p "R$ 124,00" at bounding box center [259, 92] width 60 height 7
click at [27, 130] on link "Gestor de Pedidos" at bounding box center [33, 128] width 62 height 10
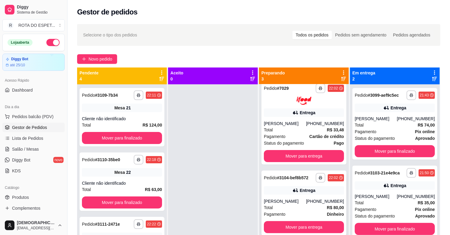
scroll to position [9, 0]
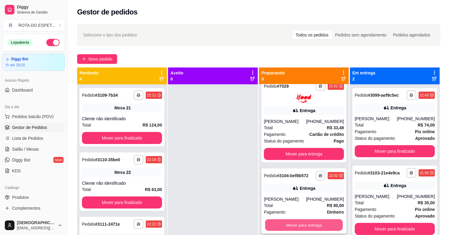
click at [310, 222] on button "Mover para entrega" at bounding box center [304, 225] width 78 height 12
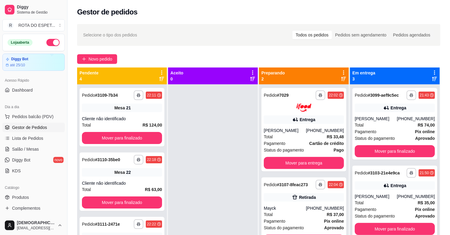
scroll to position [0, 0]
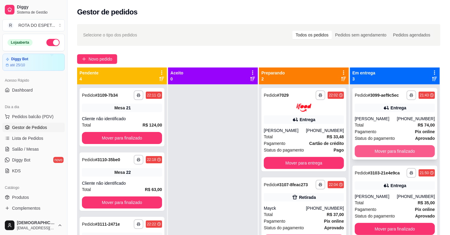
click at [397, 148] on button "Mover para finalizado" at bounding box center [395, 151] width 80 height 12
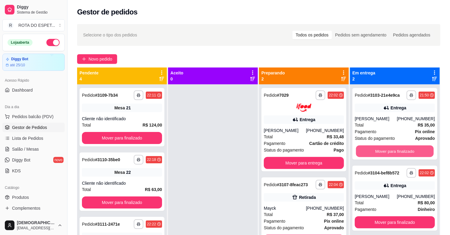
click at [397, 148] on button "Mover para finalizado" at bounding box center [395, 151] width 78 height 12
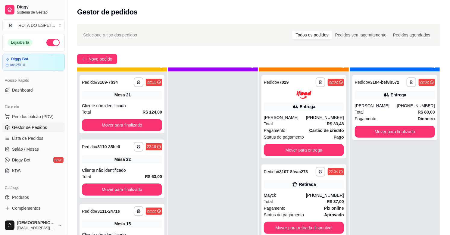
scroll to position [17, 0]
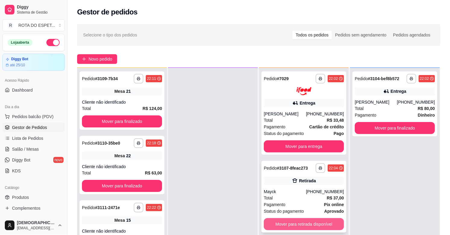
click at [316, 227] on button "Mover para retirada disponível" at bounding box center [304, 224] width 80 height 12
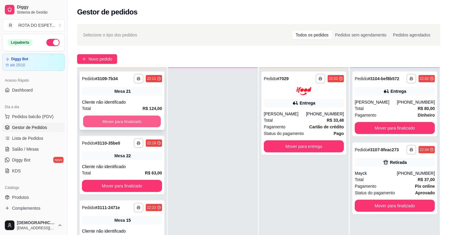
click at [137, 121] on button "Mover para finalizado" at bounding box center [122, 122] width 78 height 12
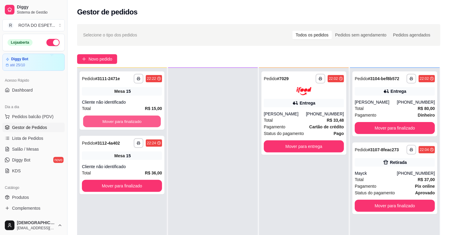
click at [137, 121] on button "Mover para finalizado" at bounding box center [122, 122] width 78 height 12
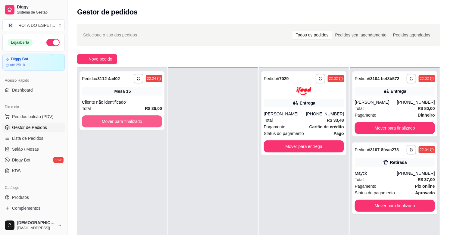
click at [137, 121] on button "Mover para finalizado" at bounding box center [122, 121] width 80 height 12
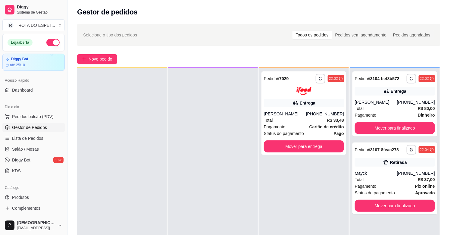
click at [208, 176] on div at bounding box center [213, 185] width 90 height 235
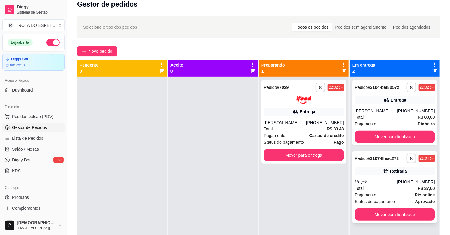
scroll to position [0, 0]
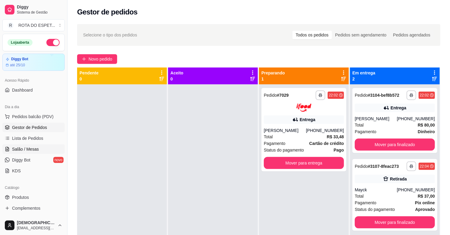
click at [37, 147] on span "Salão / Mesas" at bounding box center [25, 149] width 27 height 6
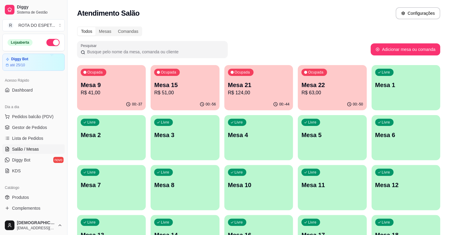
click at [257, 98] on div "00:-44" at bounding box center [258, 104] width 69 height 12
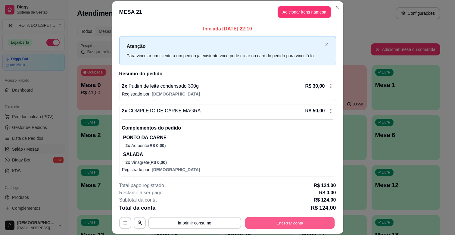
click at [304, 220] on button "Encerrar conta" at bounding box center [290, 223] width 90 height 12
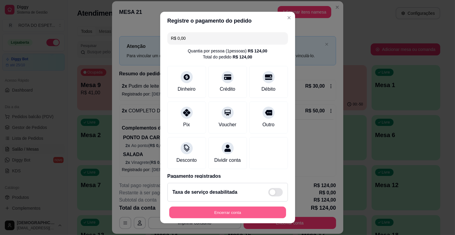
click at [255, 207] on button "Encerrar conta" at bounding box center [227, 213] width 117 height 12
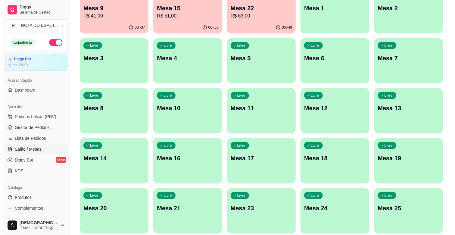
scroll to position [134, 0]
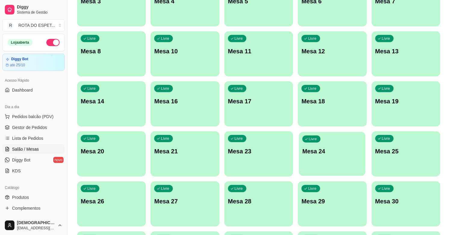
click at [344, 165] on div "Livre Mesa 24" at bounding box center [332, 150] width 67 height 37
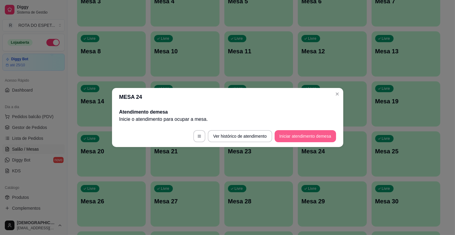
click at [315, 135] on button "Iniciar atendimento de mesa" at bounding box center [305, 136] width 61 height 12
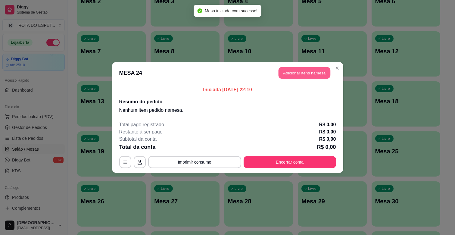
click at [319, 74] on button "Adicionar itens na mesa" at bounding box center [304, 73] width 52 height 12
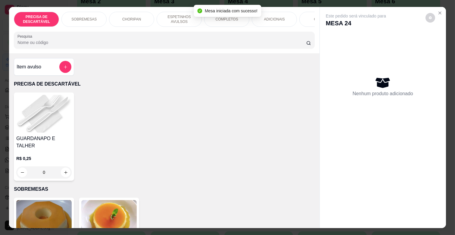
click at [176, 14] on p "ESPETINHOS AVULSOS" at bounding box center [179, 19] width 35 height 10
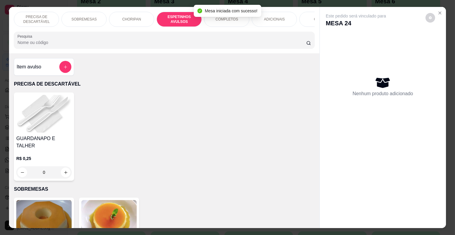
scroll to position [14, 0]
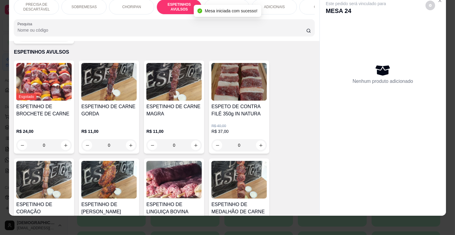
click at [184, 109] on h4 "ESPETINHO DE CARNE MAGRA" at bounding box center [173, 110] width 55 height 14
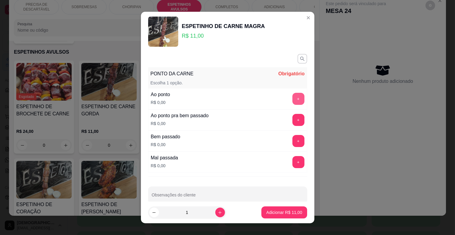
click at [292, 97] on button "+" at bounding box center [298, 99] width 12 height 12
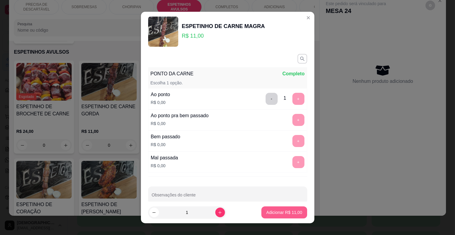
click at [285, 213] on p "Adicionar R$ 11,00" at bounding box center [284, 212] width 36 height 6
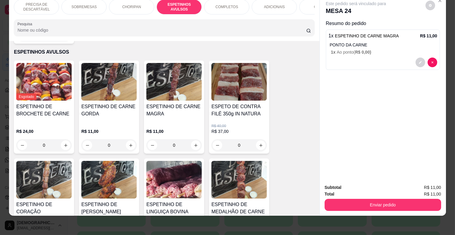
click at [128, 128] on p "R$ 11,00" at bounding box center [108, 131] width 55 height 6
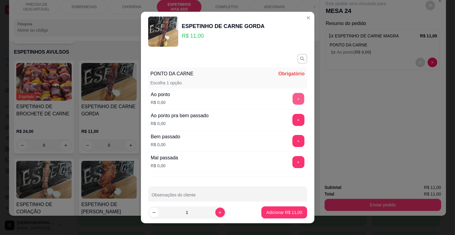
click at [292, 98] on button "+" at bounding box center [298, 99] width 12 height 12
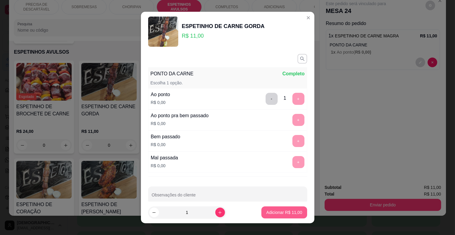
click at [278, 213] on p "Adicionar R$ 11,00" at bounding box center [284, 212] width 36 height 6
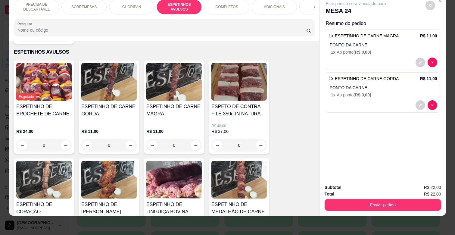
click at [280, 5] on p "ADICIONAIS" at bounding box center [274, 7] width 21 height 5
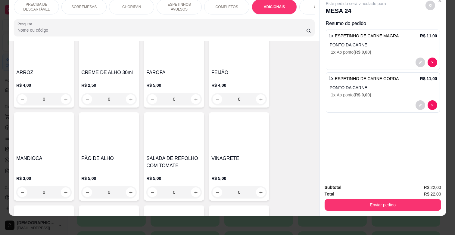
scroll to position [1089, 0]
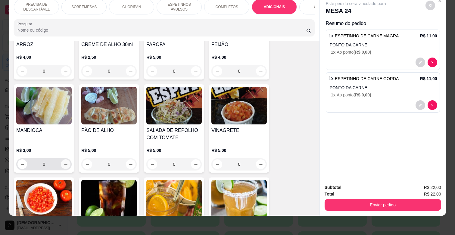
click at [66, 159] on button "increase-product-quantity" at bounding box center [66, 164] width 10 height 10
type input "2"
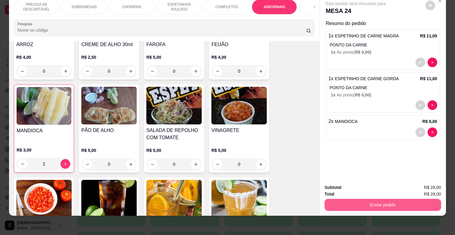
click at [368, 199] on button "Enviar pedido" at bounding box center [383, 205] width 117 height 12
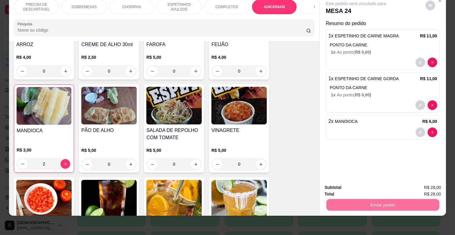
click at [430, 184] on button "Enviar pedido" at bounding box center [425, 184] width 34 height 11
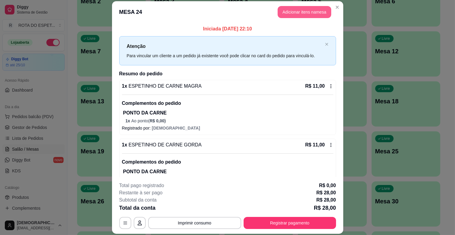
click at [314, 17] on button "Adicionar itens na mesa" at bounding box center [305, 12] width 54 height 12
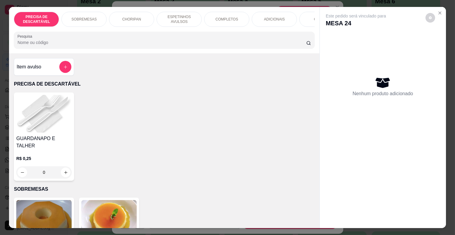
click at [299, 27] on div "PRECISA DE DESCARTÁVEL SOBREMESAS CHORIPAN ESPETINHOS AVULSOS COMPLETOS ADICION…" at bounding box center [164, 19] width 301 height 15
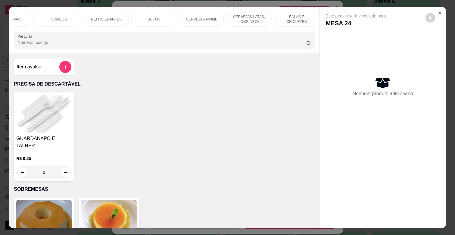
click at [154, 17] on p "SUCOS" at bounding box center [154, 19] width 13 height 5
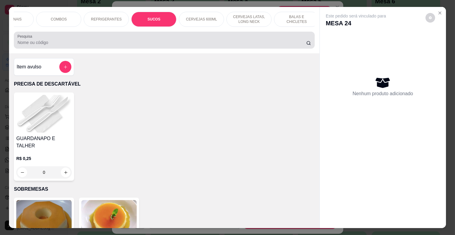
scroll to position [14, 0]
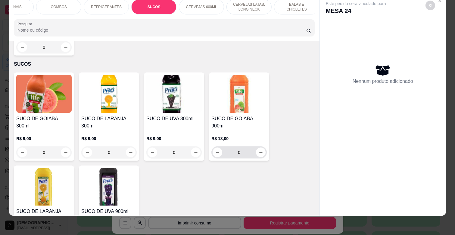
click at [261, 148] on button "increase-product-quantity" at bounding box center [261, 153] width 10 height 10
type input "1"
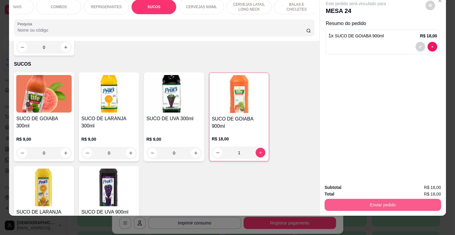
click at [381, 199] on button "Enviar pedido" at bounding box center [383, 205] width 117 height 12
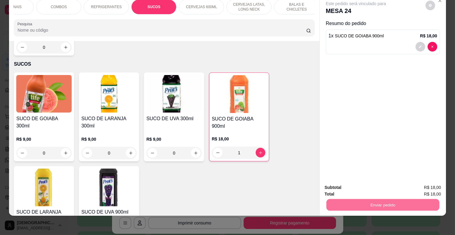
click at [415, 185] on button "Enviar pedido" at bounding box center [425, 184] width 34 height 11
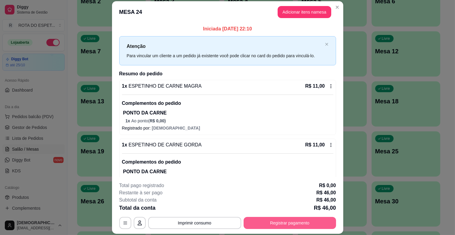
click at [297, 224] on button "Registrar pagamento" at bounding box center [290, 223] width 92 height 12
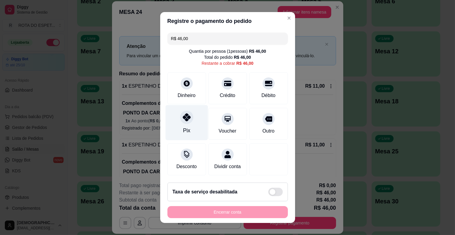
click at [183, 128] on div "Pix" at bounding box center [186, 130] width 7 height 8
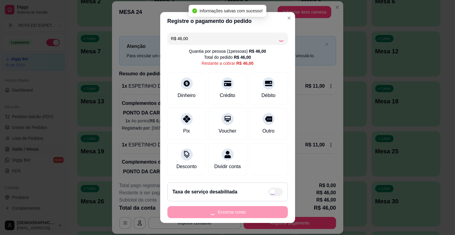
type input "R$ 0,00"
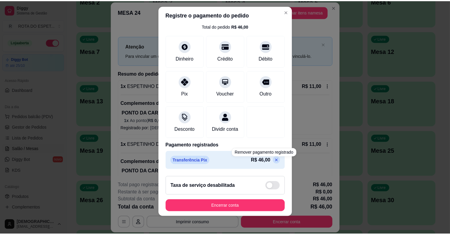
scroll to position [8, 0]
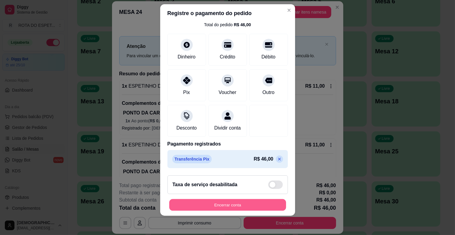
click at [255, 202] on button "Encerrar conta" at bounding box center [227, 205] width 117 height 12
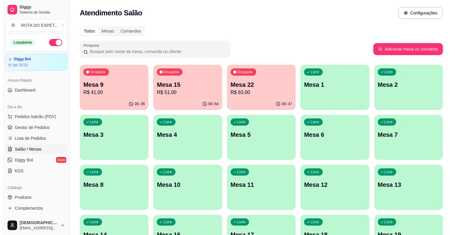
scroll to position [0, 0]
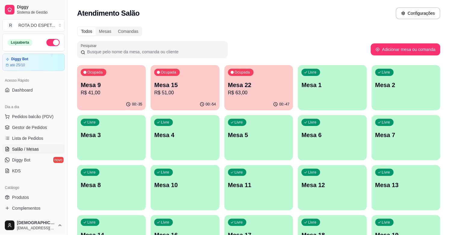
click at [249, 84] on p "Mesa 22" at bounding box center [258, 85] width 61 height 8
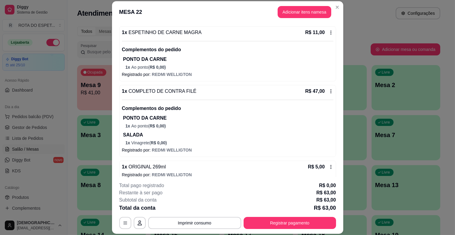
scroll to position [61, 0]
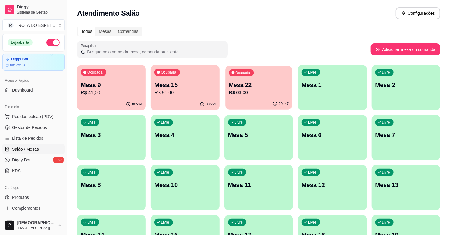
click at [272, 83] on p "Mesa 22" at bounding box center [259, 85] width 60 height 8
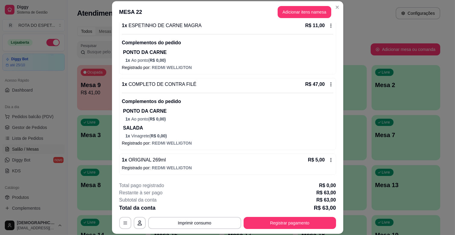
scroll to position [18, 0]
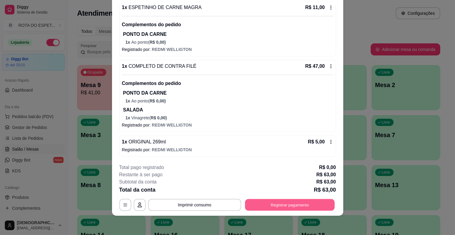
click at [293, 203] on button "Registrar pagamento" at bounding box center [290, 205] width 90 height 12
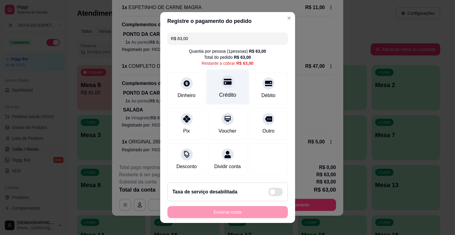
click at [224, 85] on icon at bounding box center [227, 82] width 8 height 8
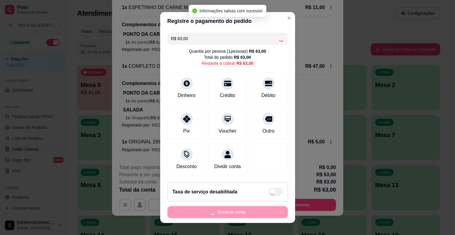
type input "R$ 0,00"
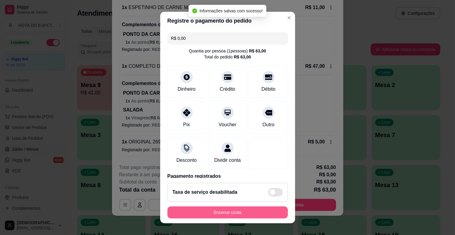
click at [229, 212] on button "Encerrar conta" at bounding box center [227, 212] width 120 height 12
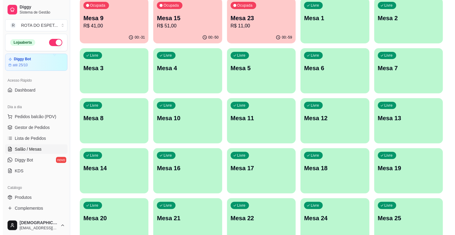
scroll to position [100, 0]
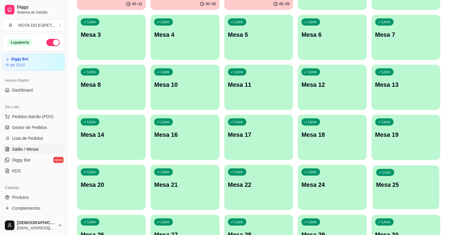
click at [387, 187] on p "Mesa 25" at bounding box center [406, 185] width 60 height 8
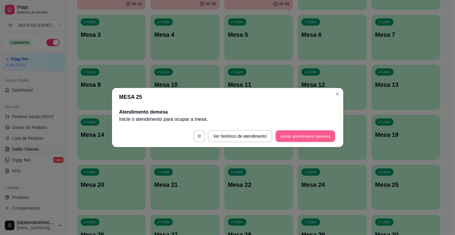
click at [327, 134] on button "Iniciar atendimento de mesa" at bounding box center [305, 136] width 60 height 12
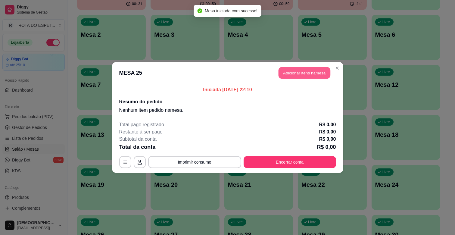
click at [298, 74] on button "Adicionar itens na mesa" at bounding box center [304, 73] width 52 height 12
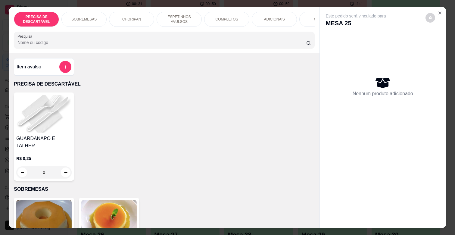
click at [225, 17] on p "COMPLETOS" at bounding box center [227, 19] width 23 height 5
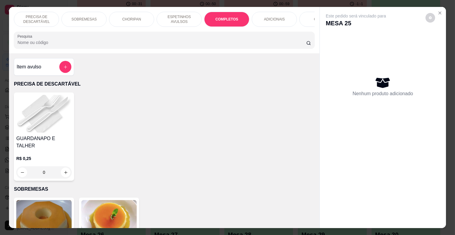
scroll to position [14, 0]
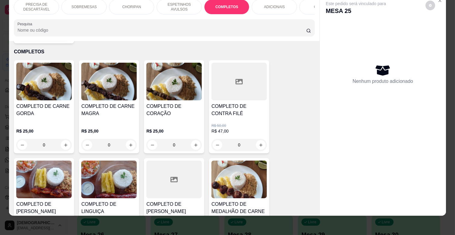
click at [59, 109] on h4 "COMPLETO DE CARNE GORDA" at bounding box center [43, 110] width 55 height 14
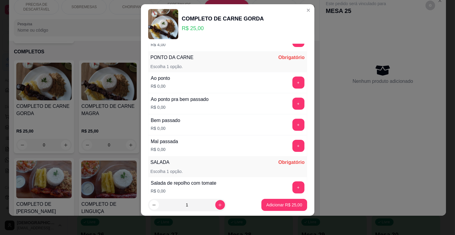
scroll to position [67, 0]
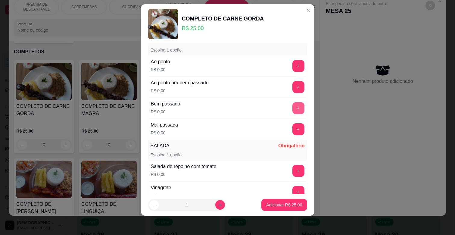
click at [292, 108] on button "+" at bounding box center [298, 108] width 12 height 12
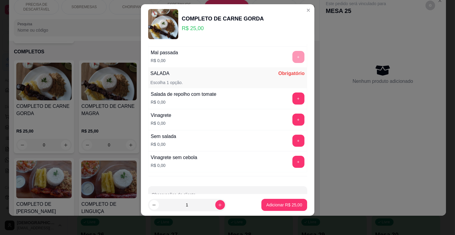
scroll to position [157, 0]
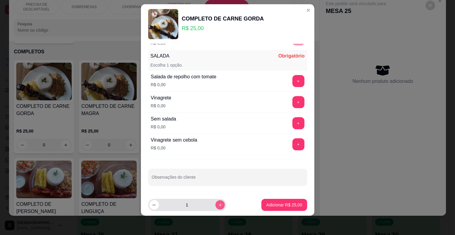
click at [217, 205] on button "increase-product-quantity" at bounding box center [219, 204] width 9 height 9
type input "2"
click at [292, 102] on button "+" at bounding box center [298, 102] width 12 height 12
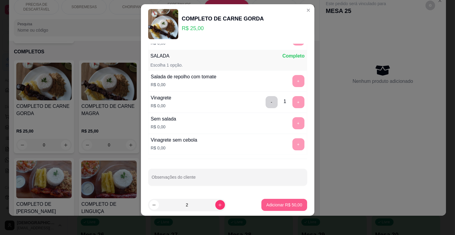
click at [283, 205] on p "Adicionar R$ 50,00" at bounding box center [284, 205] width 36 height 6
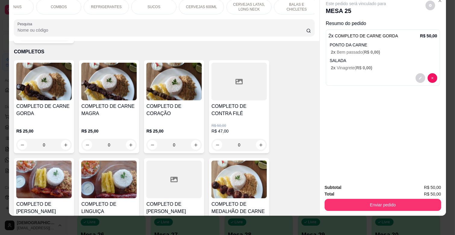
scroll to position [0, 0]
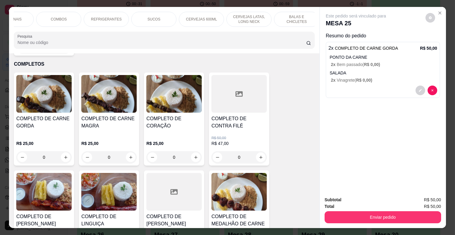
click at [113, 17] on p "REFRIGERANTES" at bounding box center [106, 19] width 31 height 5
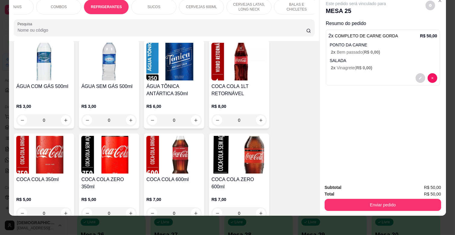
scroll to position [1478, 0]
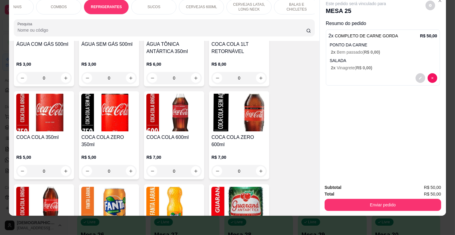
click at [249, 2] on p "CERVEJAS LATAS, LONG NECK" at bounding box center [249, 7] width 35 height 10
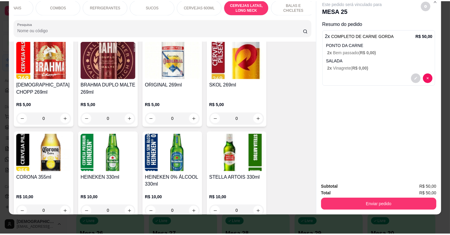
scroll to position [2255, 0]
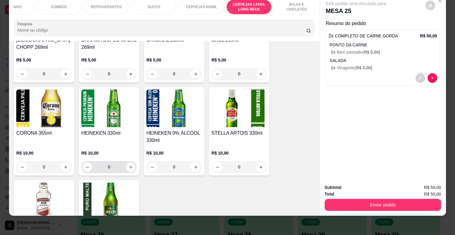
click at [130, 165] on icon "increase-product-quantity" at bounding box center [131, 167] width 5 height 5
type input "1"
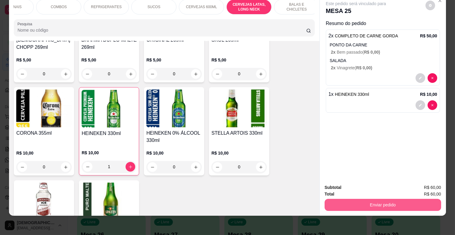
click at [388, 199] on button "Enviar pedido" at bounding box center [383, 205] width 117 height 12
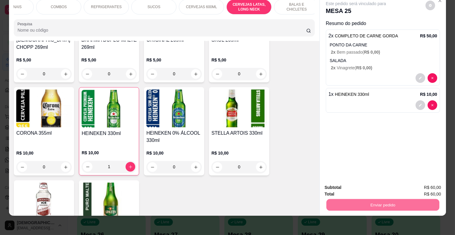
click at [429, 181] on button "Enviar pedido" at bounding box center [425, 184] width 34 height 11
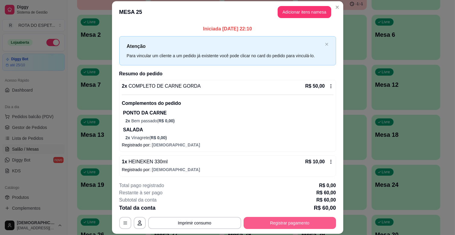
click at [290, 218] on button "Registrar pagamento" at bounding box center [290, 223] width 92 height 12
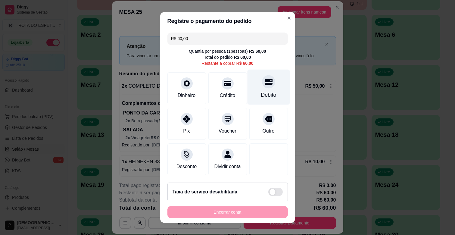
click at [261, 93] on div "Débito" at bounding box center [268, 95] width 15 height 8
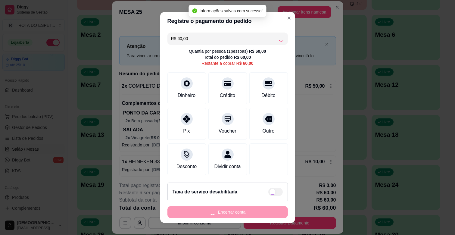
type input "R$ 0,00"
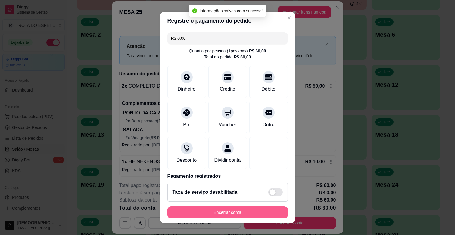
click at [241, 208] on button "Encerrar conta" at bounding box center [227, 212] width 120 height 12
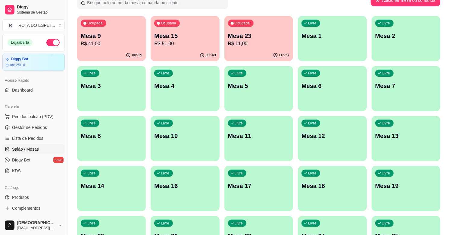
scroll to position [0, 0]
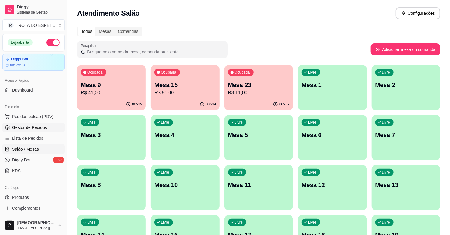
click at [43, 129] on span "Gestor de Pedidos" at bounding box center [29, 127] width 35 height 6
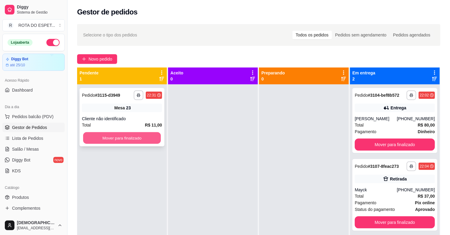
click at [115, 137] on button "Mover para finalizado" at bounding box center [122, 138] width 78 height 12
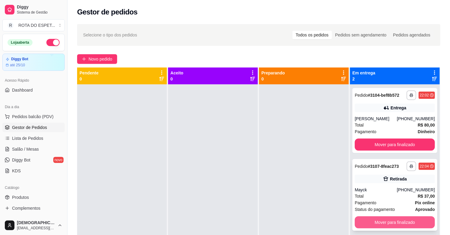
click at [381, 219] on button "Mover para finalizado" at bounding box center [395, 222] width 80 height 12
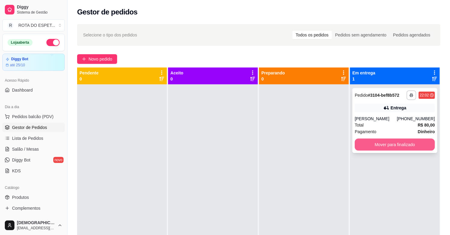
click at [397, 144] on button "Mover para finalizado" at bounding box center [395, 144] width 80 height 12
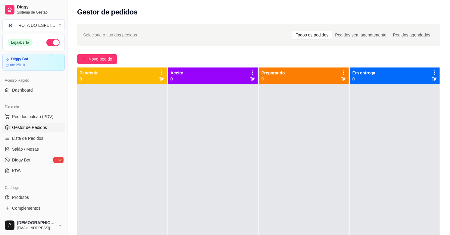
click at [203, 190] on div at bounding box center [213, 201] width 90 height 235
click at [212, 184] on div at bounding box center [213, 201] width 90 height 235
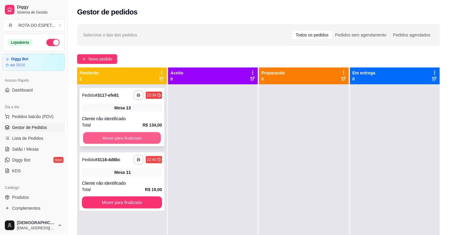
click at [143, 133] on button "Mover para finalizado" at bounding box center [122, 138] width 78 height 12
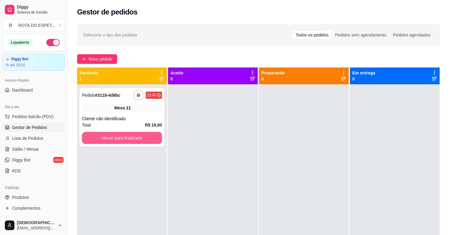
click at [143, 136] on button "Mover para finalizado" at bounding box center [122, 138] width 80 height 12
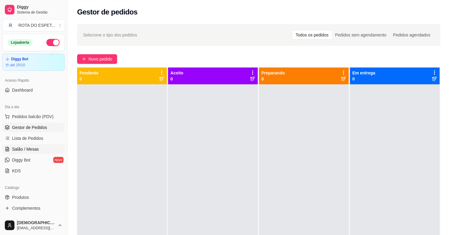
click at [26, 151] on span "Salão / Mesas" at bounding box center [25, 149] width 27 height 6
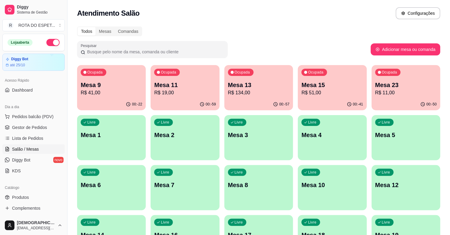
click at [332, 130] on div "Livre Mesa 4" at bounding box center [332, 134] width 69 height 38
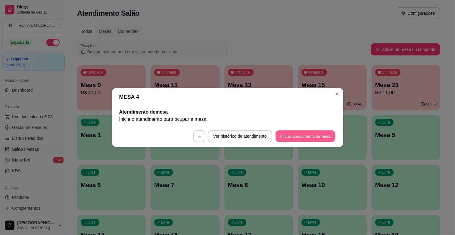
click at [317, 137] on button "Iniciar atendimento de mesa" at bounding box center [305, 136] width 60 height 12
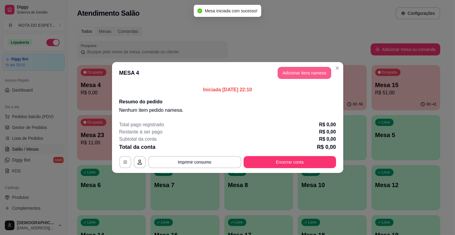
click at [302, 71] on button "Adicionar itens na mesa" at bounding box center [305, 73] width 54 height 12
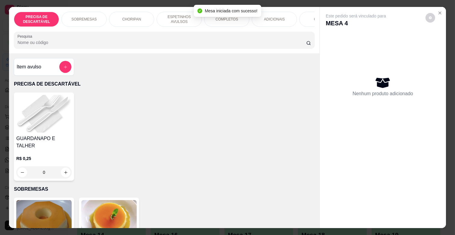
click at [218, 21] on div "COMPLETOS" at bounding box center [226, 19] width 45 height 15
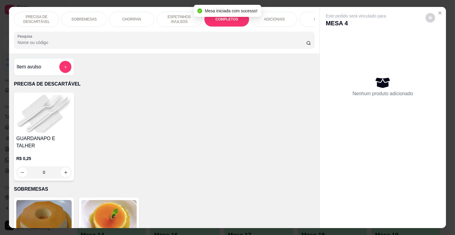
scroll to position [14, 0]
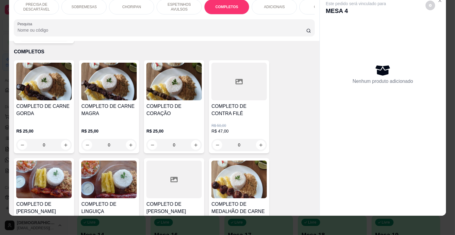
click at [45, 113] on div "COMPLETO DE CARNE GORDA" at bounding box center [43, 112] width 55 height 19
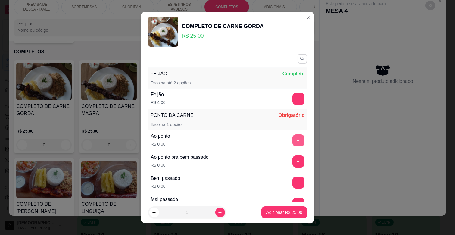
click at [292, 139] on button "+" at bounding box center [298, 140] width 12 height 12
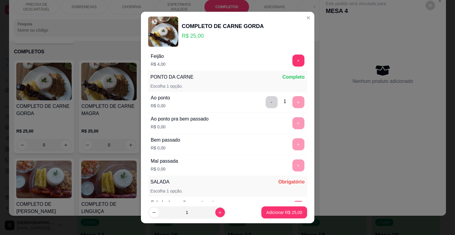
scroll to position [100, 0]
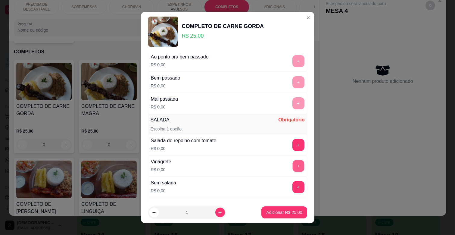
click at [292, 168] on button "+" at bounding box center [298, 166] width 12 height 12
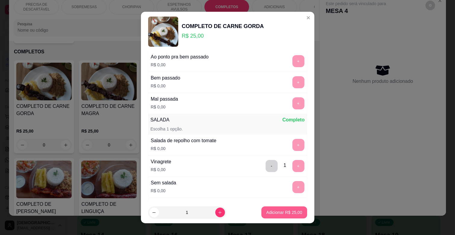
click at [281, 210] on p "Adicionar R$ 25,00" at bounding box center [284, 212] width 36 height 6
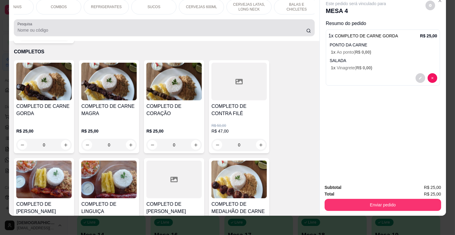
scroll to position [0, 0]
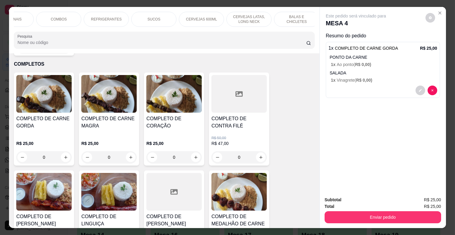
click at [107, 17] on p "REFRIGERANTES" at bounding box center [106, 19] width 31 height 5
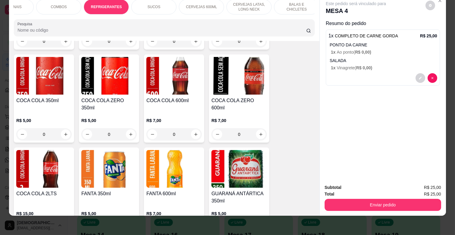
scroll to position [1512, 0]
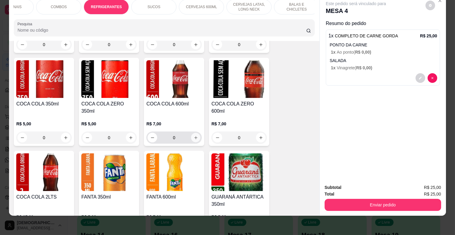
click at [194, 135] on icon "increase-product-quantity" at bounding box center [196, 137] width 5 height 5
type input "1"
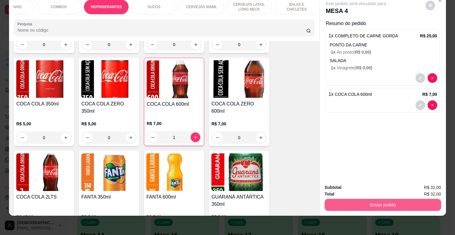
click at [396, 199] on button "Enviar pedido" at bounding box center [383, 205] width 117 height 12
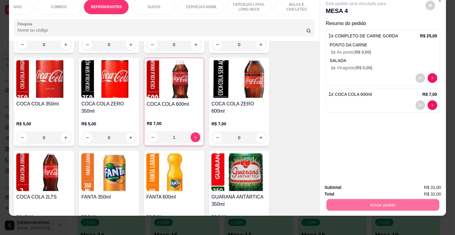
click at [414, 181] on button "Enviar pedido" at bounding box center [425, 184] width 34 height 11
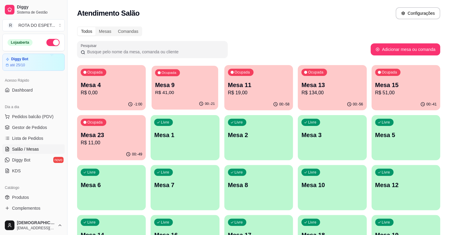
click at [198, 95] on p "R$ 41,00" at bounding box center [185, 92] width 60 height 7
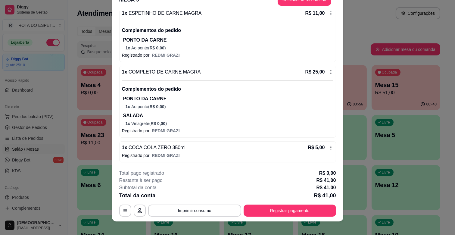
scroll to position [18, 0]
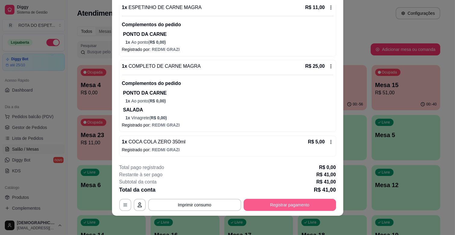
click at [297, 203] on button "Registrar pagamento" at bounding box center [290, 205] width 92 height 12
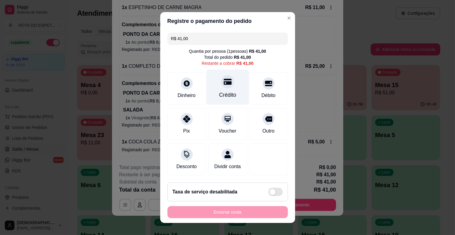
click at [224, 98] on div "Crédito" at bounding box center [227, 95] width 17 height 8
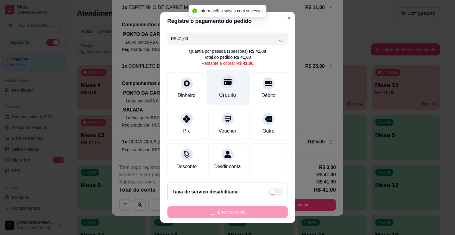
type input "R$ 0,00"
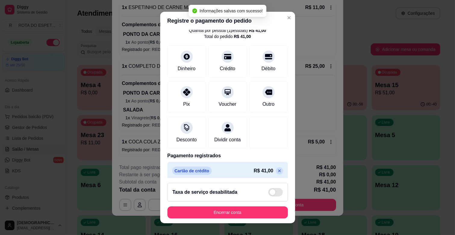
scroll to position [32, 0]
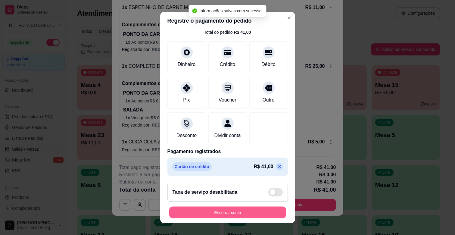
click at [269, 210] on button "Encerrar conta" at bounding box center [227, 213] width 117 height 12
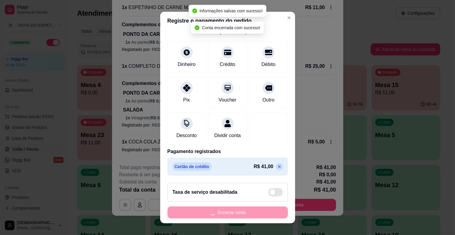
scroll to position [0, 0]
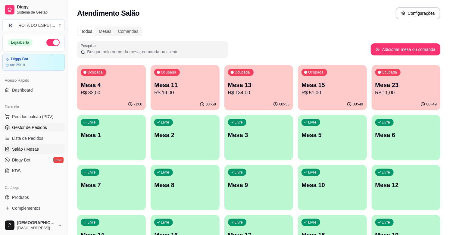
click at [32, 126] on span "Gestor de Pedidos" at bounding box center [29, 127] width 35 height 6
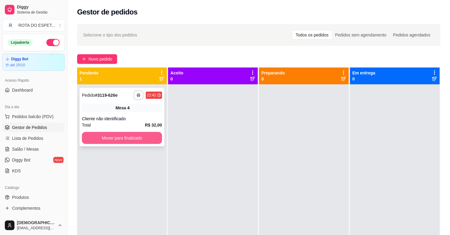
click at [132, 135] on button "Mover para finalizado" at bounding box center [122, 138] width 80 height 12
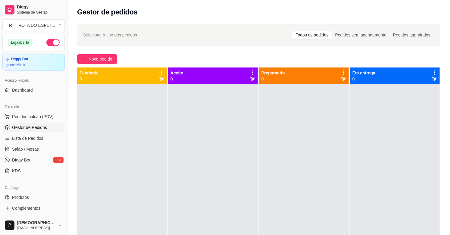
click at [195, 181] on div at bounding box center [213, 201] width 90 height 235
click at [23, 145] on link "Salão / Mesas" at bounding box center [33, 149] width 62 height 10
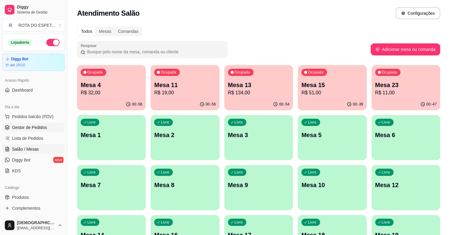
click at [41, 125] on span "Gestor de Pedidos" at bounding box center [29, 127] width 35 height 6
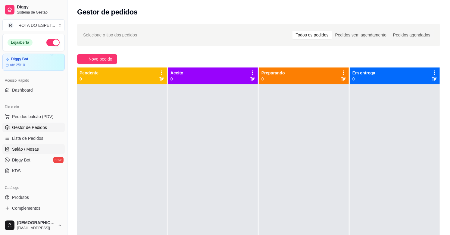
click at [26, 148] on span "Salão / Mesas" at bounding box center [25, 149] width 27 height 6
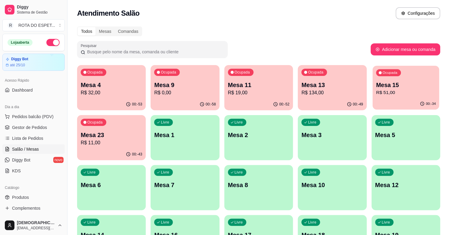
click at [408, 83] on p "Mesa 15" at bounding box center [406, 85] width 60 height 8
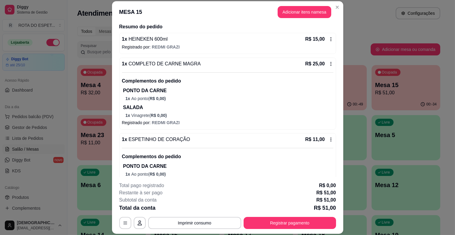
scroll to position [61, 0]
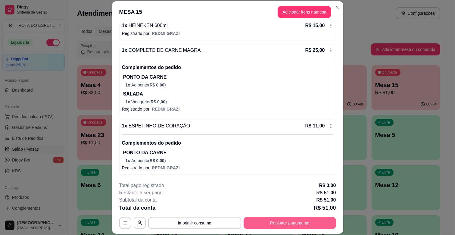
click at [291, 221] on button "Registrar pagamento" at bounding box center [290, 223] width 92 height 12
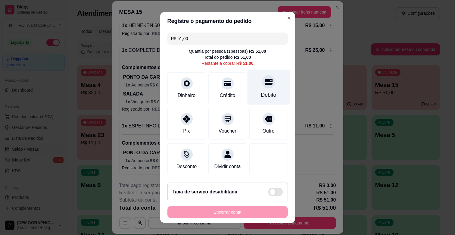
click at [269, 83] on div "Débito" at bounding box center [268, 87] width 42 height 35
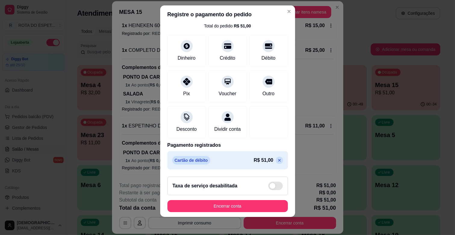
scroll to position [8, 0]
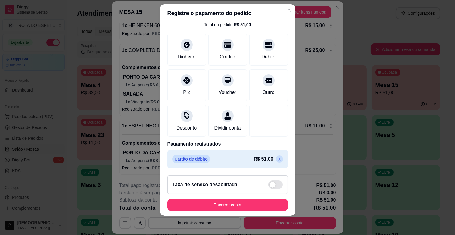
click at [277, 158] on icon at bounding box center [279, 159] width 5 height 5
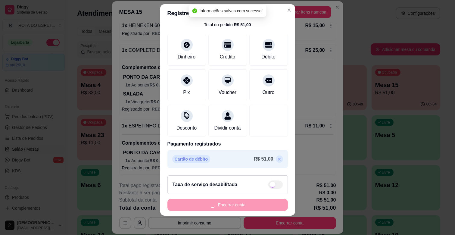
type input "R$ 51,00"
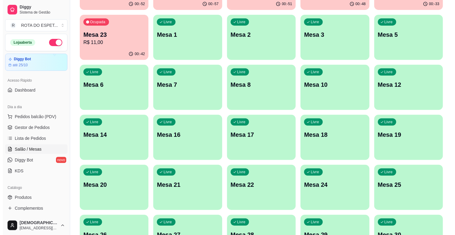
scroll to position [134, 0]
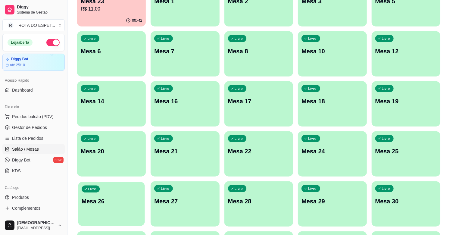
click at [116, 202] on p "Mesa 26" at bounding box center [112, 201] width 60 height 8
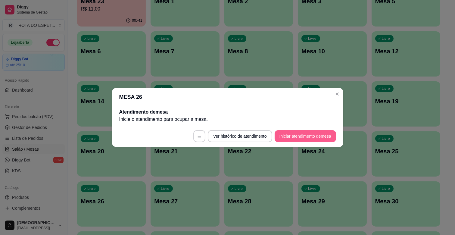
click at [291, 136] on button "Iniciar atendimento de mesa" at bounding box center [305, 136] width 61 height 12
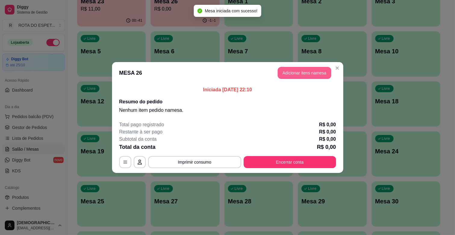
click at [319, 77] on button "Adicionar itens na mesa" at bounding box center [305, 73] width 54 height 12
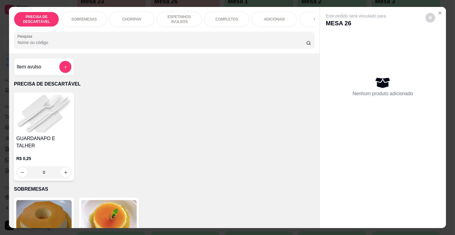
click at [226, 17] on p "COMPLETOS" at bounding box center [227, 19] width 23 height 5
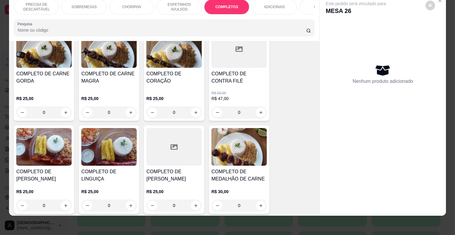
scroll to position [726, 0]
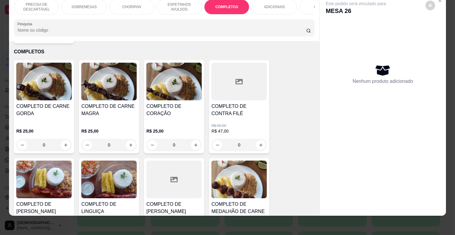
click at [239, 109] on h4 "COMPLETO DE CONTRA FILÉ" at bounding box center [238, 110] width 55 height 14
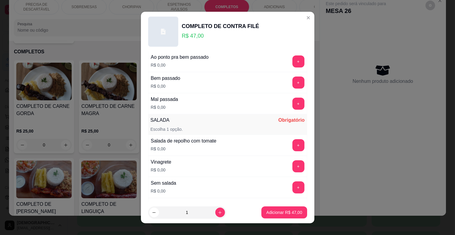
scroll to position [100, 0]
click at [292, 103] on button "+" at bounding box center [298, 104] width 12 height 12
click at [292, 163] on button "+" at bounding box center [298, 166] width 12 height 12
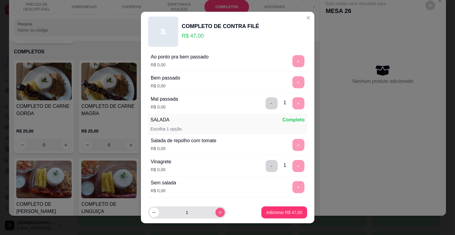
click at [215, 208] on button "increase-product-quantity" at bounding box center [219, 211] width 9 height 9
type input "2"
click at [281, 209] on button "Adicionar R$ 94,00" at bounding box center [283, 212] width 45 height 12
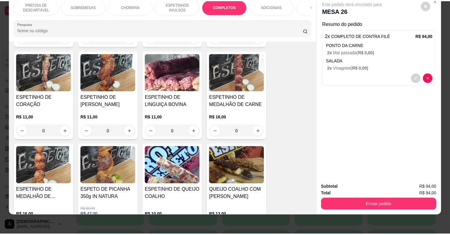
scroll to position [459, 0]
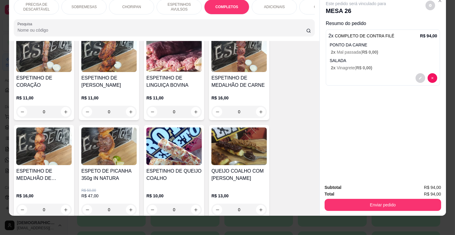
click at [41, 168] on h4 "ESPETINHO DE MEDALHÃO DE FRANGO" at bounding box center [43, 174] width 55 height 14
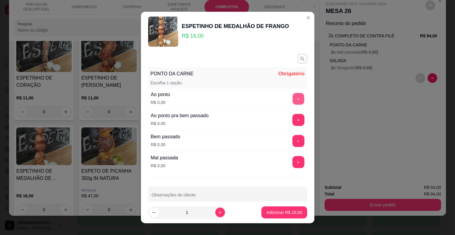
click at [292, 100] on button "+" at bounding box center [298, 99] width 12 height 12
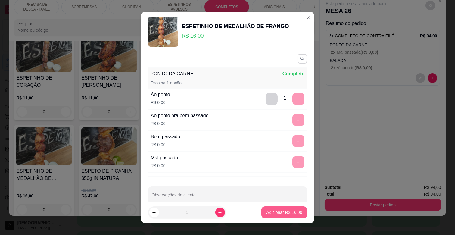
click at [290, 213] on p "Adicionar R$ 16,00" at bounding box center [284, 212] width 36 height 6
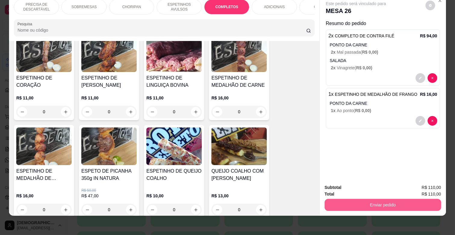
click at [396, 201] on button "Enviar pedido" at bounding box center [383, 205] width 117 height 12
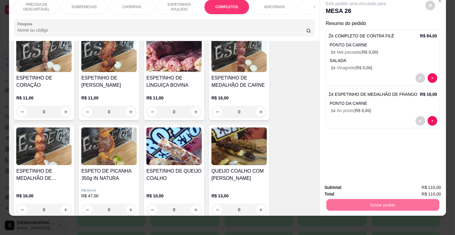
click at [430, 181] on button "Enviar pedido" at bounding box center [425, 184] width 34 height 11
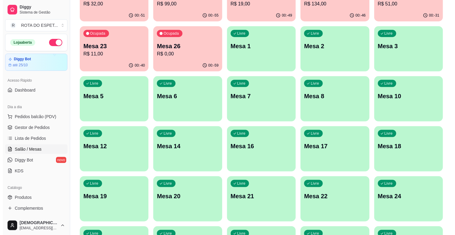
scroll to position [0, 0]
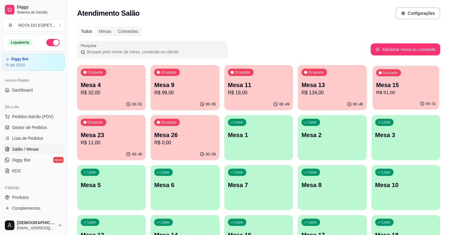
click at [389, 90] on p "R$ 51,00" at bounding box center [406, 92] width 60 height 7
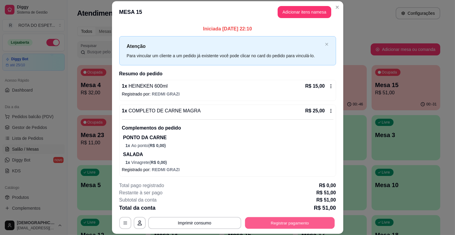
click at [300, 223] on button "Registrar pagamento" at bounding box center [290, 223] width 90 height 12
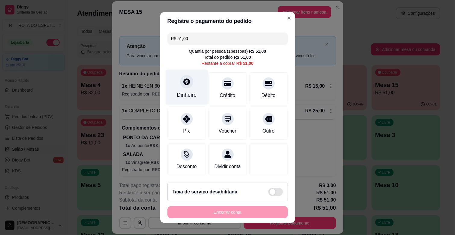
click at [191, 85] on div "Dinheiro" at bounding box center [186, 87] width 42 height 35
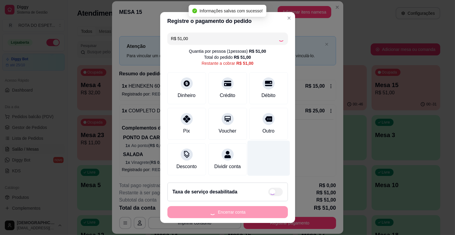
type input "R$ 0,00"
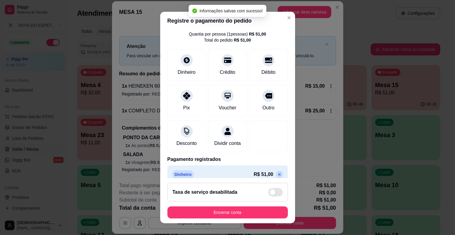
scroll to position [32, 0]
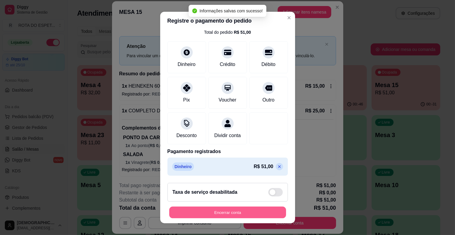
click at [249, 213] on button "Encerrar conta" at bounding box center [227, 213] width 117 height 12
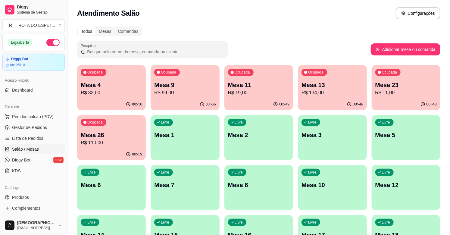
click at [116, 138] on p "Mesa 26" at bounding box center [111, 135] width 61 height 8
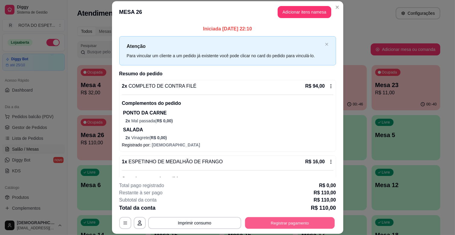
click at [300, 224] on button "Registrar pagamento" at bounding box center [290, 223] width 90 height 12
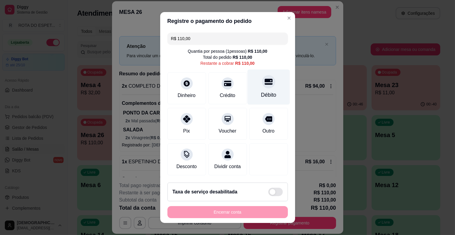
click at [266, 86] on div "Débito" at bounding box center [268, 87] width 42 height 35
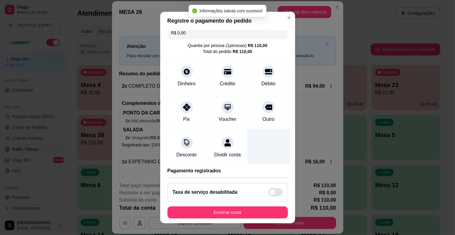
type input "R$ 0,00"
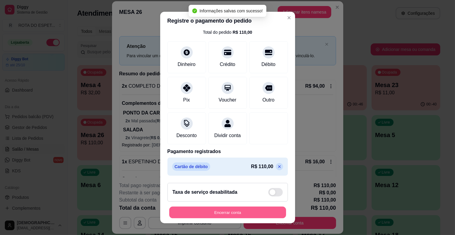
click at [245, 211] on button "Encerrar conta" at bounding box center [227, 213] width 117 height 12
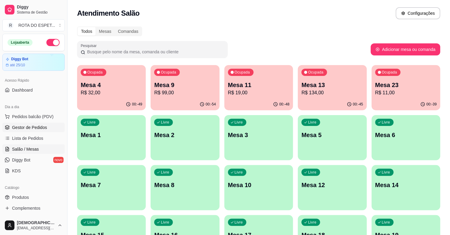
click at [33, 127] on span "Gestor de Pedidos" at bounding box center [29, 127] width 35 height 6
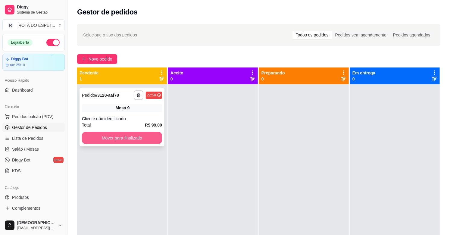
click at [113, 137] on button "Mover para finalizado" at bounding box center [122, 138] width 80 height 12
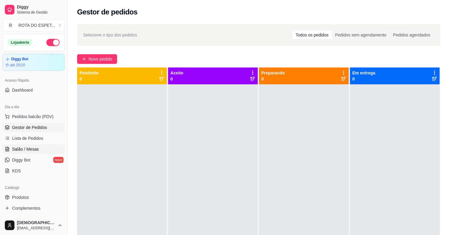
click at [41, 146] on link "Salão / Mesas" at bounding box center [33, 149] width 62 height 10
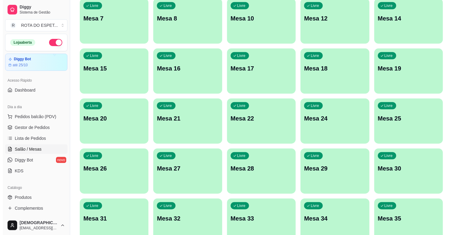
scroll to position [167, 0]
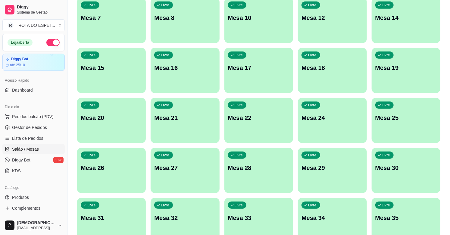
click at [116, 175] on div "Livre Mesa 26" at bounding box center [111, 167] width 69 height 38
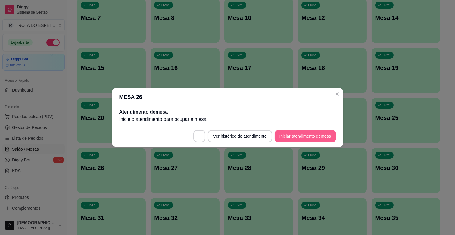
click at [311, 135] on button "Iniciar atendimento de mesa" at bounding box center [305, 136] width 61 height 12
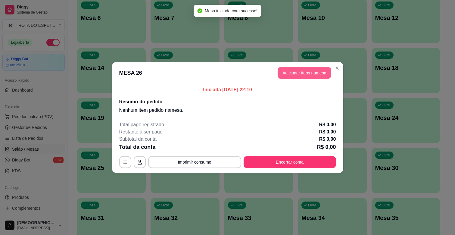
click at [308, 72] on button "Adicionar itens na mesa" at bounding box center [305, 73] width 54 height 12
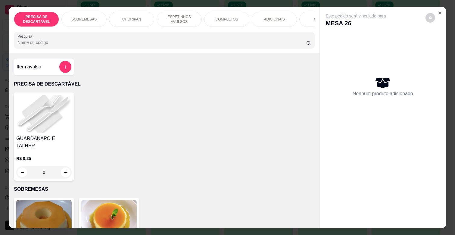
scroll to position [0, 263]
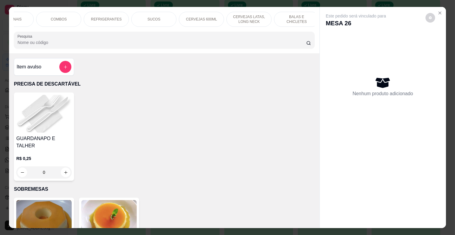
click at [244, 15] on p "CERVEJAS LATAS, LONG NECK" at bounding box center [249, 19] width 35 height 10
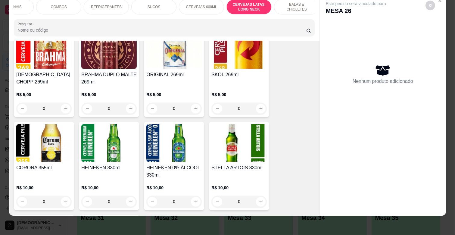
scroll to position [2222, 0]
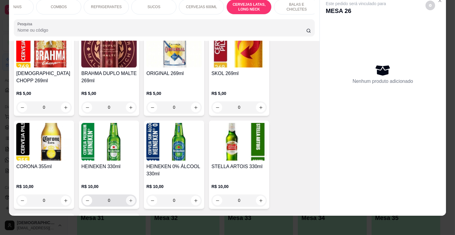
click at [129, 198] on icon "increase-product-quantity" at bounding box center [131, 200] width 5 height 5
type input "1"
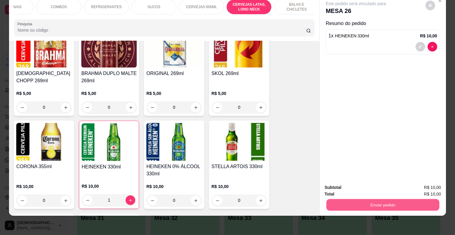
click at [371, 199] on button "Enviar pedido" at bounding box center [382, 205] width 113 height 12
click at [423, 182] on button "Enviar pedido" at bounding box center [425, 184] width 33 height 11
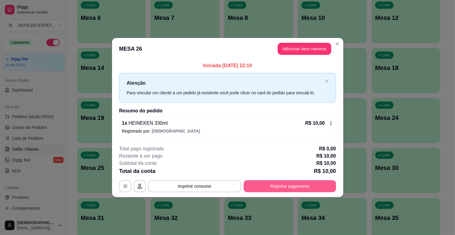
click at [320, 189] on button "Registrar pagamento" at bounding box center [290, 186] width 92 height 12
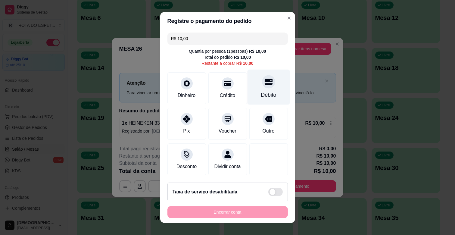
click at [250, 79] on div "Débito" at bounding box center [268, 87] width 42 height 35
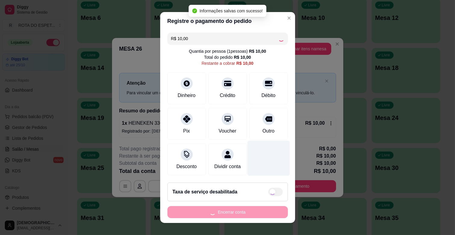
type input "R$ 0,00"
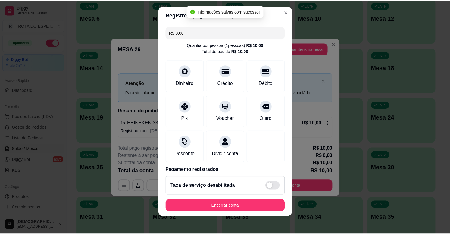
scroll to position [8, 0]
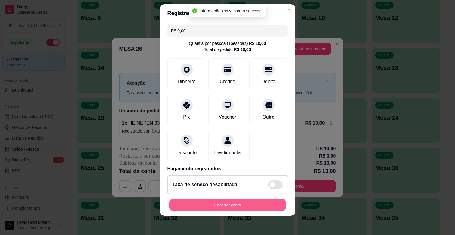
click at [263, 201] on button "Encerrar conta" at bounding box center [227, 205] width 117 height 12
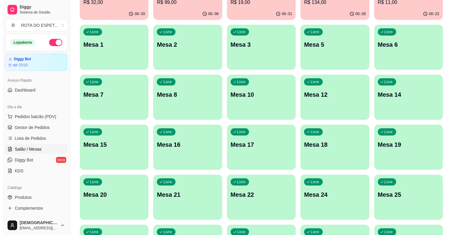
scroll to position [0, 0]
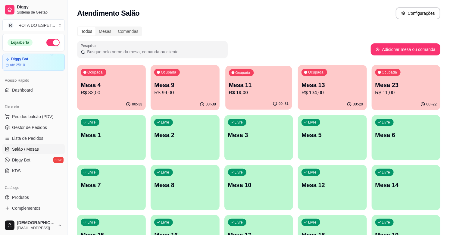
click at [267, 92] on p "R$ 19,00" at bounding box center [259, 92] width 60 height 7
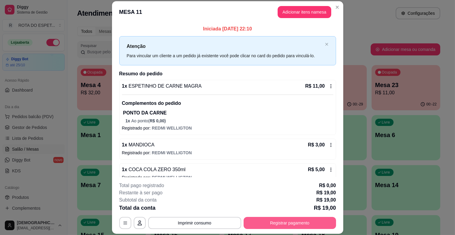
click at [278, 225] on button "Registrar pagamento" at bounding box center [290, 223] width 92 height 12
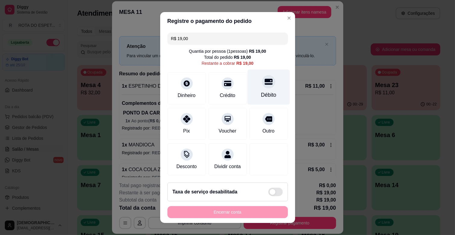
click at [263, 87] on div "Débito" at bounding box center [268, 87] width 42 height 35
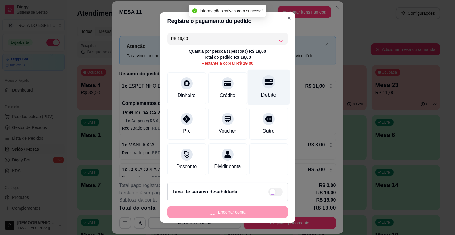
type input "R$ 0,00"
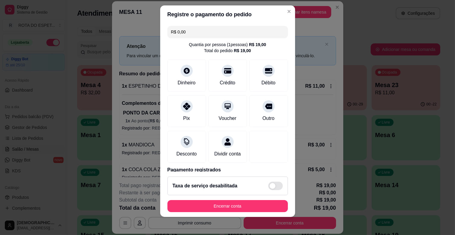
scroll to position [8, 0]
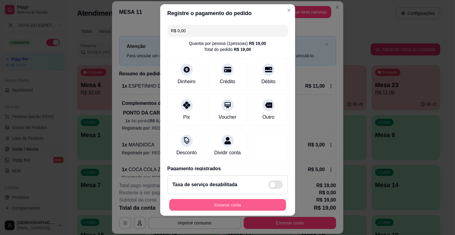
click at [272, 204] on button "Encerrar conta" at bounding box center [227, 205] width 117 height 12
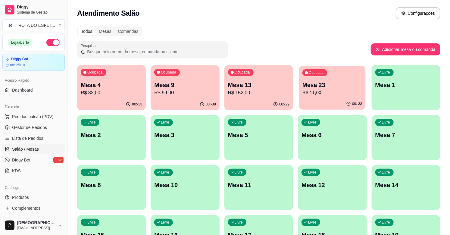
click at [318, 76] on div "Ocupada Mesa 23 R$ 11,00" at bounding box center [332, 82] width 67 height 33
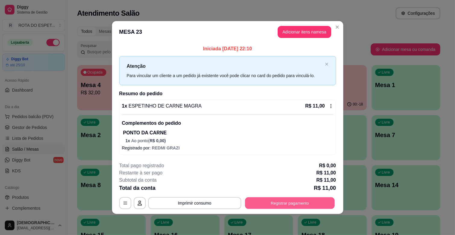
click at [318, 207] on button "Registrar pagamento" at bounding box center [290, 203] width 90 height 12
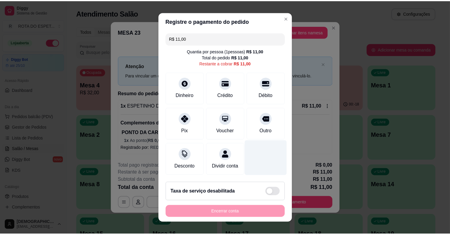
scroll to position [0, 0]
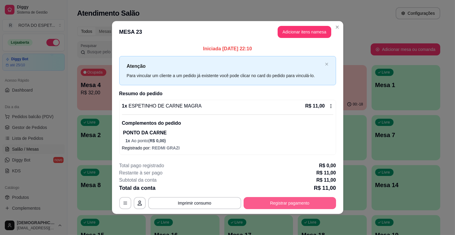
click at [299, 200] on button "Registrar pagamento" at bounding box center [290, 203] width 92 height 12
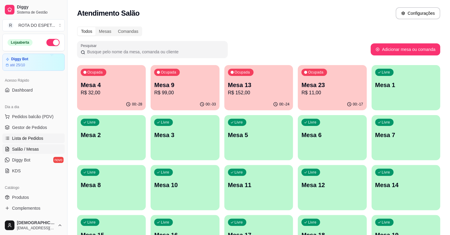
click at [35, 139] on span "Lista de Pedidos" at bounding box center [27, 138] width 31 height 6
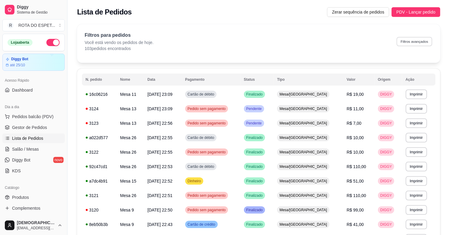
click at [417, 42] on button "Filtros avançados" at bounding box center [414, 41] width 36 height 9
select select "0"
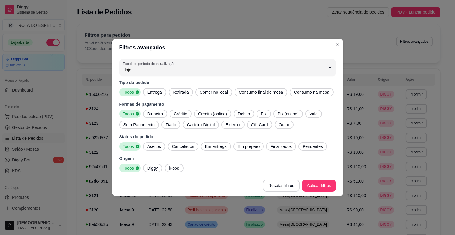
click at [291, 91] on span "Consumo na mesa" at bounding box center [311, 92] width 40 height 6
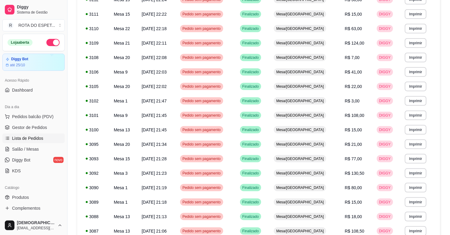
scroll to position [167, 0]
click at [30, 131] on link "Gestor de Pedidos" at bounding box center [33, 128] width 62 height 10
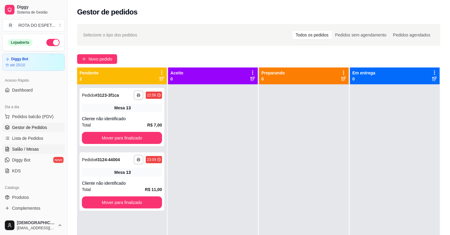
click at [47, 151] on link "Salão / Mesas" at bounding box center [33, 149] width 62 height 10
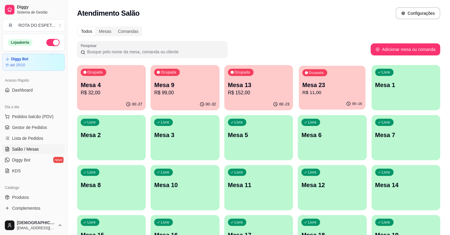
click at [352, 83] on p "Mesa 23" at bounding box center [332, 85] width 60 height 8
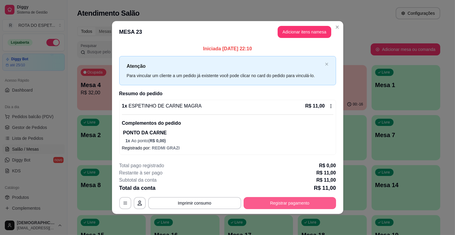
click at [318, 201] on button "Registrar pagamento" at bounding box center [290, 203] width 92 height 12
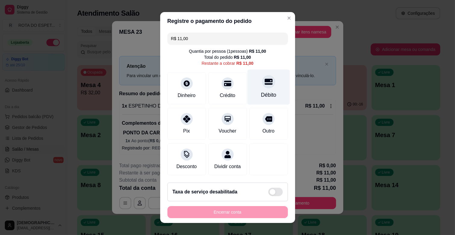
click at [269, 92] on div "Débito" at bounding box center [268, 87] width 42 height 35
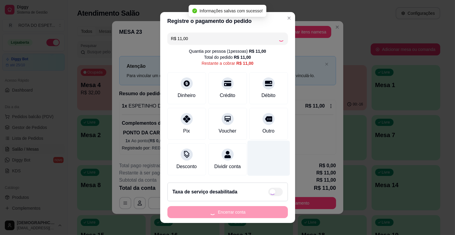
type input "R$ 0,00"
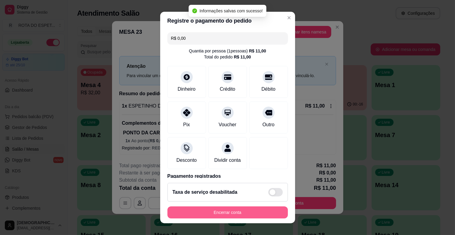
click at [238, 216] on button "Encerrar conta" at bounding box center [227, 212] width 120 height 12
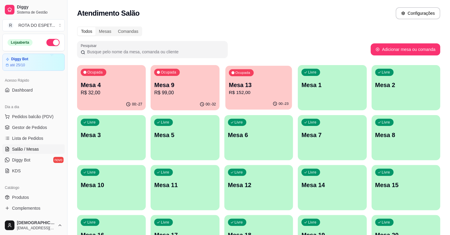
click at [283, 70] on div "Ocupada Mesa 13 R$ 152,00" at bounding box center [258, 82] width 67 height 33
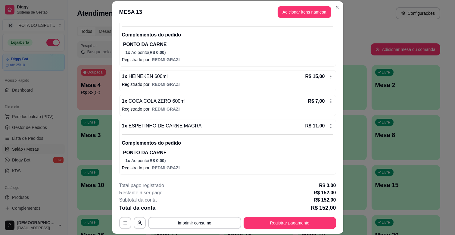
scroll to position [335, 0]
click at [278, 226] on button "Registrar pagamento" at bounding box center [290, 223] width 90 height 12
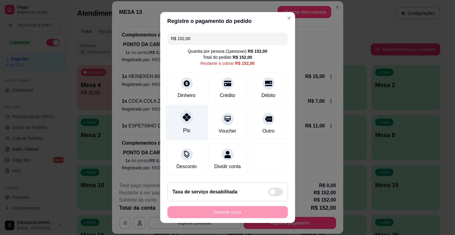
click at [176, 130] on div "Pix" at bounding box center [186, 122] width 42 height 35
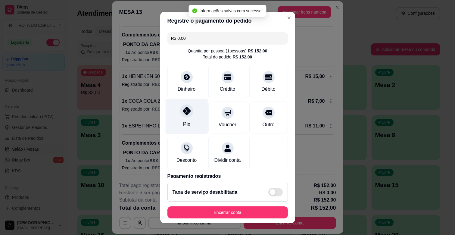
type input "R$ 0,00"
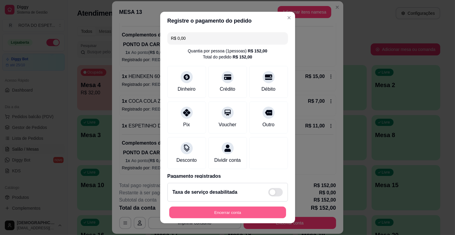
click at [267, 215] on button "Encerrar conta" at bounding box center [227, 213] width 117 height 12
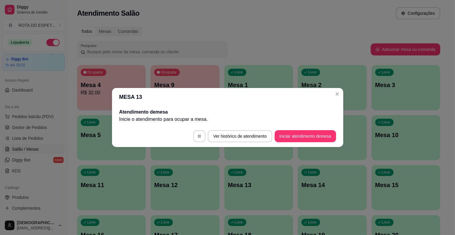
scroll to position [0, 0]
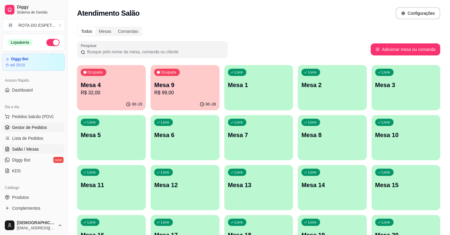
click at [31, 127] on span "Gestor de Pedidos" at bounding box center [29, 127] width 35 height 6
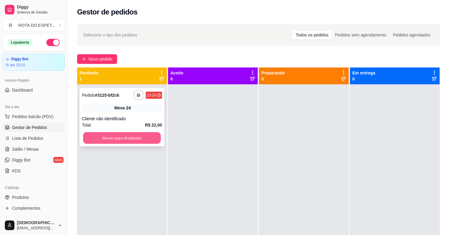
click at [151, 140] on button "Mover para finalizado" at bounding box center [122, 138] width 78 height 12
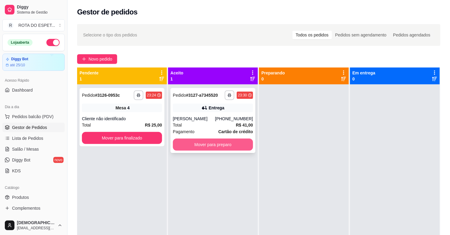
click at [223, 141] on button "Mover para preparo" at bounding box center [213, 144] width 80 height 12
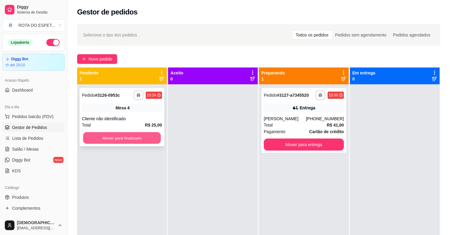
click at [121, 140] on button "Mover para finalizado" at bounding box center [122, 138] width 78 height 12
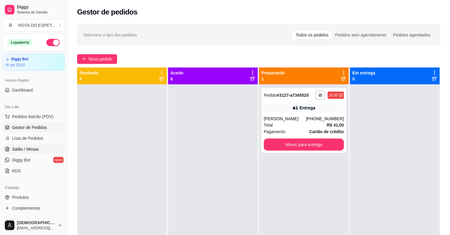
click at [30, 147] on span "Salão / Mesas" at bounding box center [25, 149] width 27 height 6
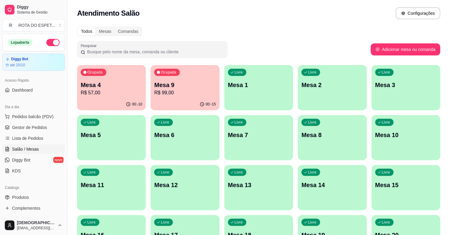
click at [196, 92] on p "R$ 99,00" at bounding box center [184, 92] width 61 height 7
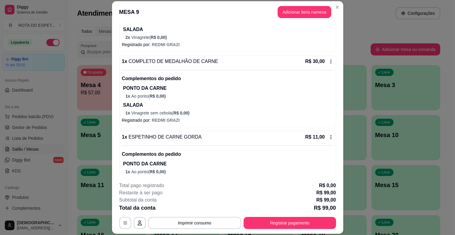
scroll to position [134, 0]
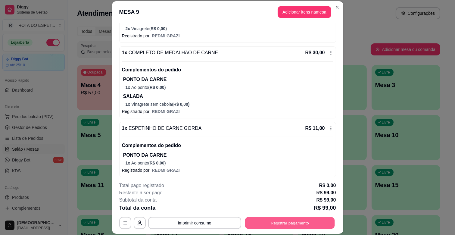
click at [317, 218] on button "Registrar pagamento" at bounding box center [290, 223] width 90 height 12
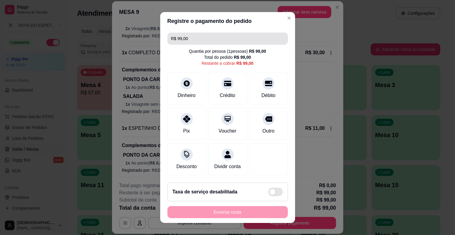
click at [241, 38] on input "R$ 99,00" at bounding box center [227, 39] width 113 height 12
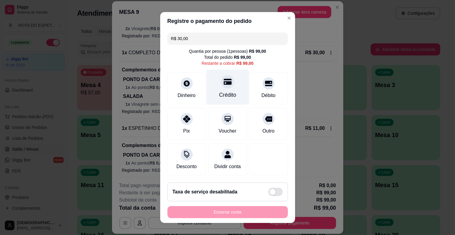
click at [220, 89] on div "Crédito" at bounding box center [227, 87] width 42 height 35
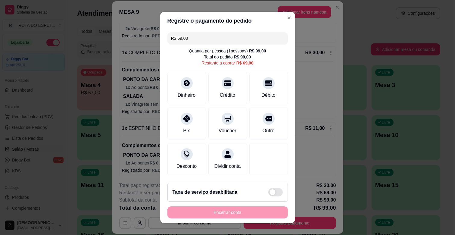
click at [209, 35] on input "R$ 69,00" at bounding box center [227, 38] width 113 height 12
click at [186, 126] on div "Pix" at bounding box center [186, 122] width 42 height 35
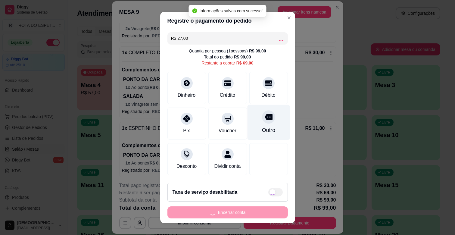
type input "R$ 42,00"
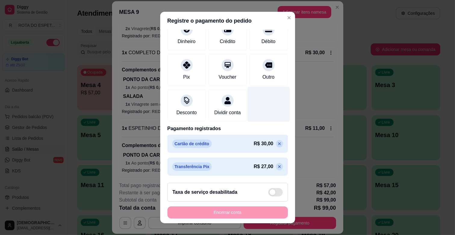
scroll to position [0, 0]
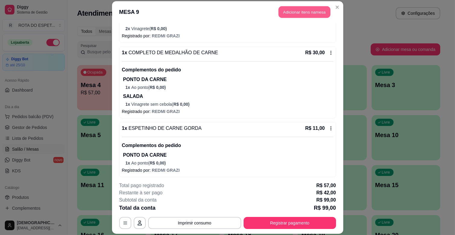
click at [325, 14] on button "Adicionar itens na mesa" at bounding box center [304, 12] width 52 height 12
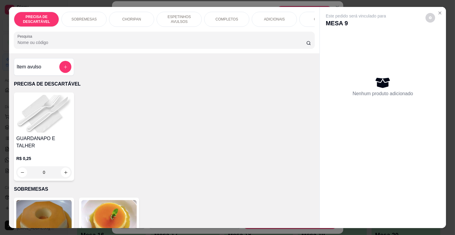
scroll to position [0, 263]
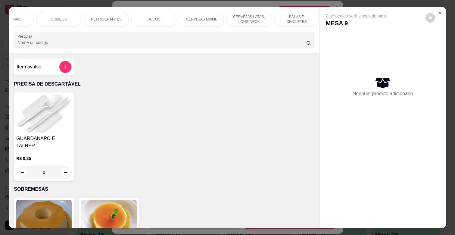
click at [290, 14] on p "BALAS E CHICLETES" at bounding box center [296, 19] width 35 height 10
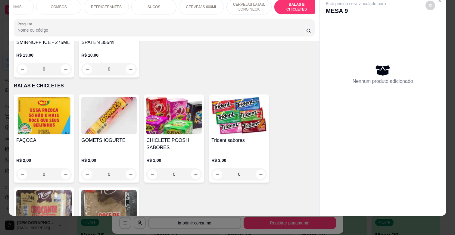
scroll to position [2460, 0]
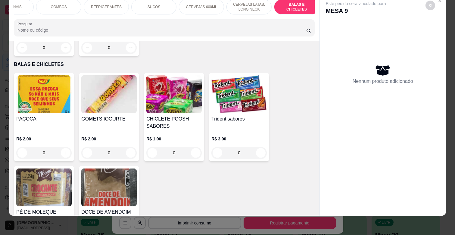
click at [130, 234] on button "increase-product-quantity" at bounding box center [131, 239] width 10 height 10
type input "1"
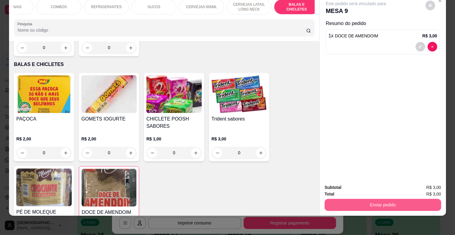
click at [355, 199] on button "Enviar pedido" at bounding box center [383, 205] width 117 height 12
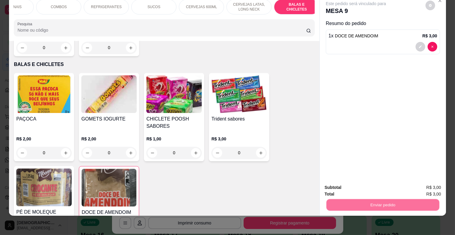
click at [428, 182] on button "Enviar pedido" at bounding box center [425, 184] width 34 height 11
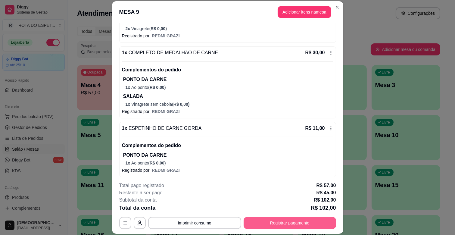
click at [315, 223] on button "Registrar pagamento" at bounding box center [290, 223] width 92 height 12
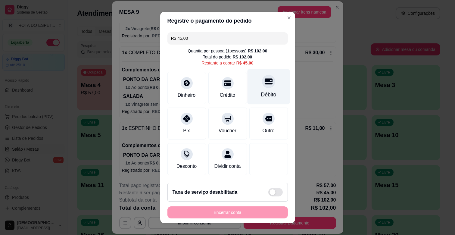
click at [268, 92] on div "Débito" at bounding box center [268, 86] width 42 height 35
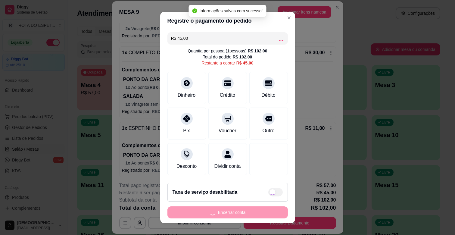
type input "R$ 0,00"
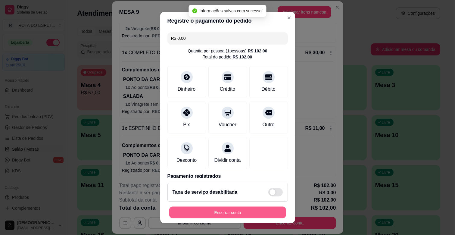
click at [249, 210] on button "Encerrar conta" at bounding box center [227, 213] width 117 height 12
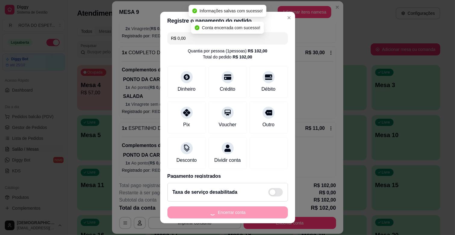
scroll to position [0, 0]
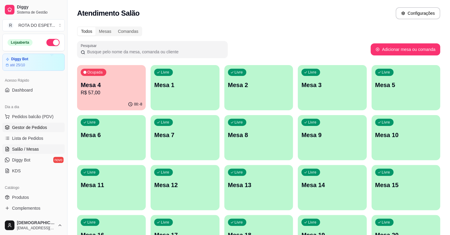
click at [40, 127] on span "Gestor de Pedidos" at bounding box center [29, 127] width 35 height 6
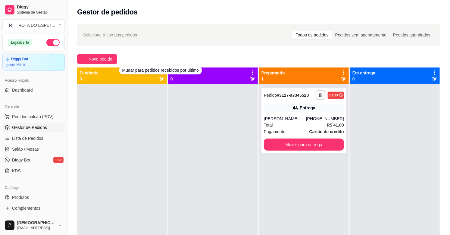
click at [202, 168] on div at bounding box center [213, 201] width 90 height 235
click at [185, 201] on div at bounding box center [213, 201] width 90 height 235
click at [35, 148] on span "Salão / Mesas" at bounding box center [25, 149] width 27 height 6
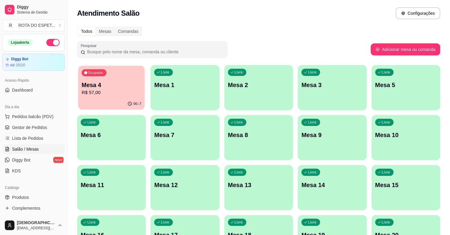
click at [138, 83] on p "Mesa 4" at bounding box center [112, 85] width 60 height 8
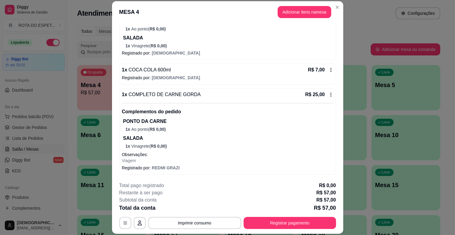
scroll to position [18, 0]
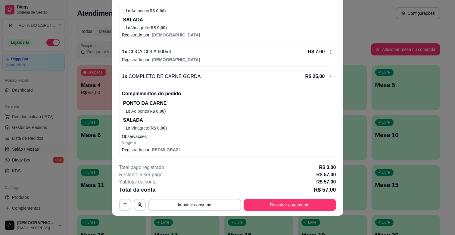
click at [282, 213] on footer "**********" at bounding box center [227, 187] width 231 height 57
click at [284, 207] on button "Registrar pagamento" at bounding box center [290, 205] width 92 height 12
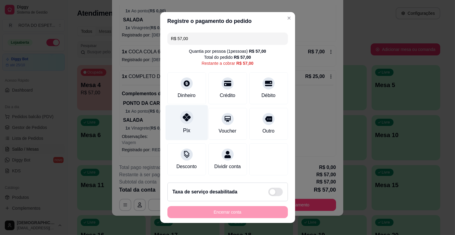
click at [182, 122] on div at bounding box center [186, 116] width 13 height 13
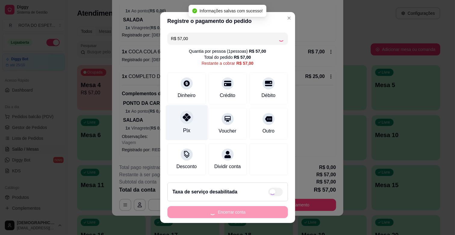
type input "R$ 0,00"
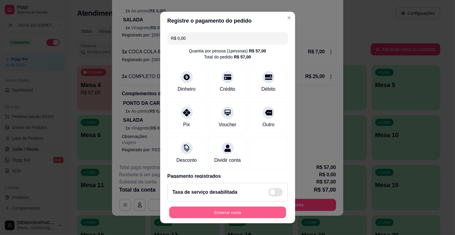
click at [189, 213] on button "Encerrar conta" at bounding box center [227, 213] width 117 height 12
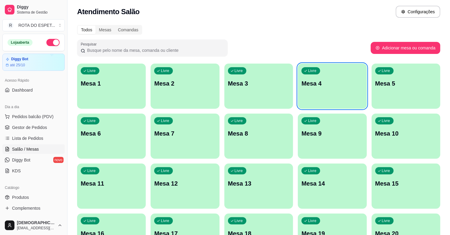
scroll to position [0, 0]
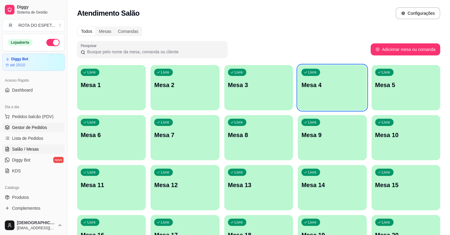
click at [14, 132] on link "Gestor de Pedidos" at bounding box center [33, 128] width 62 height 10
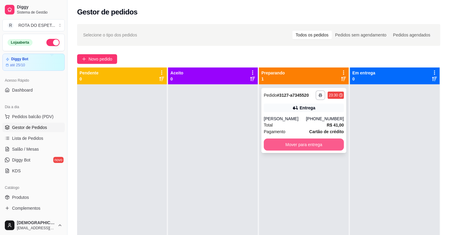
click at [293, 148] on button "Mover para entrega" at bounding box center [304, 144] width 80 height 12
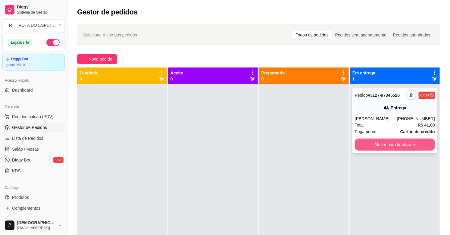
click at [371, 143] on button "Mover para finalizado" at bounding box center [395, 144] width 80 height 12
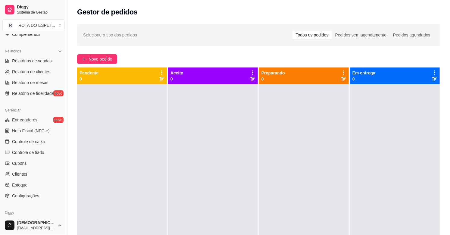
scroll to position [198, 0]
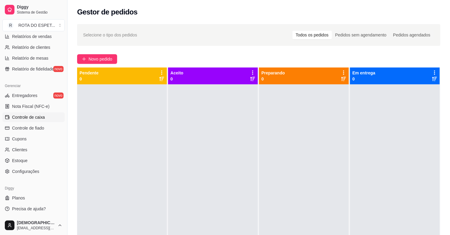
click at [31, 115] on span "Controle de caixa" at bounding box center [28, 117] width 33 height 6
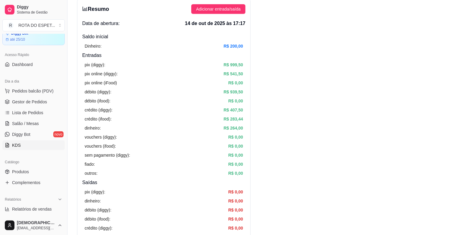
scroll to position [67, 0]
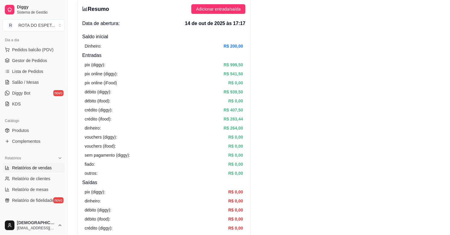
click at [41, 170] on span "Relatórios de vendas" at bounding box center [32, 168] width 40 height 6
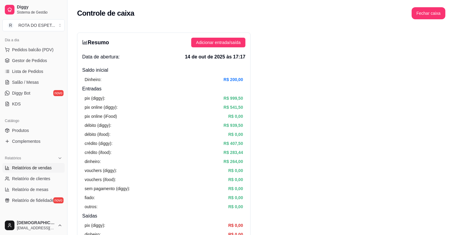
select select "ALL"
select select "0"
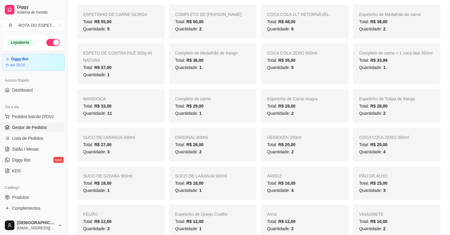
click at [30, 127] on span "Gestor de Pedidos" at bounding box center [29, 127] width 35 height 6
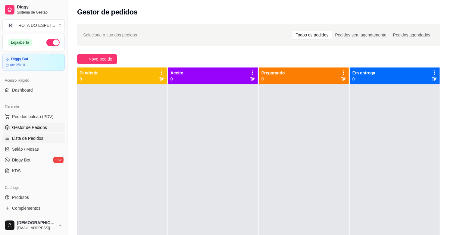
click at [42, 138] on span "Lista de Pedidos" at bounding box center [27, 138] width 31 height 6
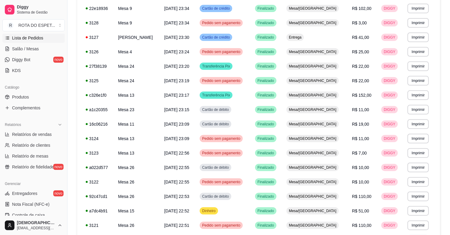
scroll to position [134, 0]
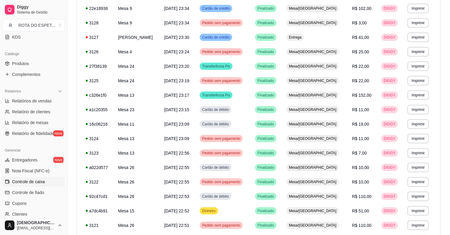
click at [23, 182] on span "Controle de caixa" at bounding box center [28, 182] width 33 height 6
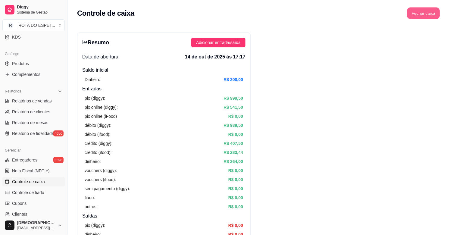
click at [421, 12] on button "Fechar caixa" at bounding box center [423, 14] width 33 height 12
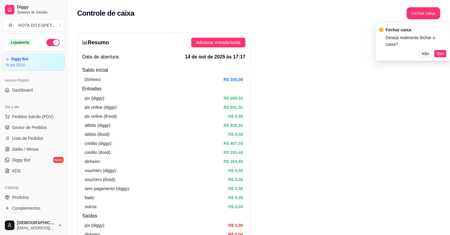
click at [443, 50] on span "Sim" at bounding box center [440, 53] width 7 height 7
